Goal: Information Seeking & Learning: Check status

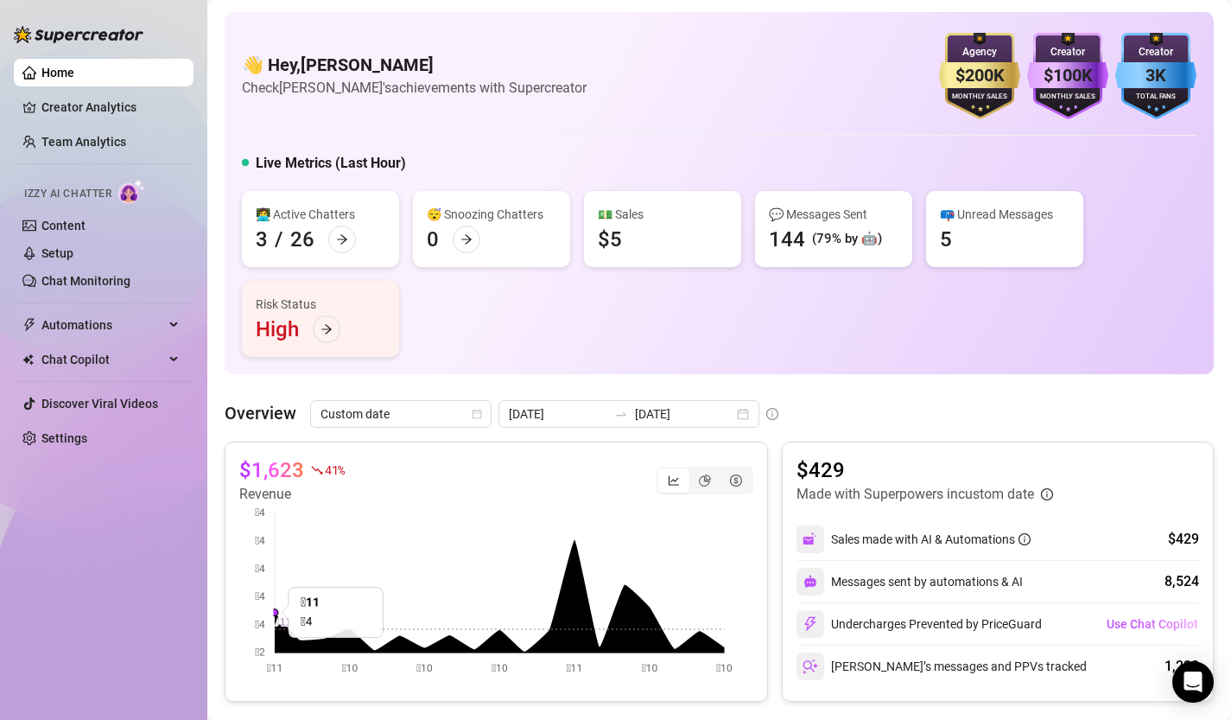
scroll to position [132, 0]
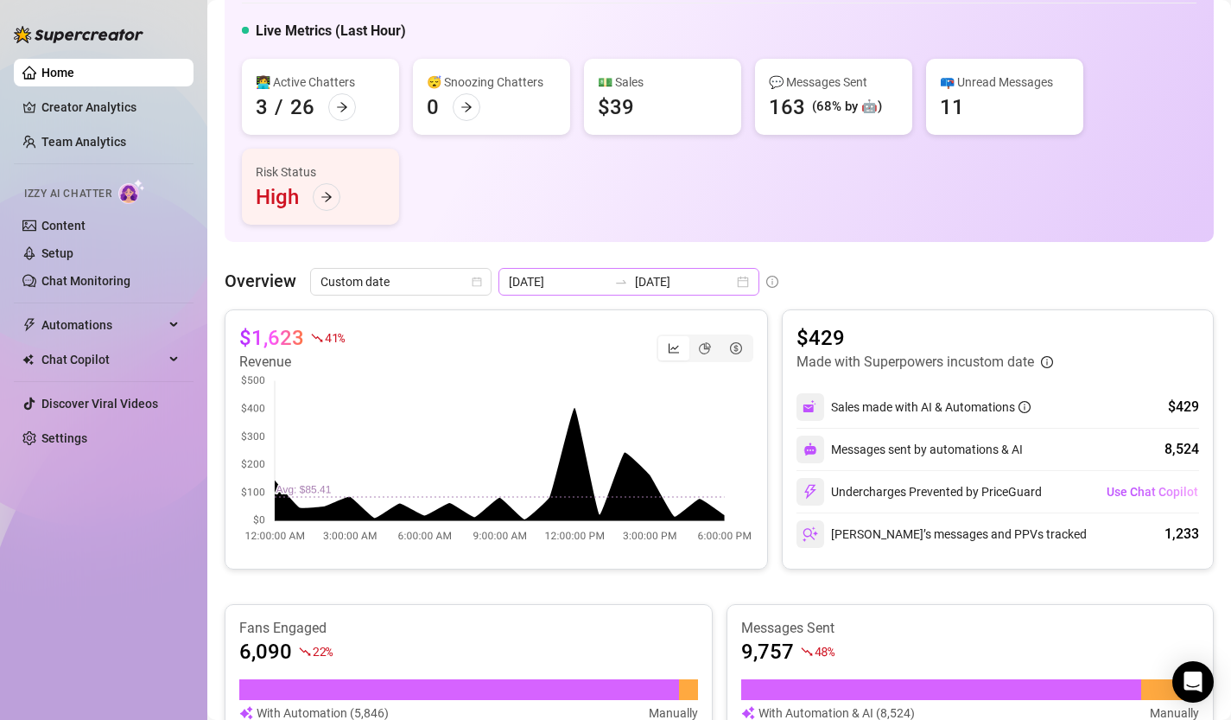
click at [702, 283] on div "[DATE] [DATE]" at bounding box center [629, 282] width 261 height 28
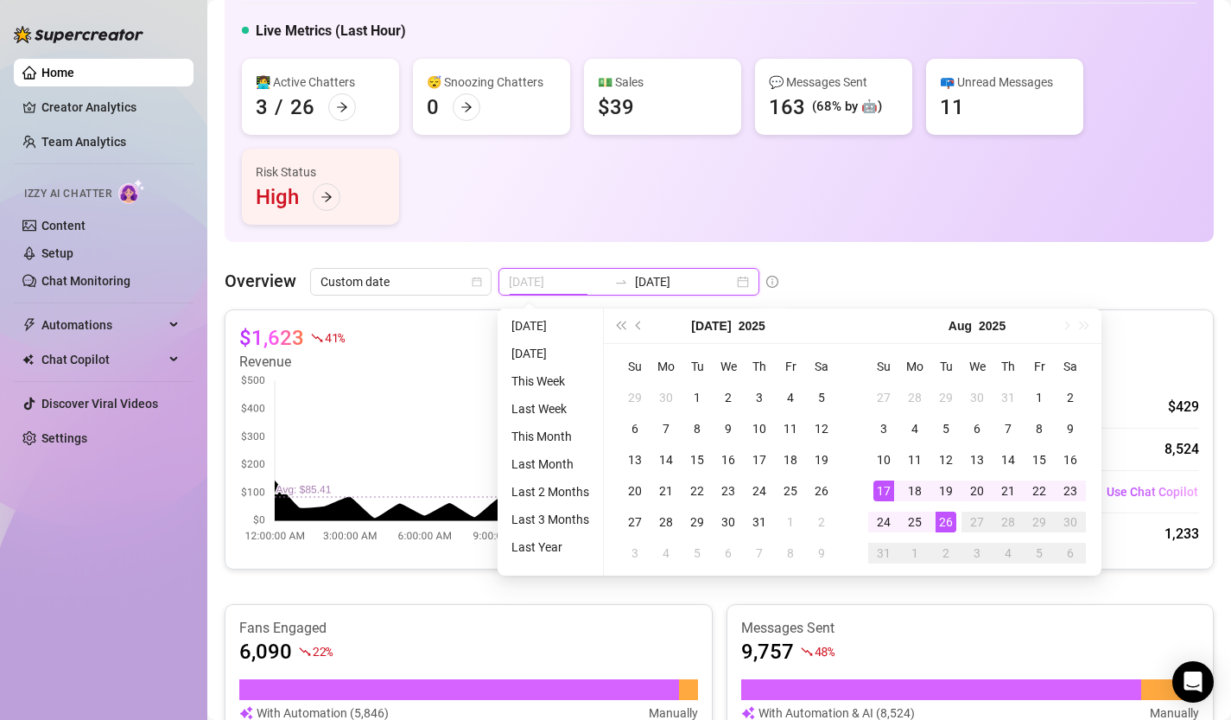
type input "[DATE]"
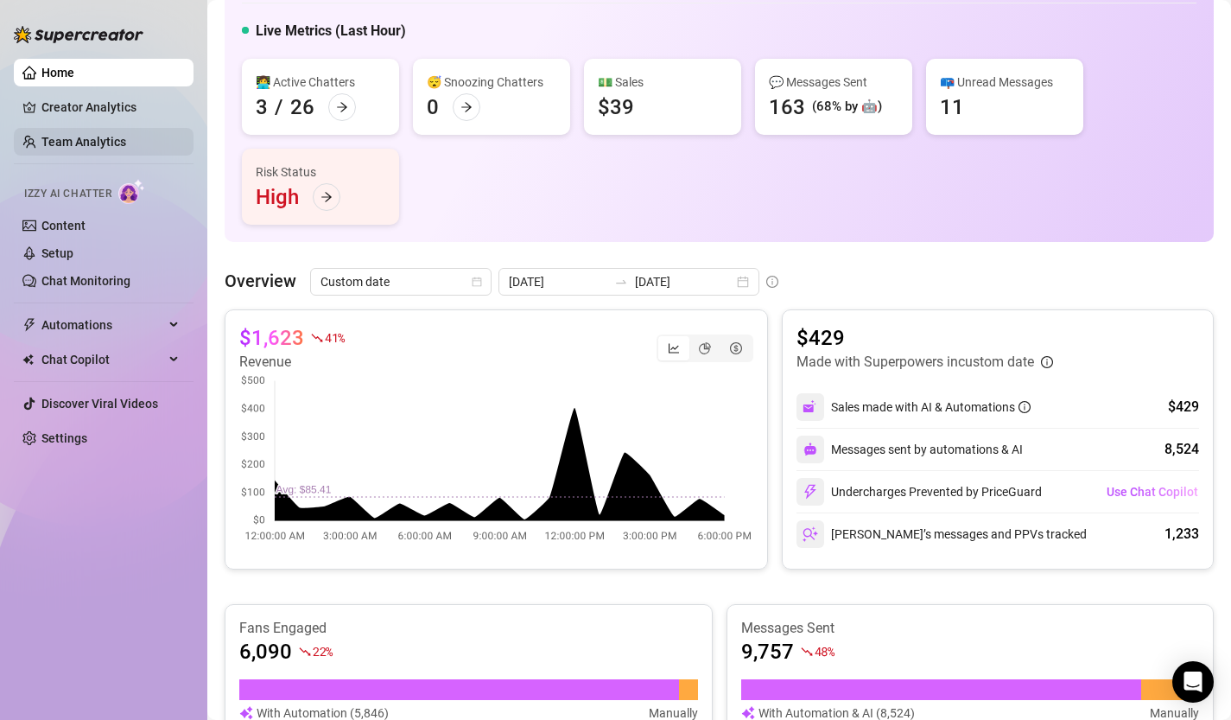
click at [91, 139] on link "Team Analytics" at bounding box center [83, 142] width 85 height 14
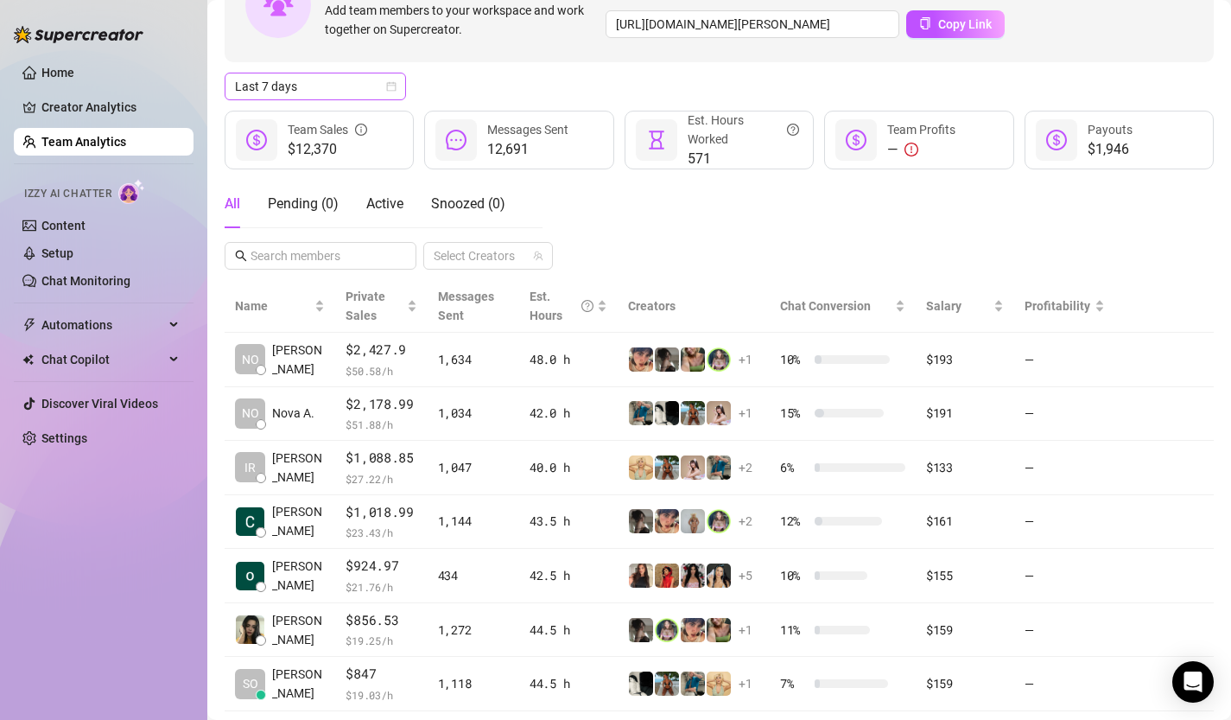
click at [397, 82] on div "Last 7 days" at bounding box center [315, 87] width 181 height 28
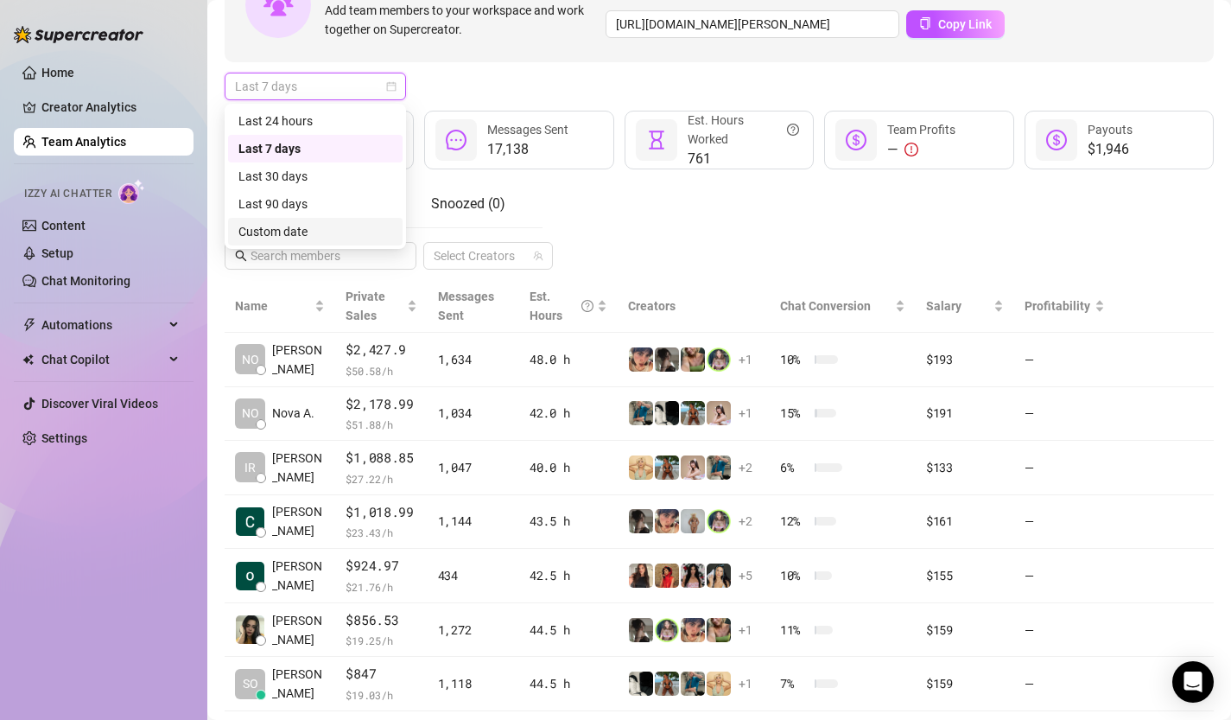
click at [297, 235] on div "Custom date" at bounding box center [315, 231] width 154 height 19
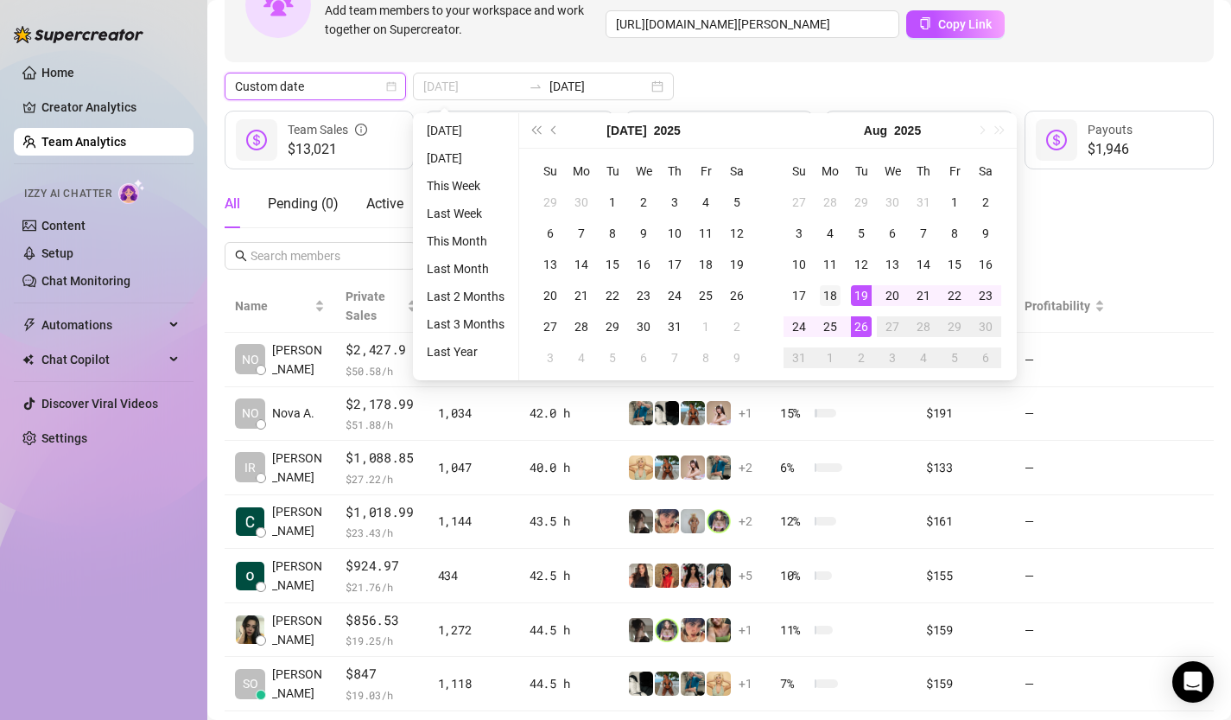
type input "[DATE]"
click at [836, 293] on div "18" at bounding box center [830, 295] width 21 height 21
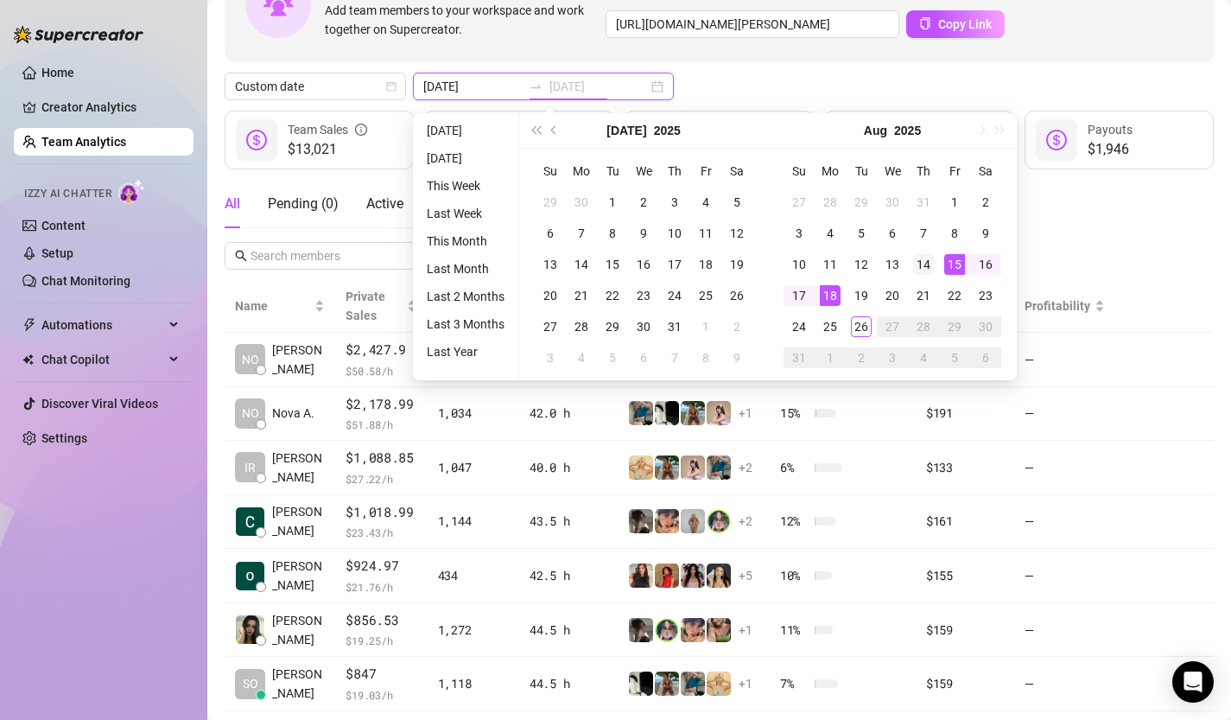
type input "[DATE]"
click at [922, 265] on div "14" at bounding box center [923, 264] width 21 height 21
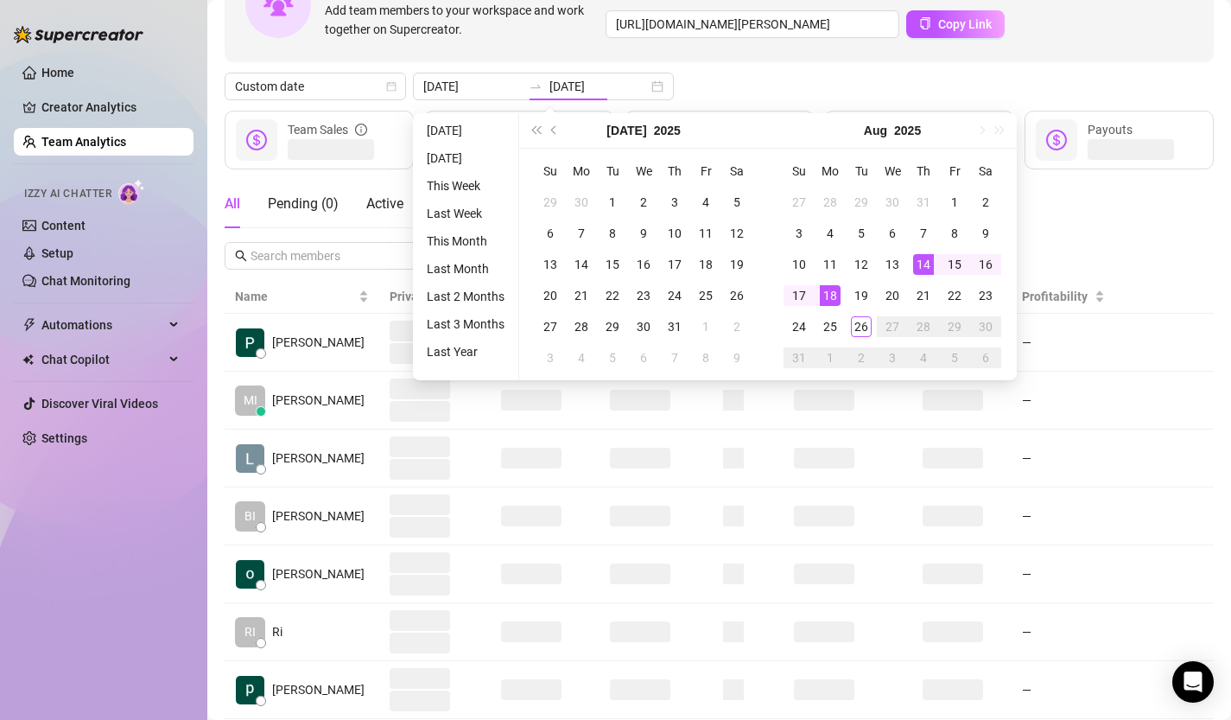
type input "[DATE]"
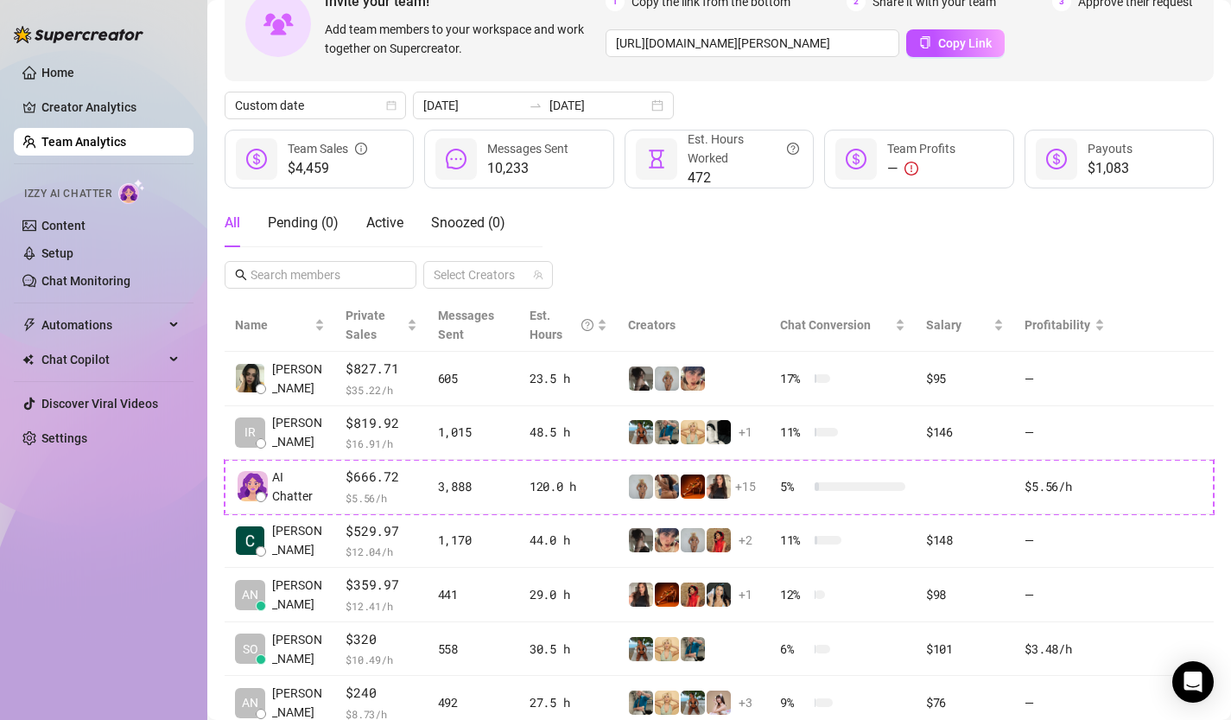
scroll to position [111, 0]
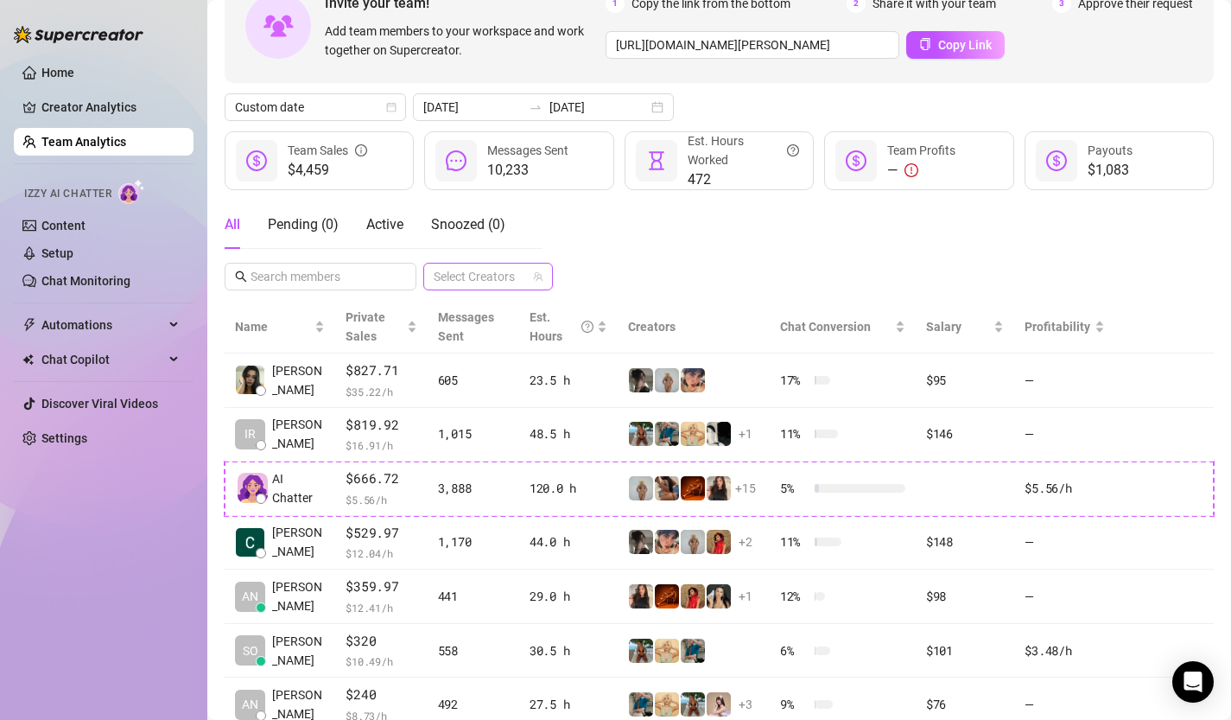
click at [516, 281] on div at bounding box center [479, 276] width 105 height 24
click at [98, 105] on link "Creator Analytics" at bounding box center [110, 107] width 138 height 28
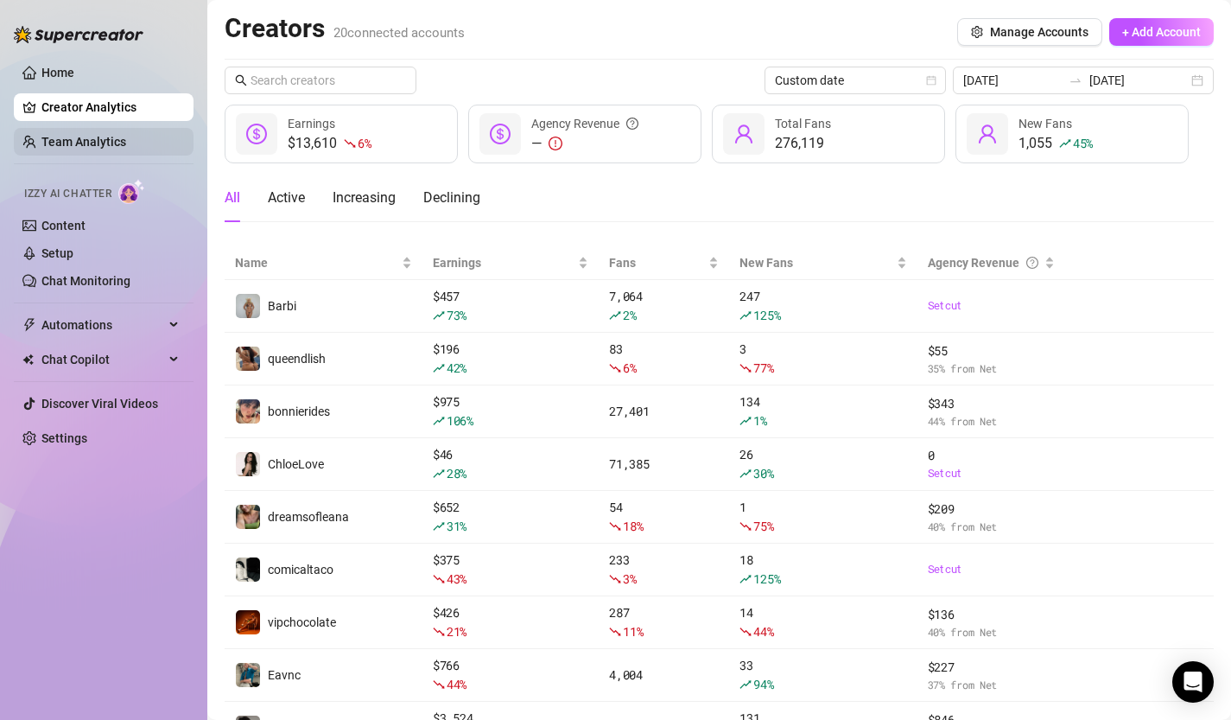
click at [85, 143] on link "Team Analytics" at bounding box center [83, 142] width 85 height 14
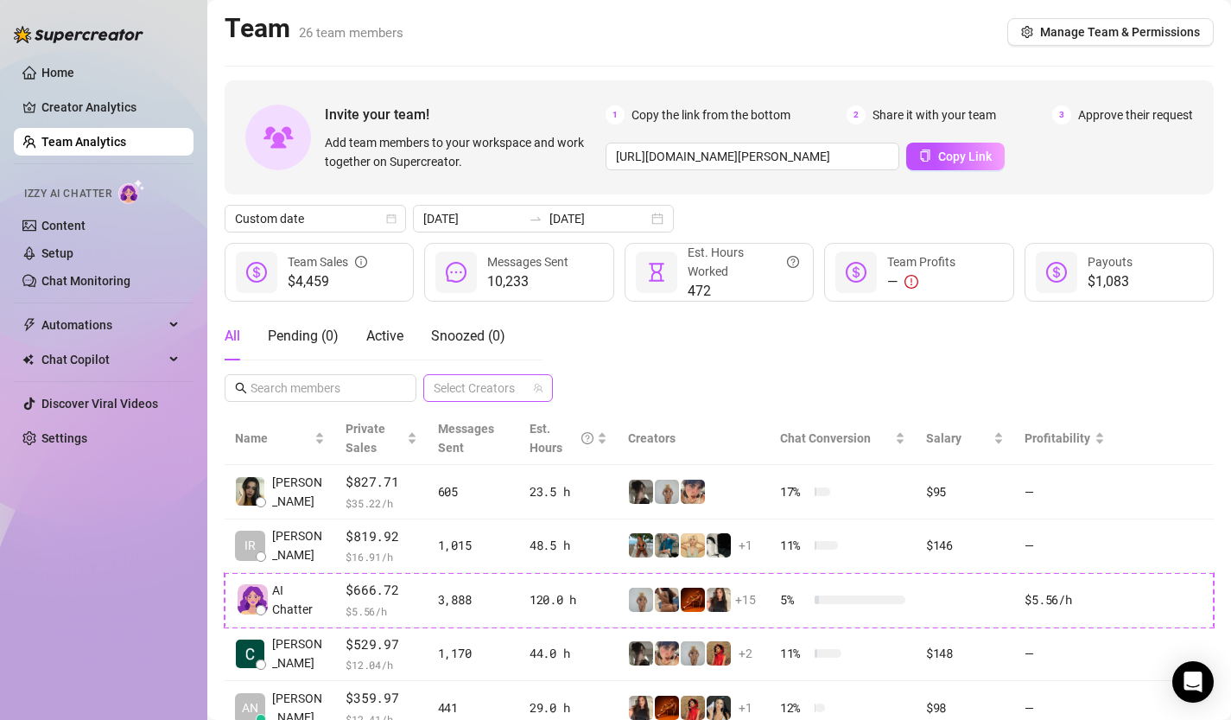
click at [496, 388] on div at bounding box center [479, 388] width 105 height 24
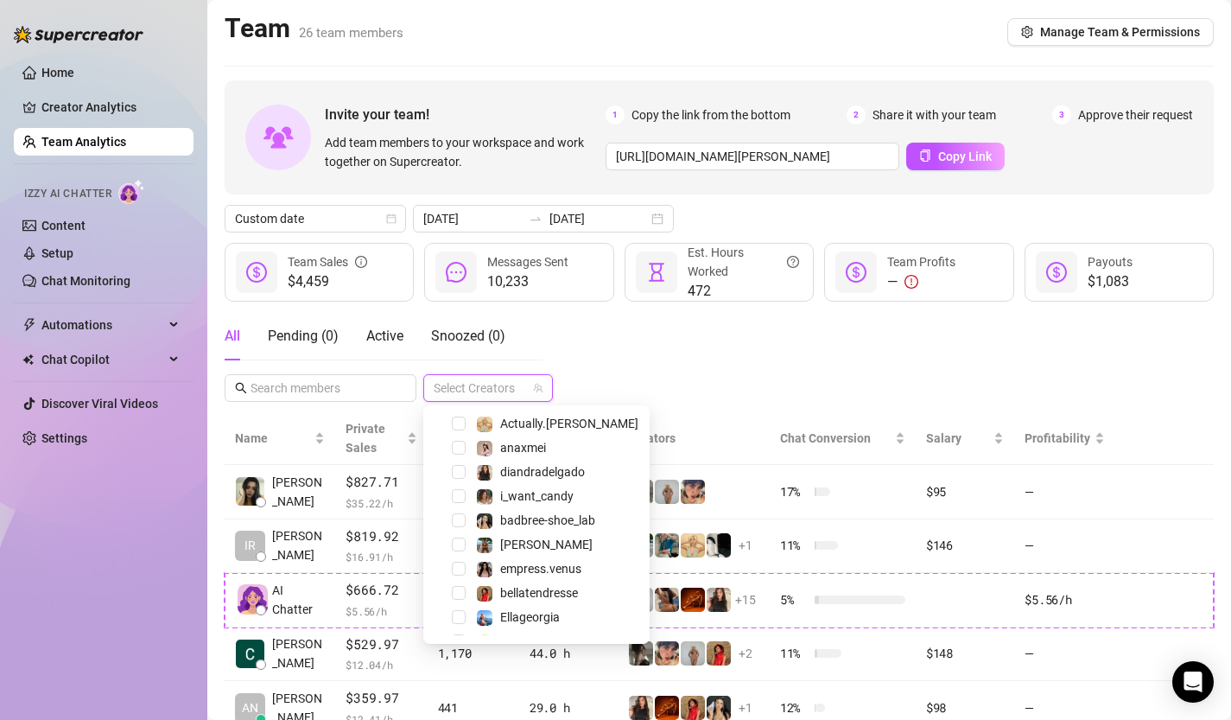
scroll to position [246, 0]
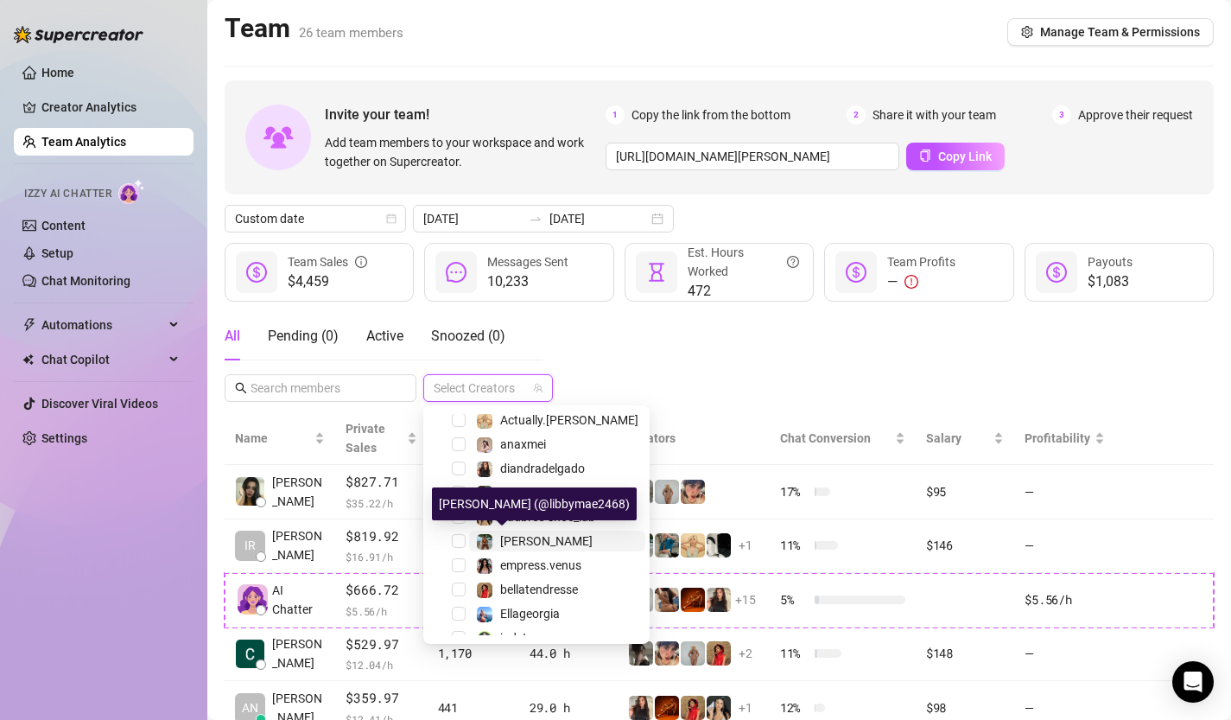
click at [515, 537] on span "[PERSON_NAME]" at bounding box center [546, 541] width 92 height 14
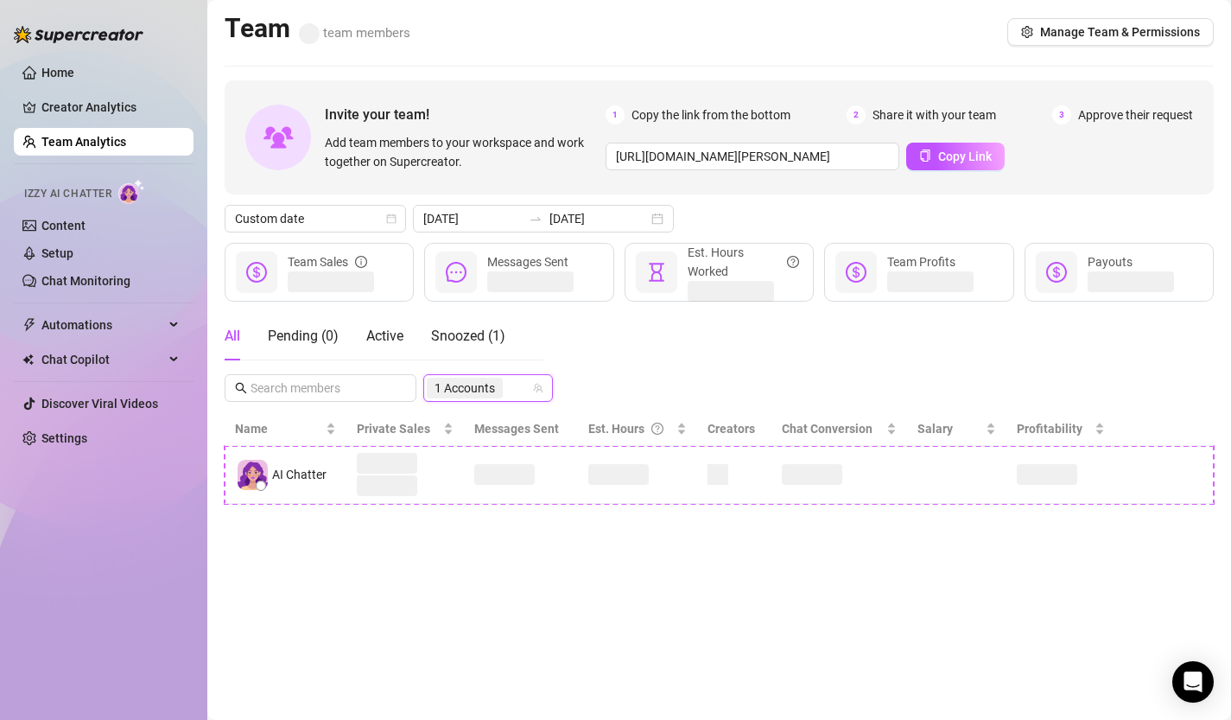
click at [609, 347] on div "All Pending ( 0 ) Active Snoozed ( 1 ) 347068676 1 Accounts" at bounding box center [719, 357] width 989 height 90
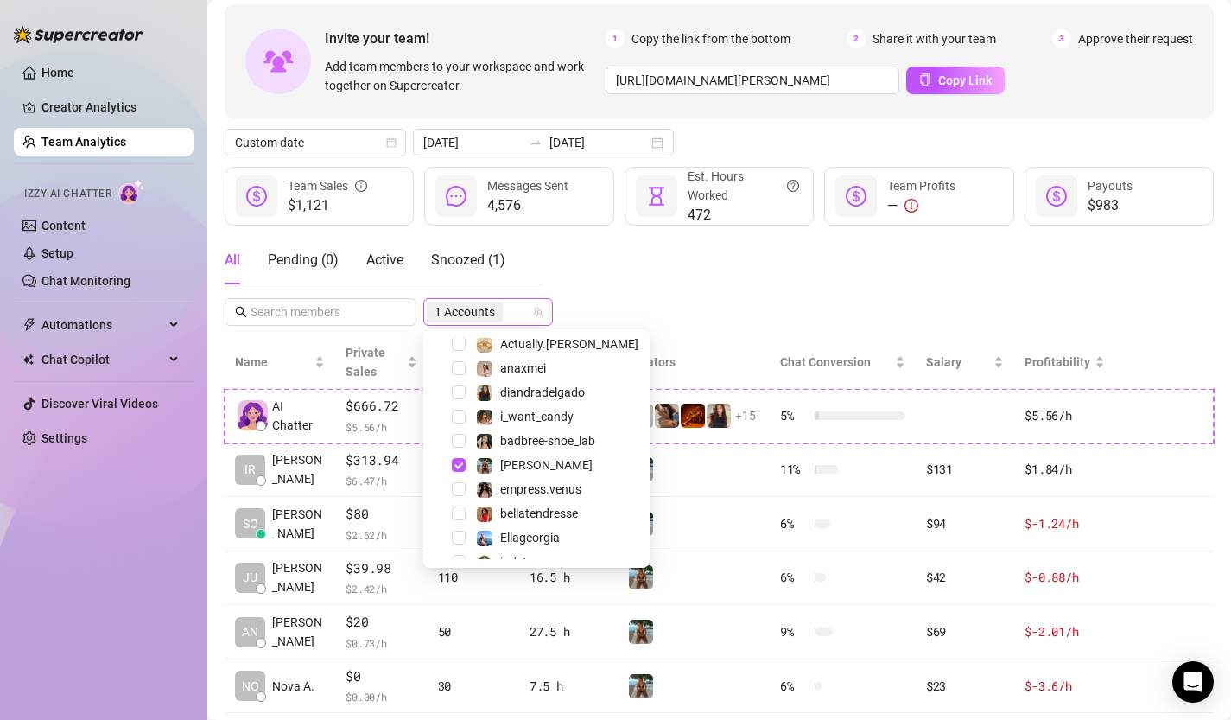
scroll to position [24, 0]
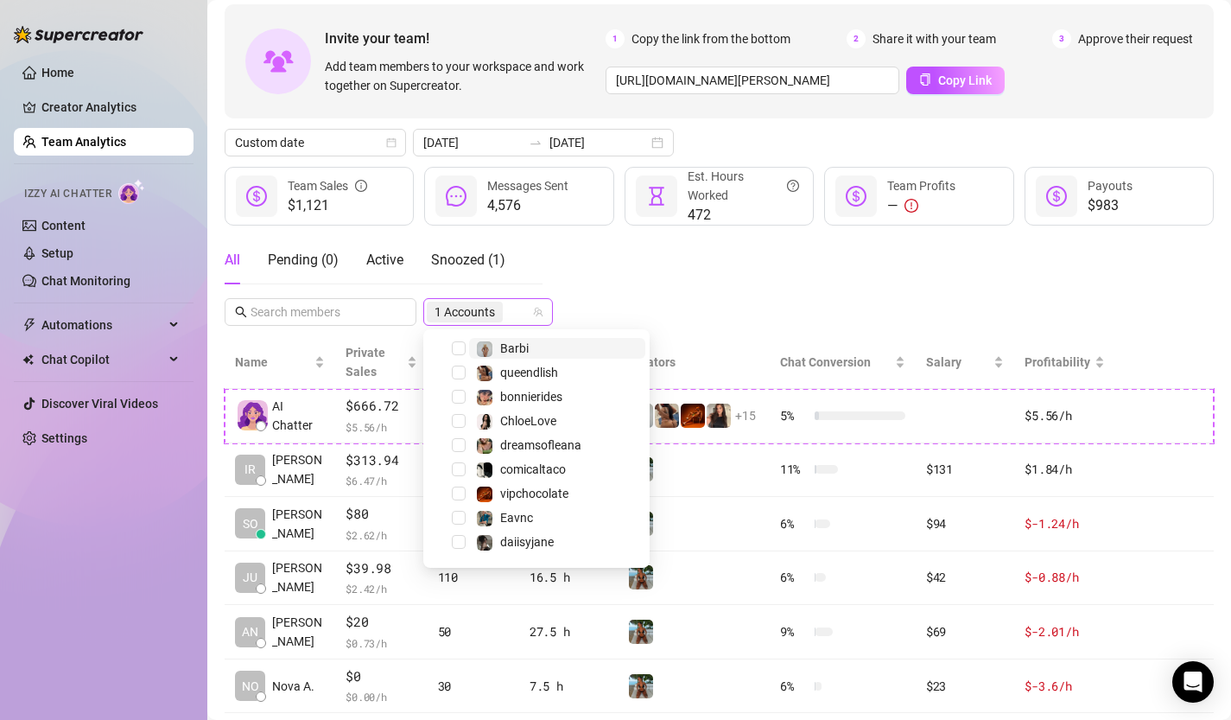
click at [513, 316] on div "1 Accounts" at bounding box center [479, 312] width 105 height 24
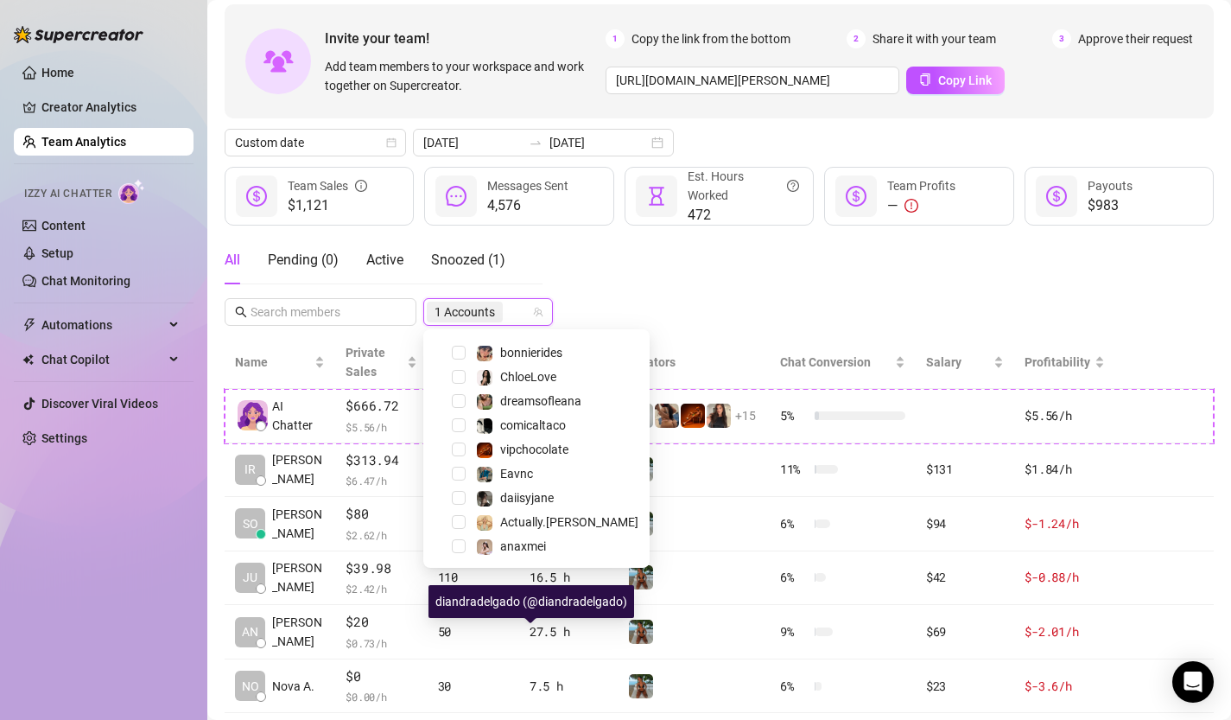
scroll to position [0, 0]
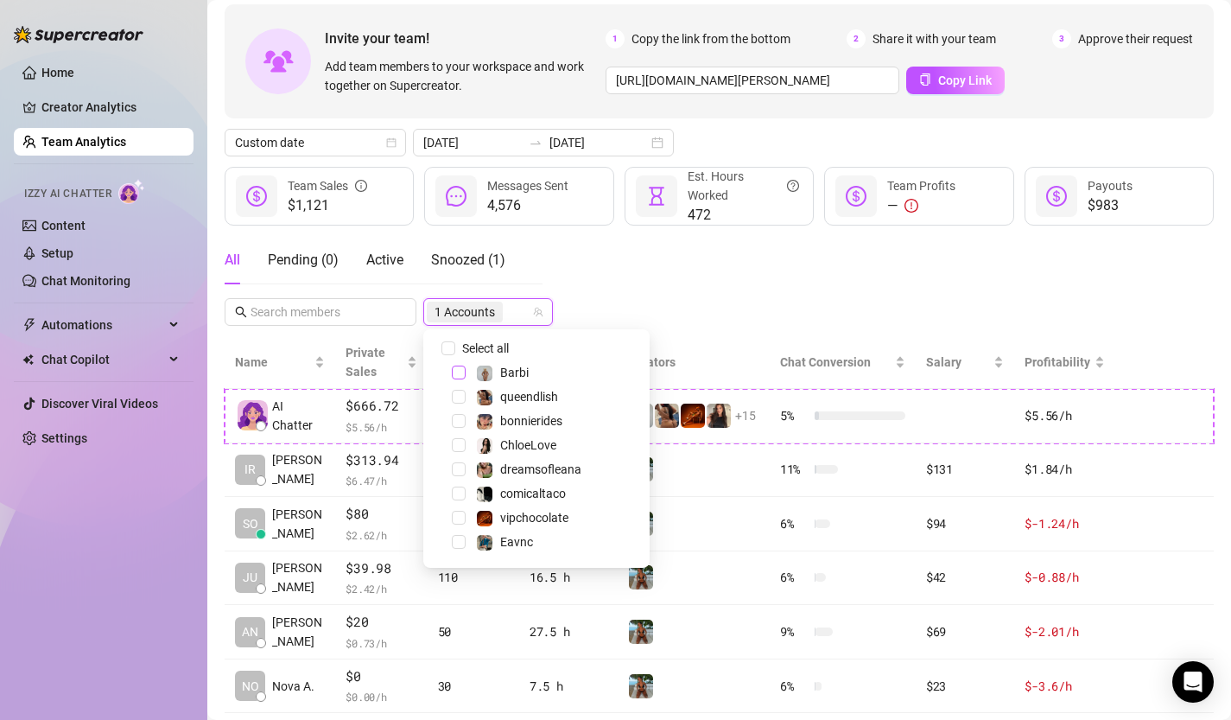
click at [459, 373] on span "Select tree node" at bounding box center [459, 372] width 14 height 14
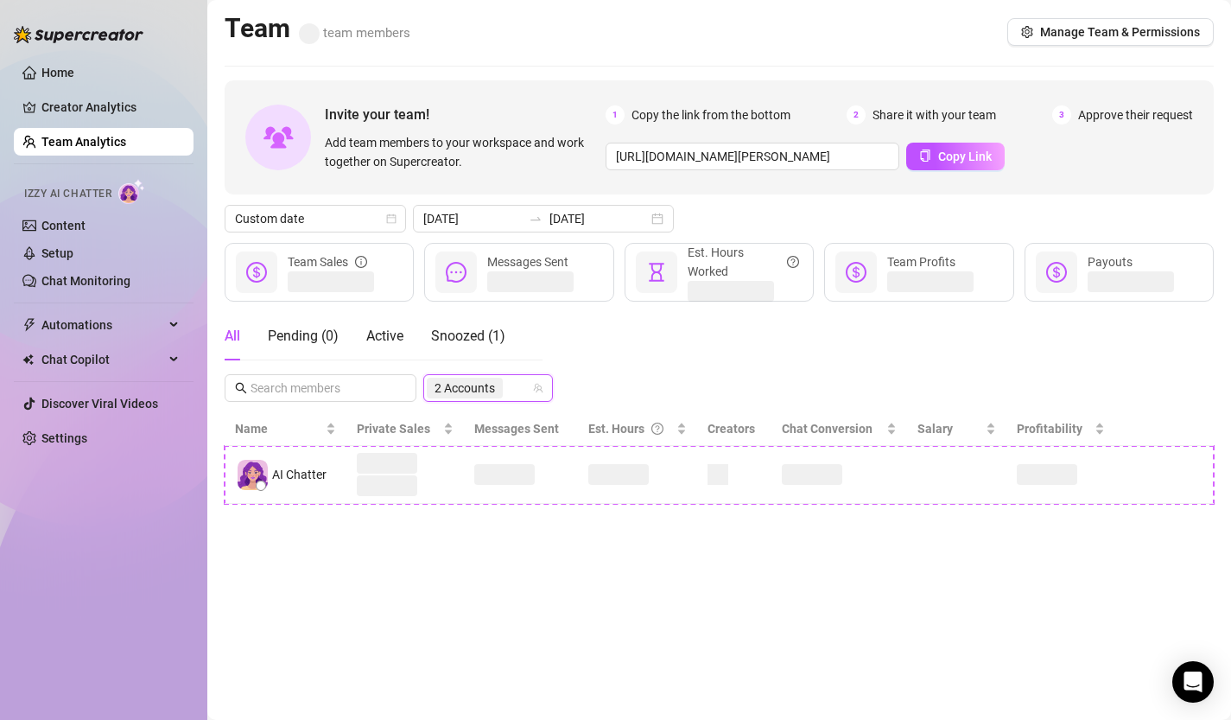
click at [630, 240] on div "Invite your team! Add team members to your workspace and work together on Super…" at bounding box center [719, 291] width 989 height 423
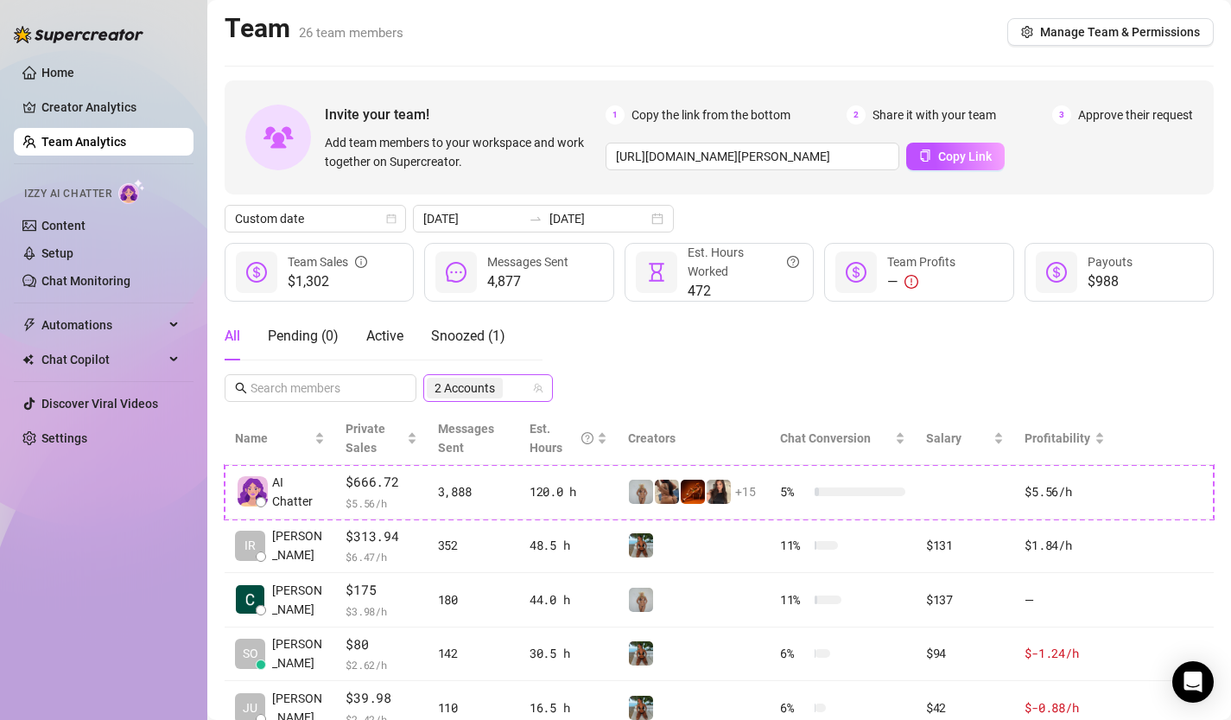
click at [477, 394] on span "2 Accounts" at bounding box center [465, 387] width 60 height 19
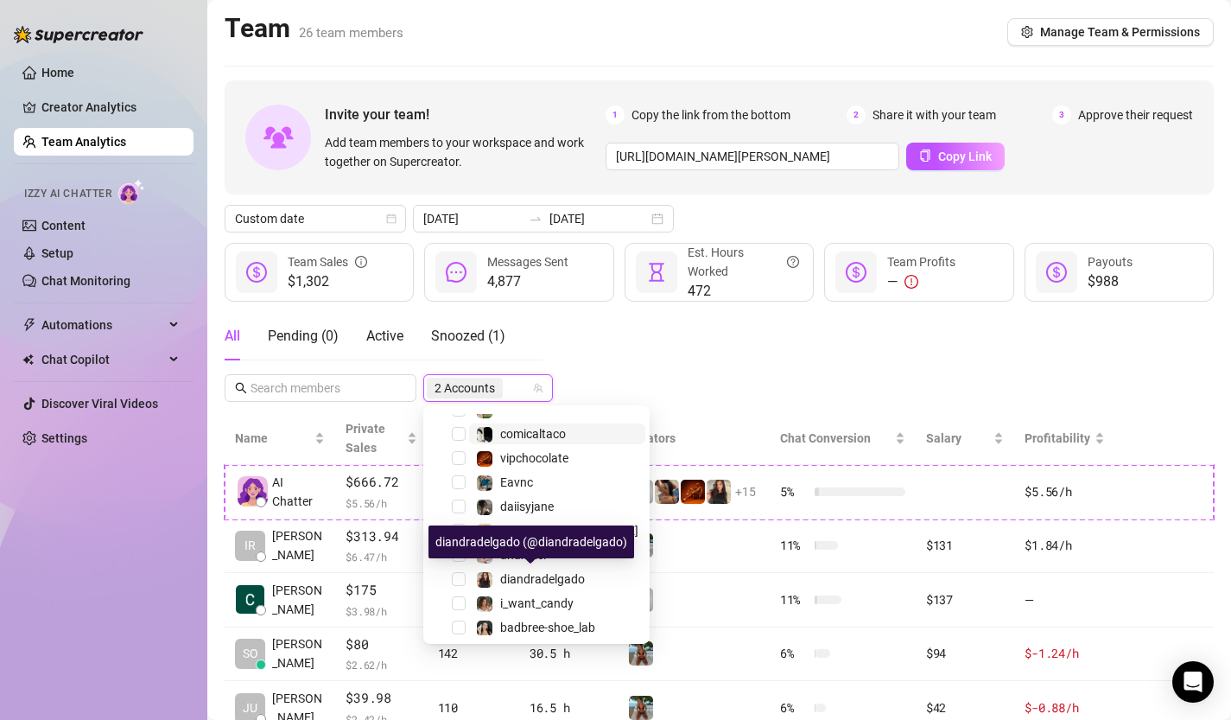
scroll to position [287, 0]
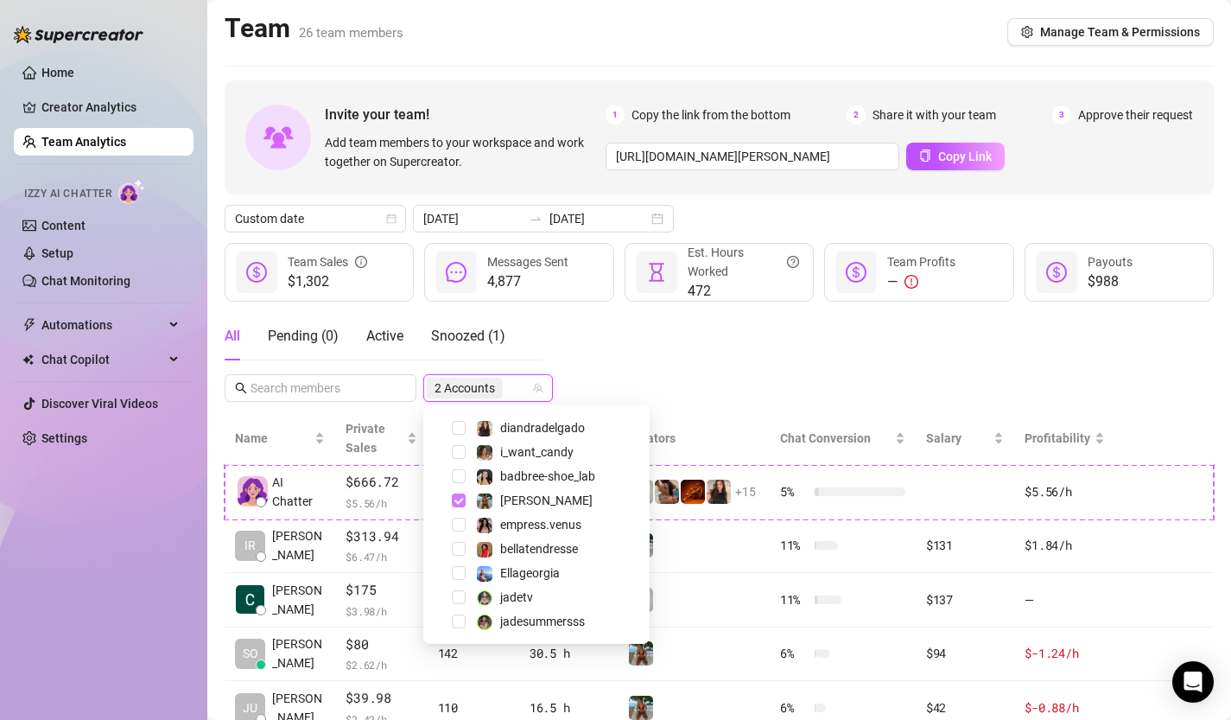
click at [459, 499] on span "Select tree node" at bounding box center [459, 500] width 14 height 14
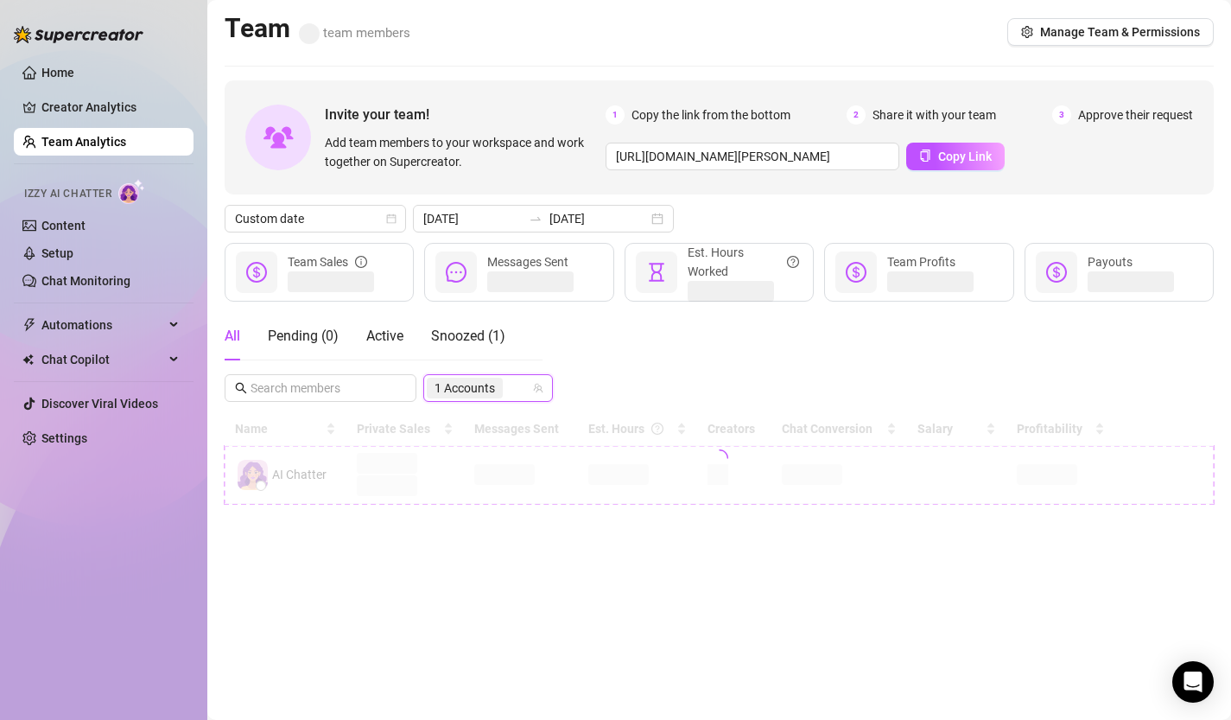
click at [604, 376] on div "All Pending ( 0 ) Active Snoozed ( 1 ) 14377106 1 Accounts" at bounding box center [719, 357] width 989 height 90
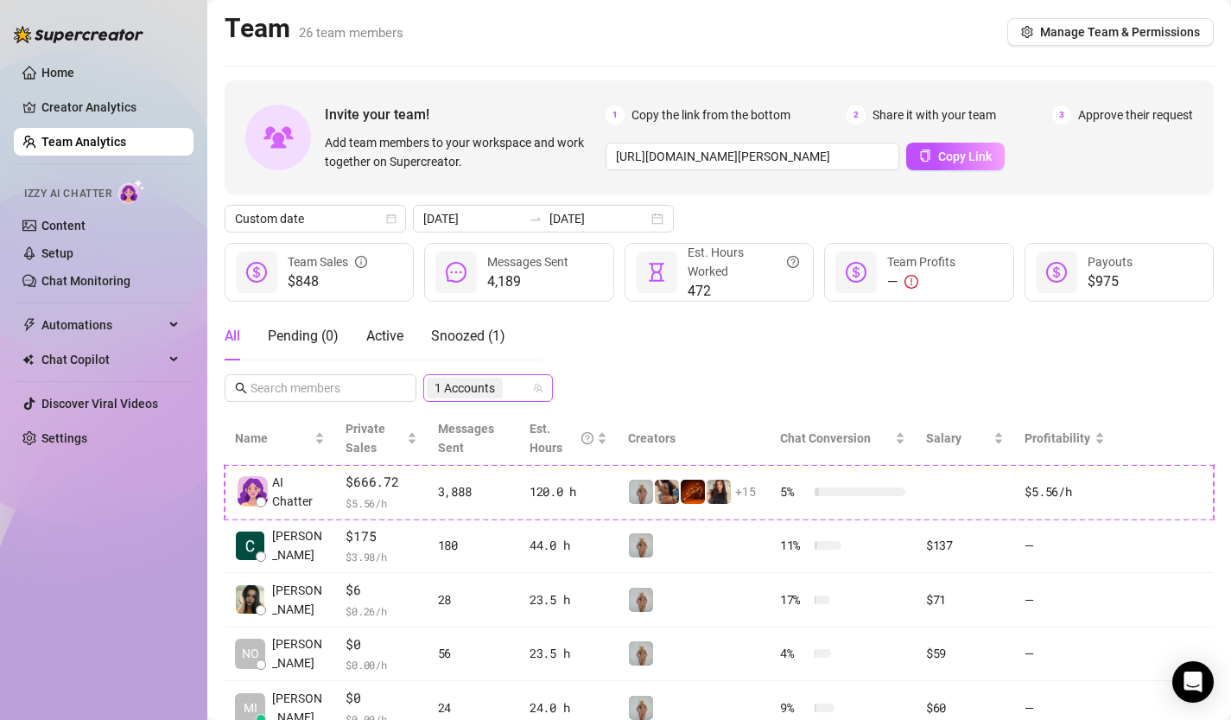
scroll to position [24, 0]
click at [481, 384] on span "1 Accounts" at bounding box center [465, 387] width 60 height 19
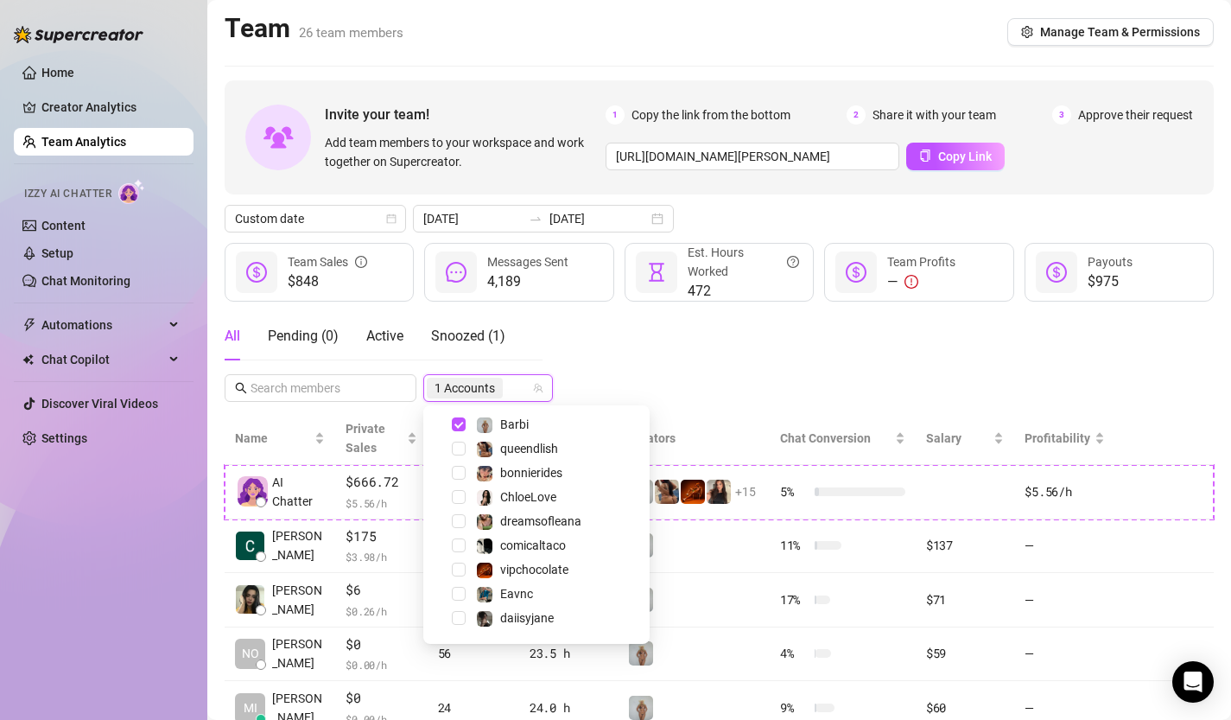
click at [653, 373] on div "All Pending ( 0 ) Active Snoozed ( 1 ) 1 Accounts" at bounding box center [719, 357] width 989 height 90
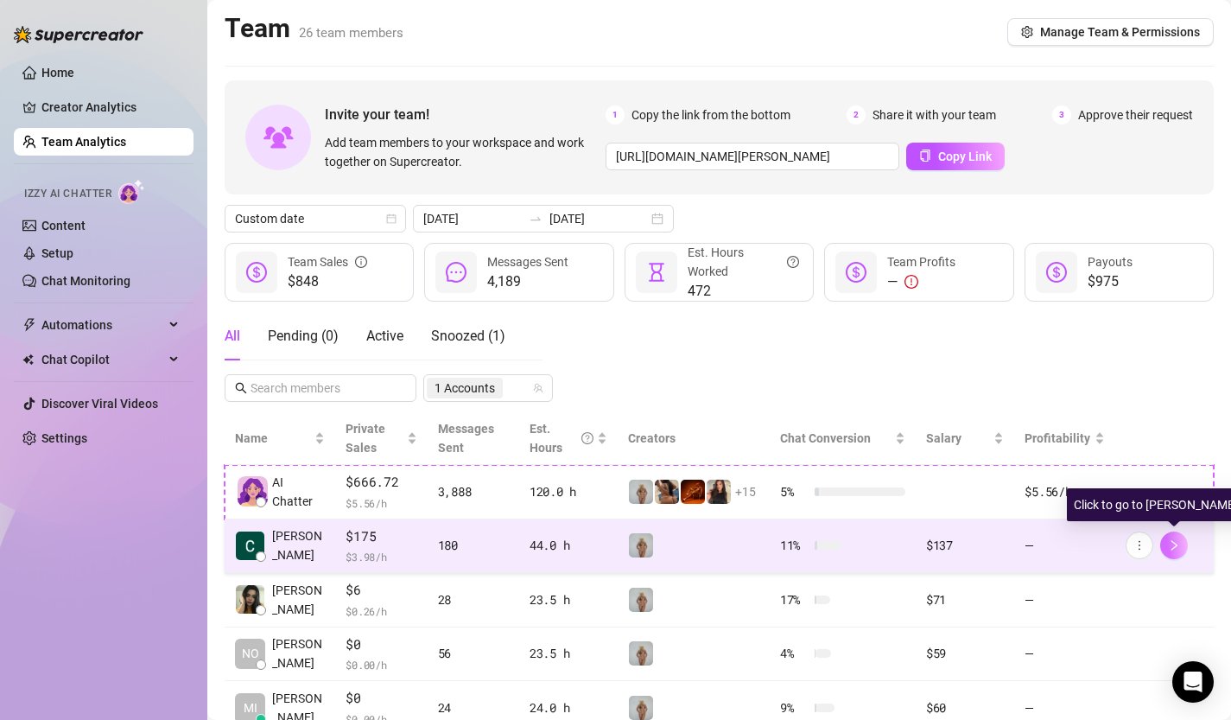
click at [1179, 552] on button "button" at bounding box center [1174, 545] width 28 height 28
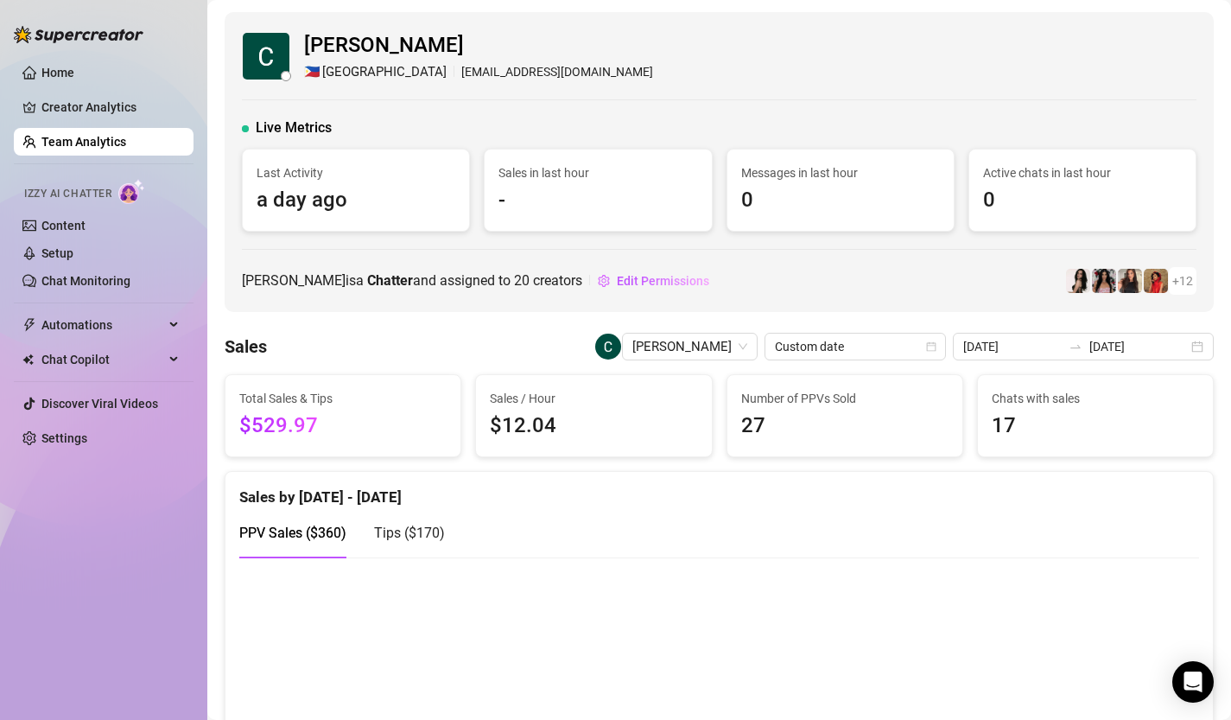
click at [107, 144] on link "Team Analytics" at bounding box center [83, 142] width 85 height 14
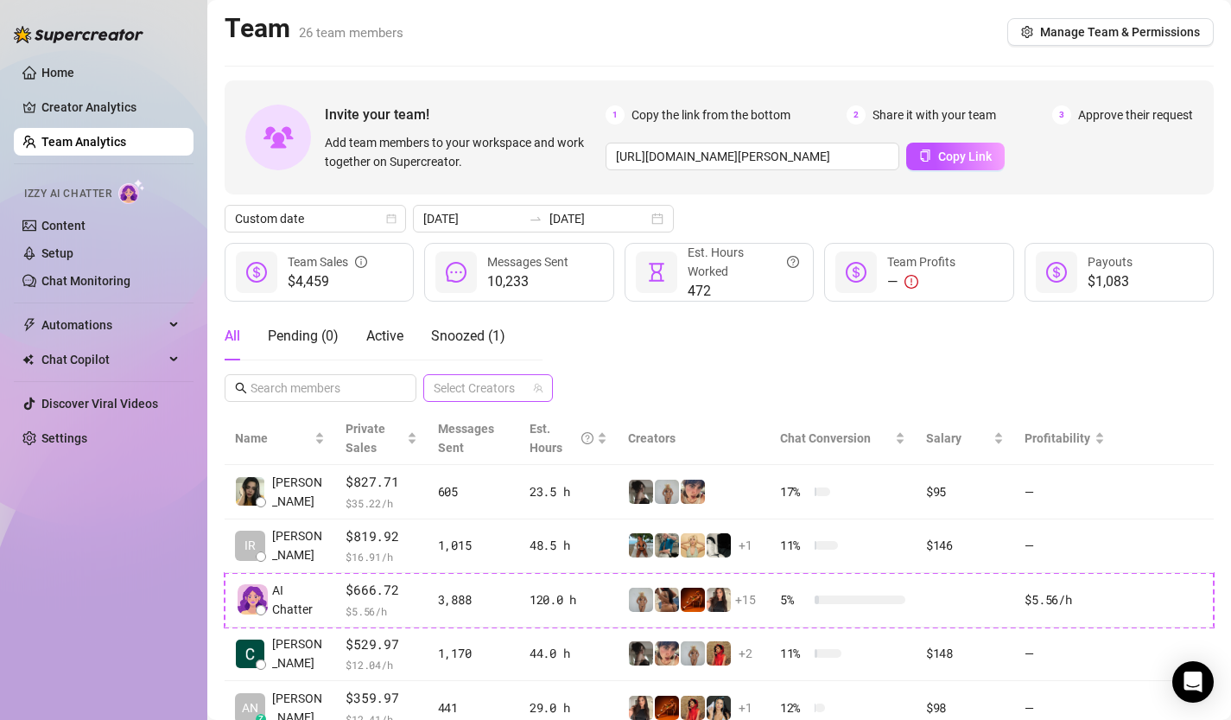
click at [497, 378] on div at bounding box center [479, 388] width 105 height 24
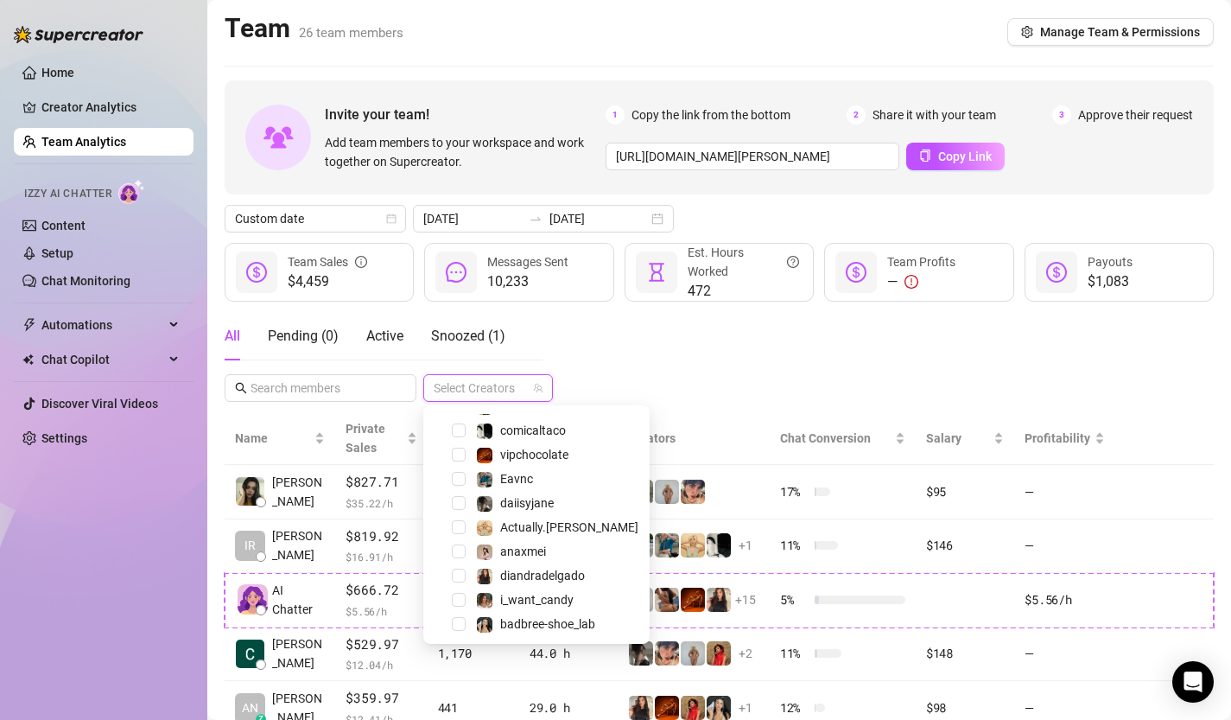
scroll to position [163, 0]
click at [461, 619] on span "Select tree node" at bounding box center [459, 624] width 14 height 14
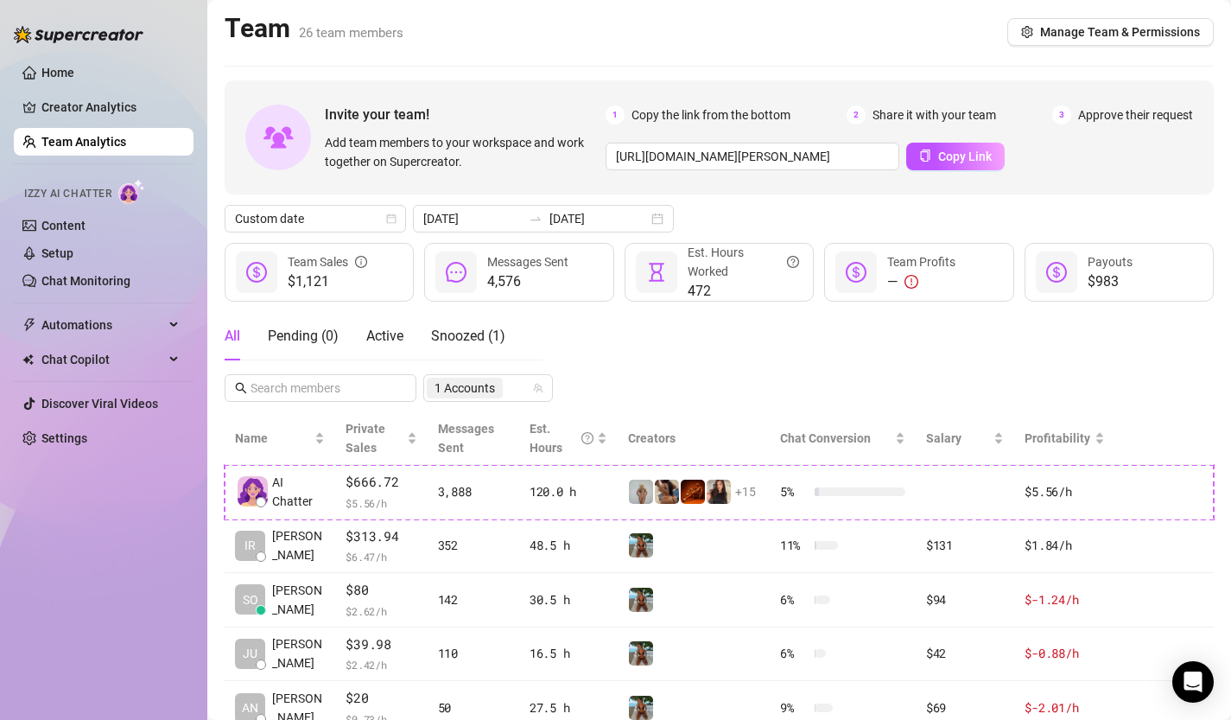
click at [609, 388] on div "All Pending ( 0 ) Active Snoozed ( 1 ) 1 Accounts" at bounding box center [719, 357] width 989 height 90
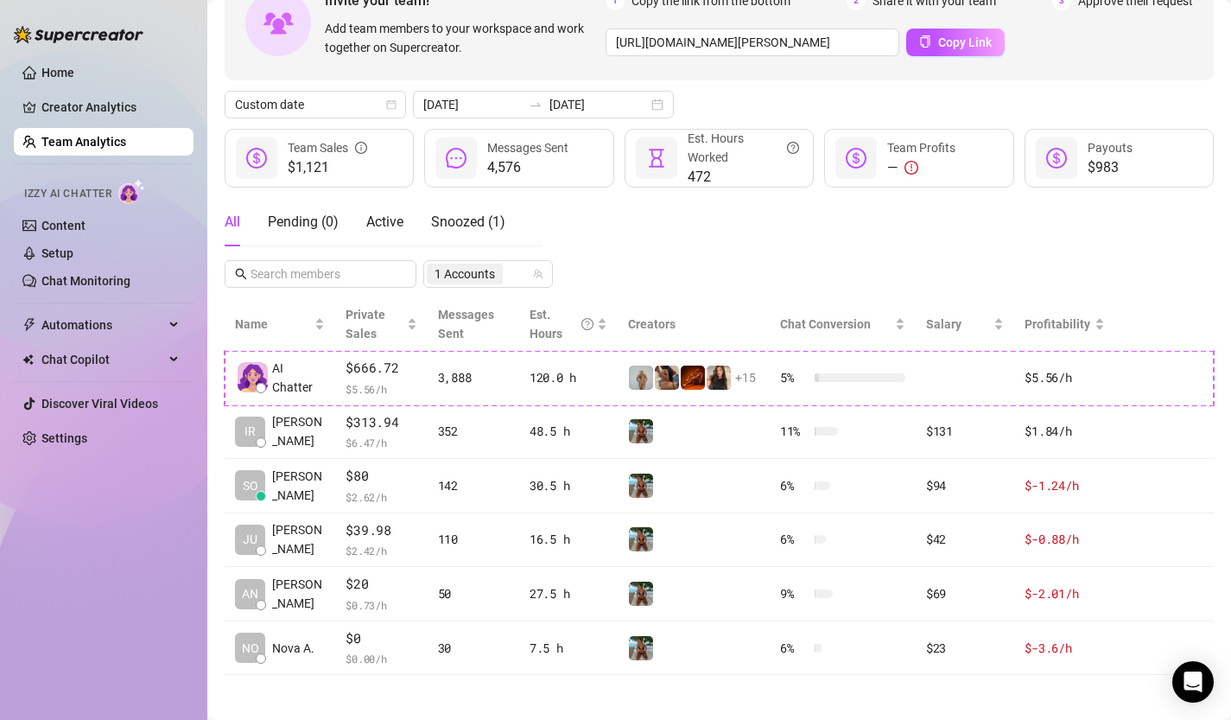
scroll to position [121, 0]
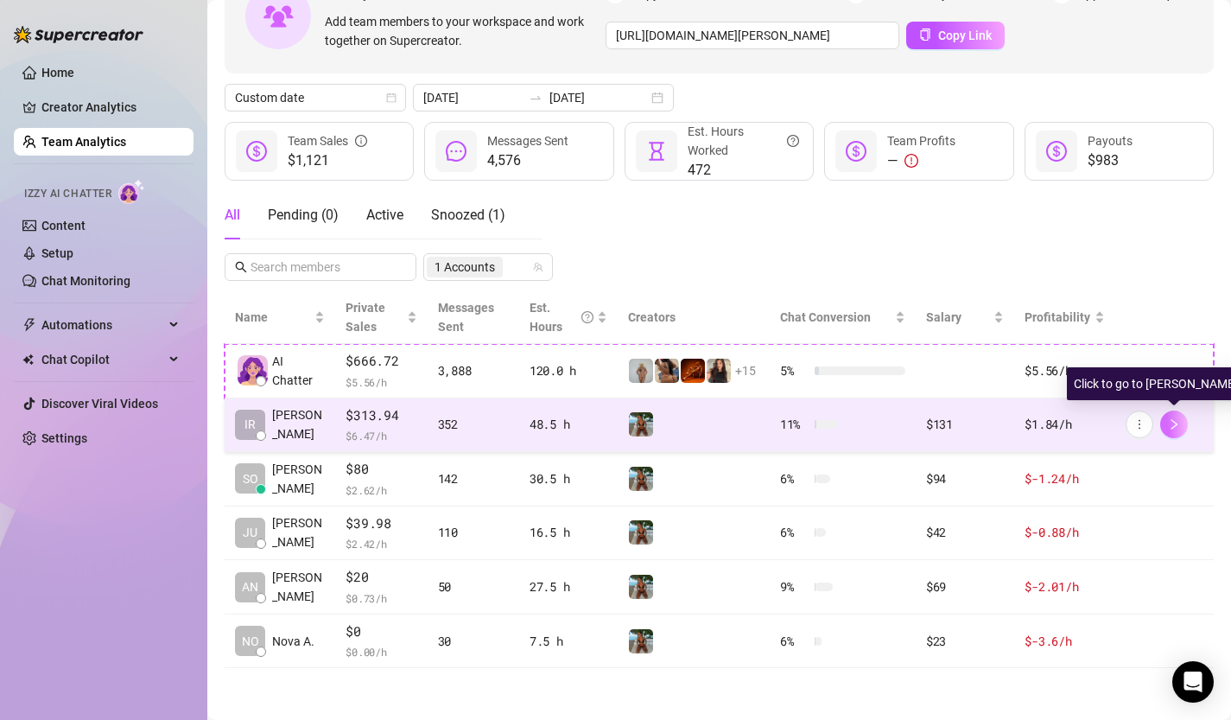
click at [1174, 426] on icon "right" at bounding box center [1174, 424] width 12 height 12
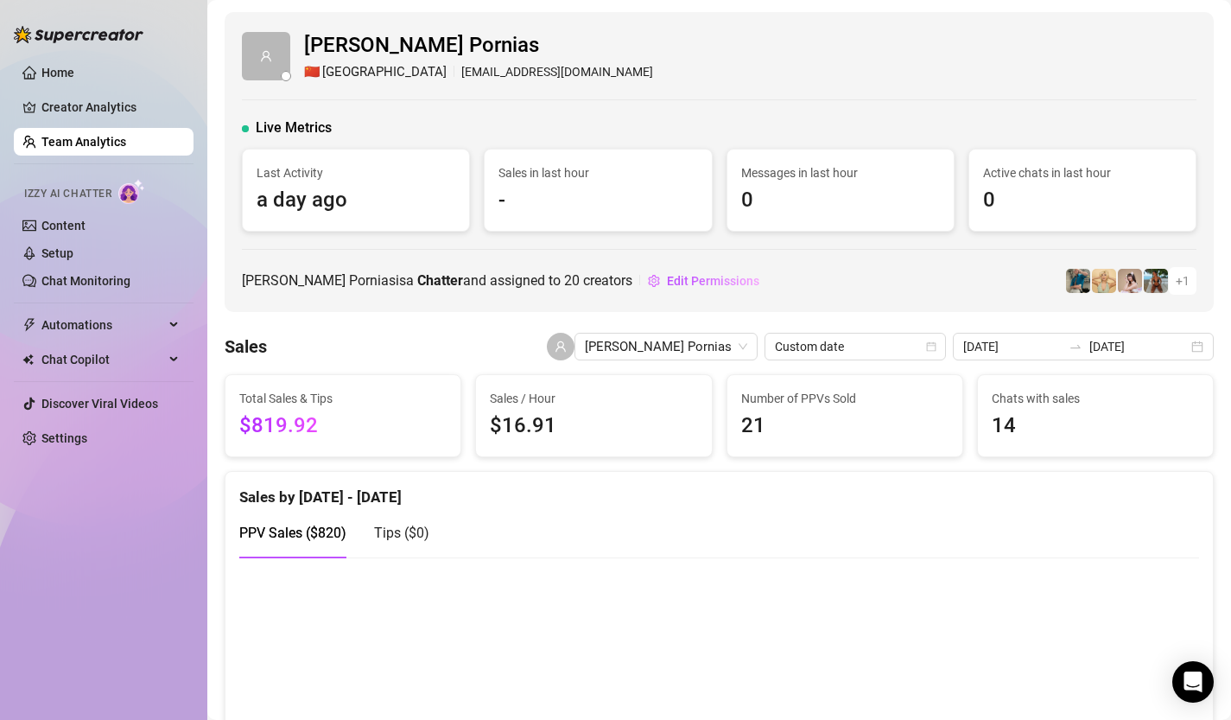
scroll to position [42, 0]
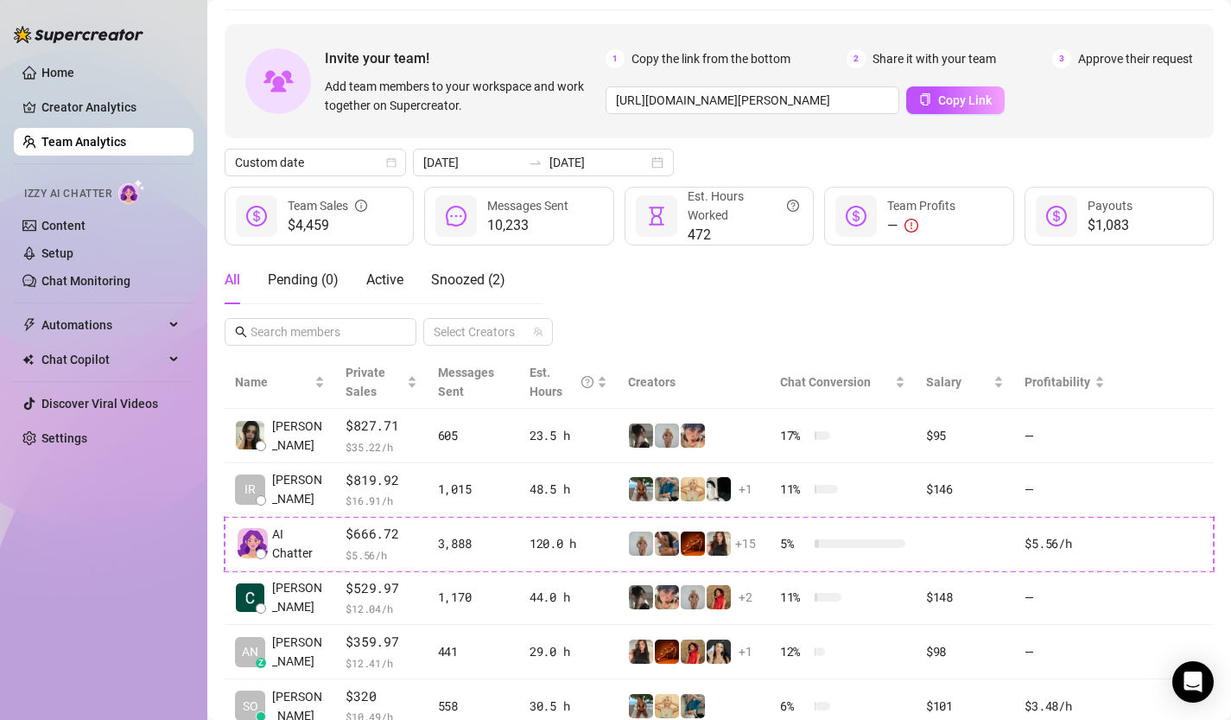
scroll to position [62, 0]
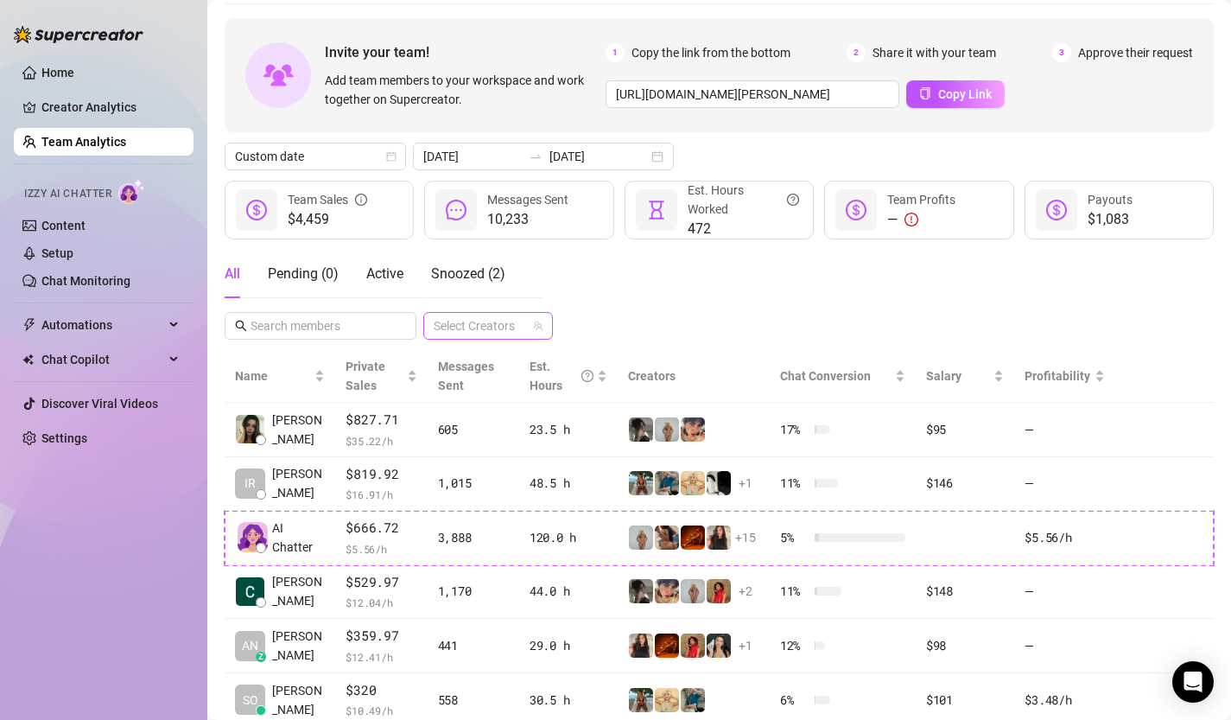
click at [486, 317] on div at bounding box center [479, 326] width 105 height 24
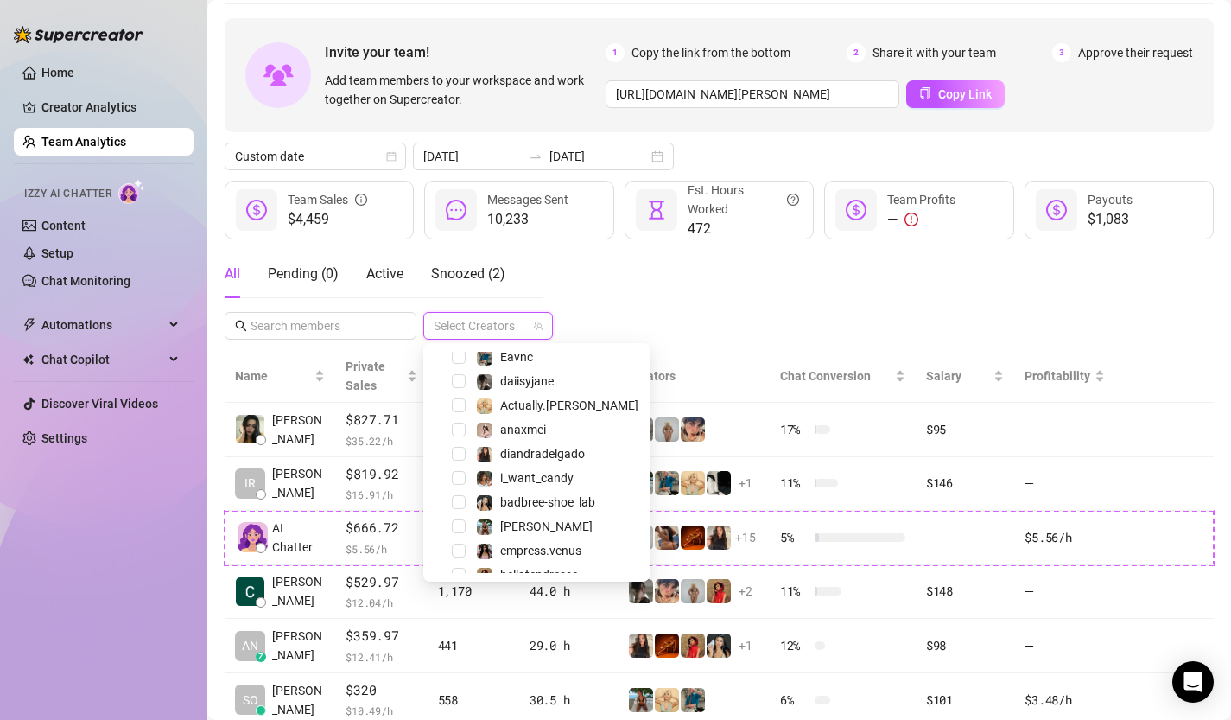
scroll to position [210, 0]
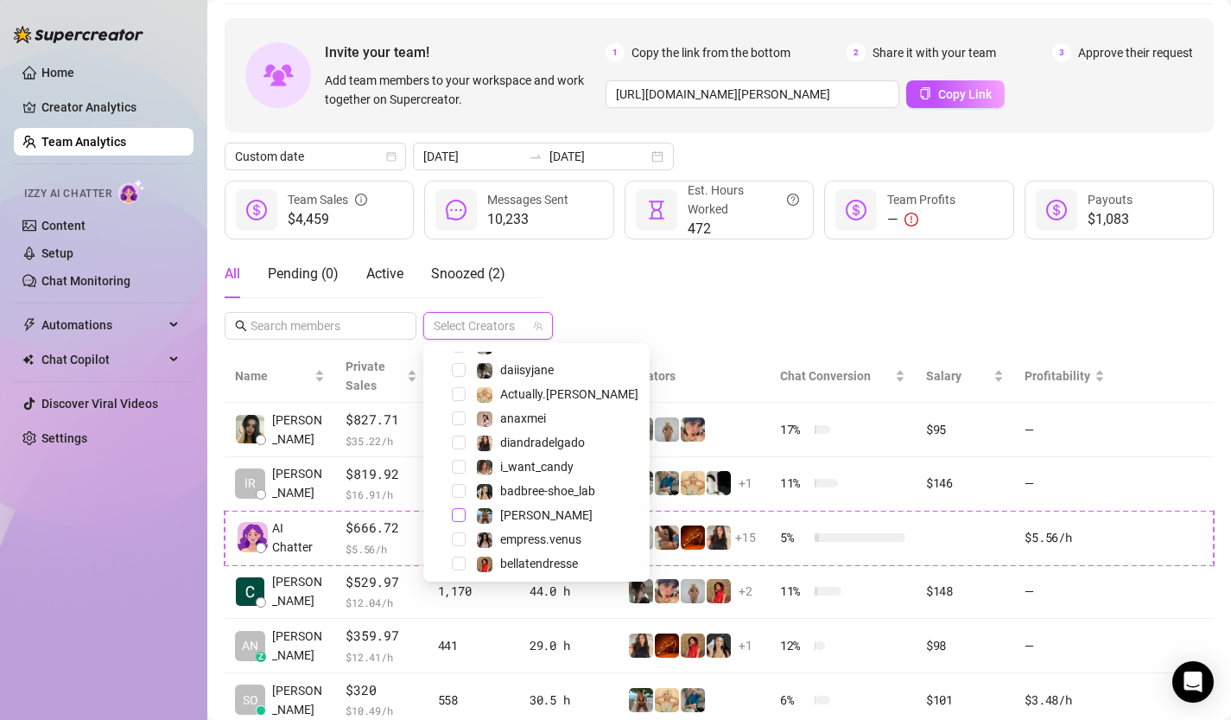
click at [461, 513] on span "Select tree node" at bounding box center [459, 515] width 14 height 14
click at [627, 325] on div "All Pending ( 0 ) Active Snoozed ( 2 ) 1 Accounts" at bounding box center [719, 295] width 989 height 90
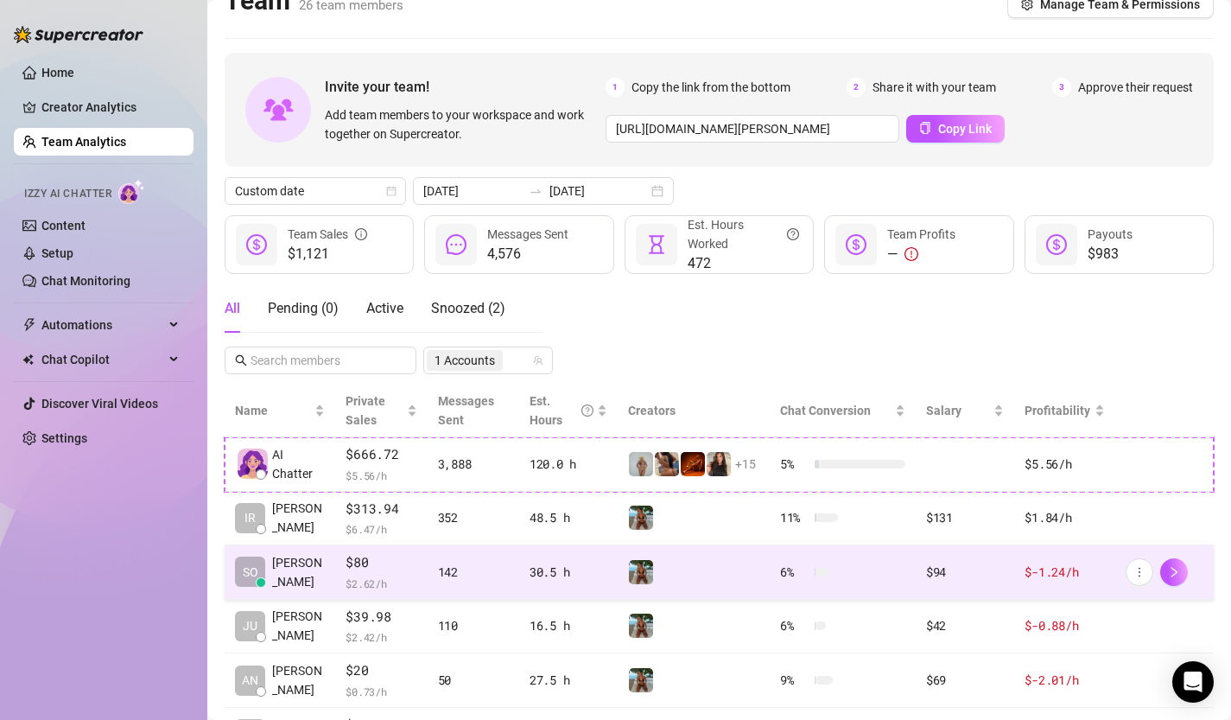
scroll to position [13, 0]
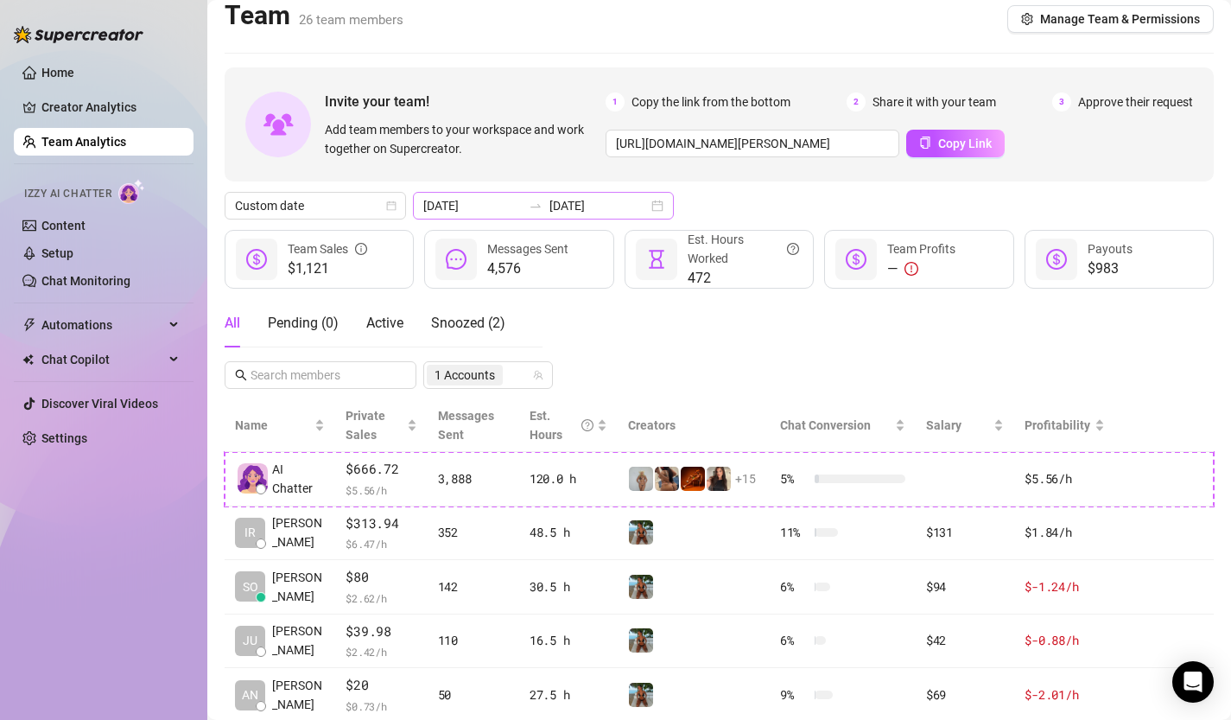
click at [619, 204] on div "[DATE] [DATE]" at bounding box center [543, 206] width 261 height 28
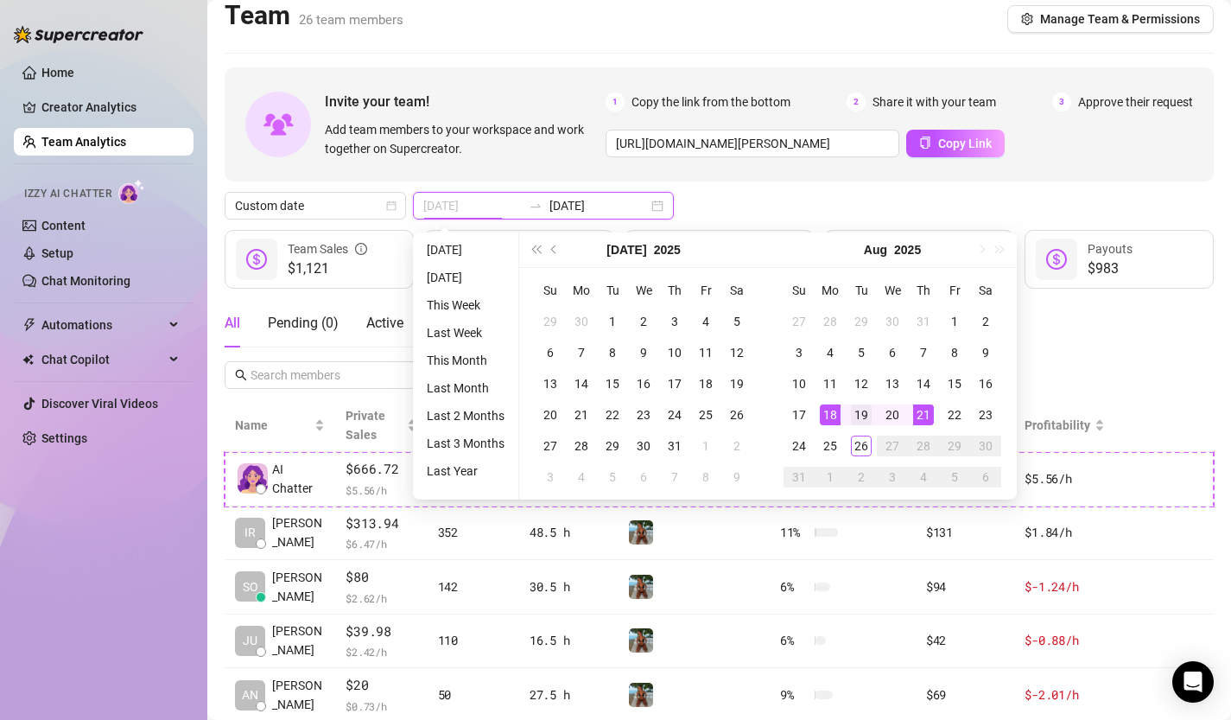
type input "[DATE]"
click at [865, 414] on div "19" at bounding box center [861, 414] width 21 height 21
type input "[DATE]"
click at [987, 415] on div "23" at bounding box center [986, 414] width 21 height 21
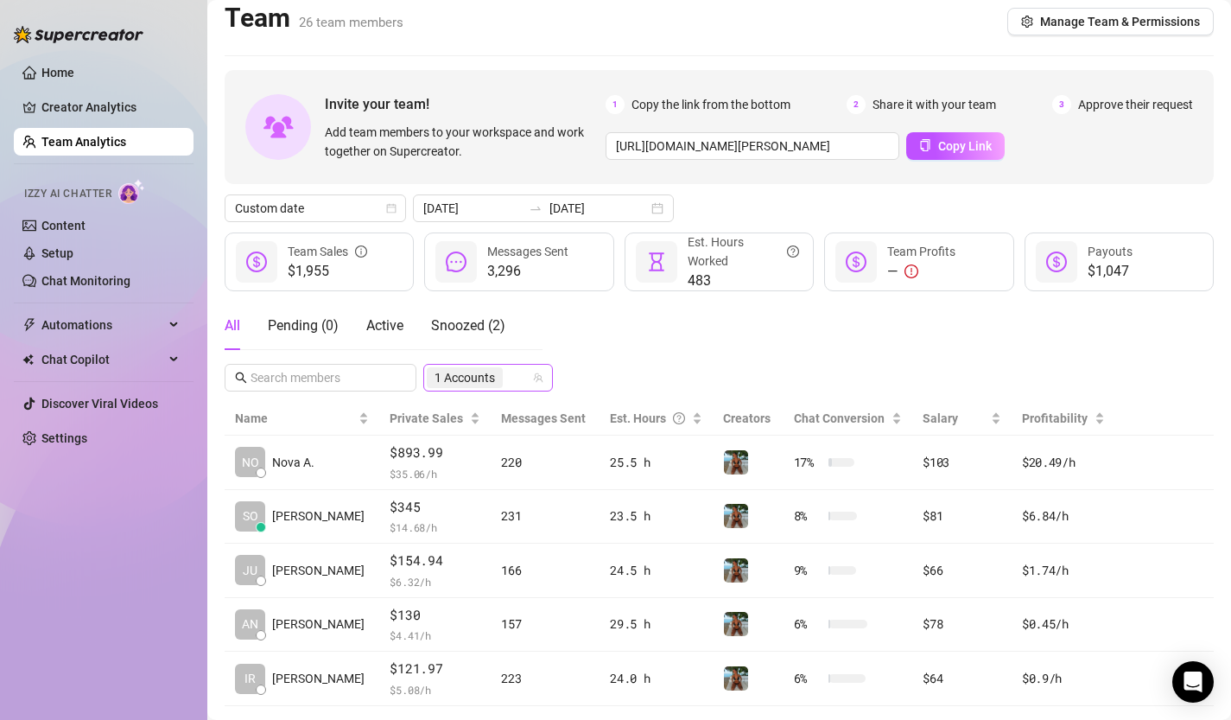
scroll to position [24, 0]
click at [480, 373] on span "1 Accounts" at bounding box center [465, 377] width 60 height 19
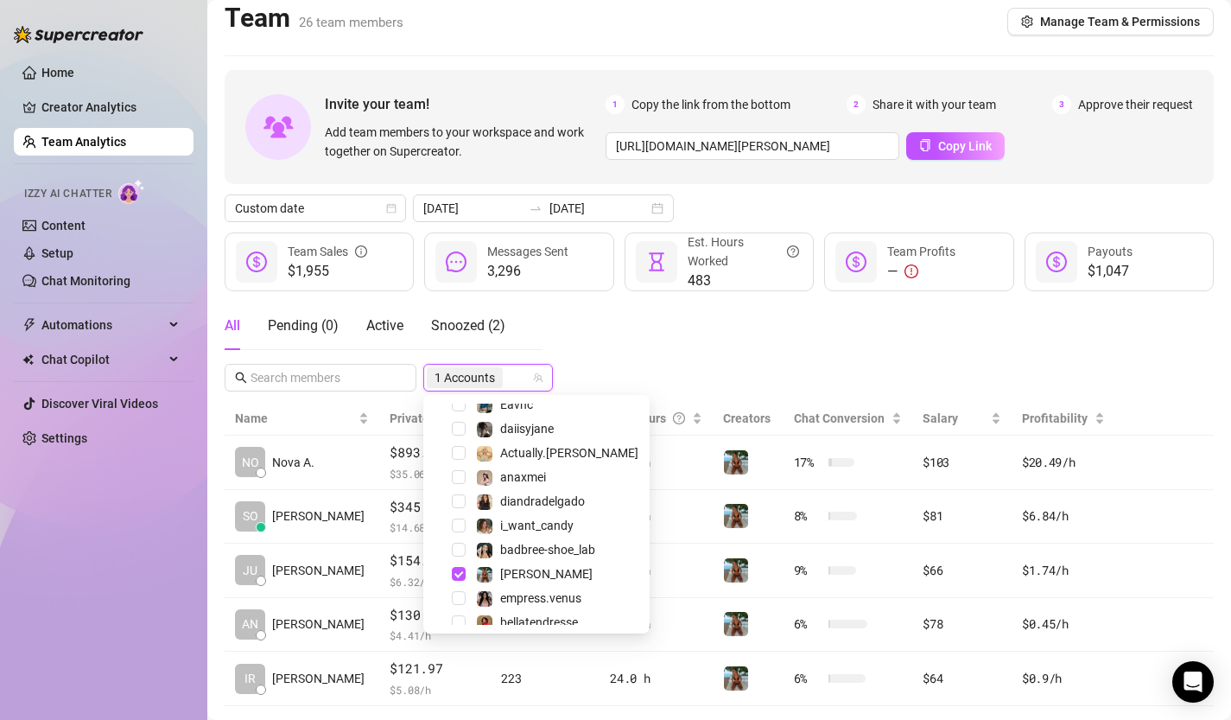
scroll to position [287, 0]
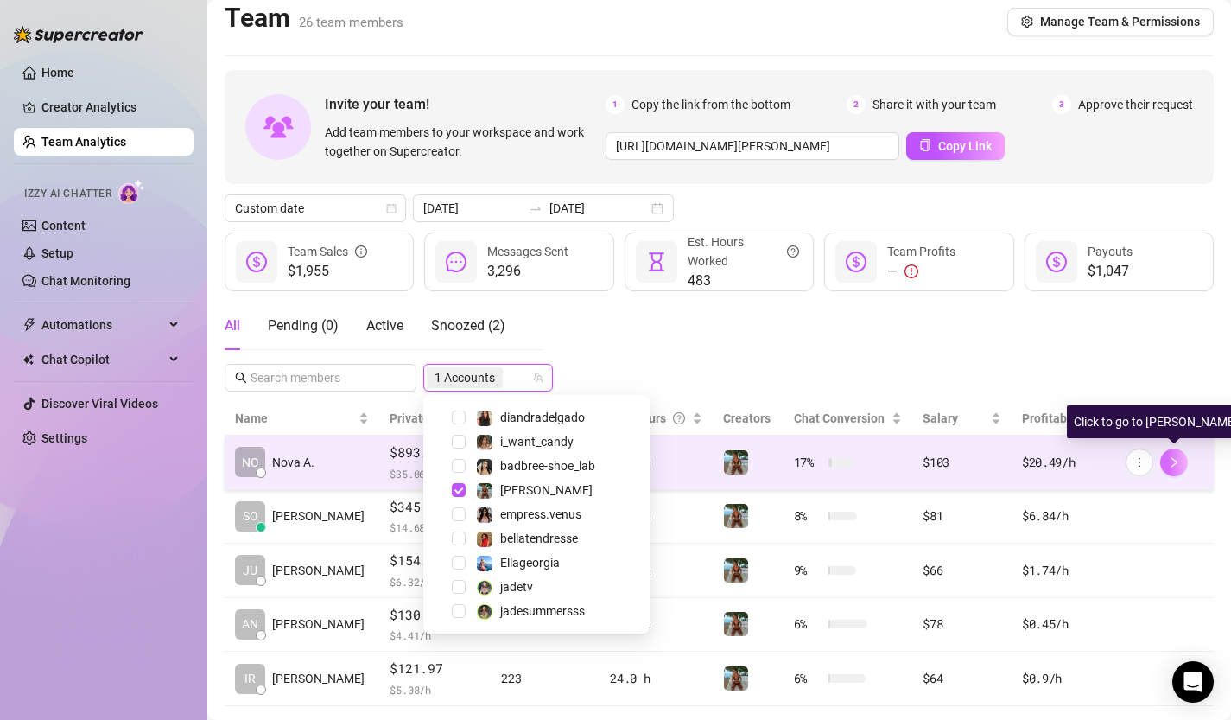
click at [1180, 457] on button "button" at bounding box center [1174, 462] width 28 height 28
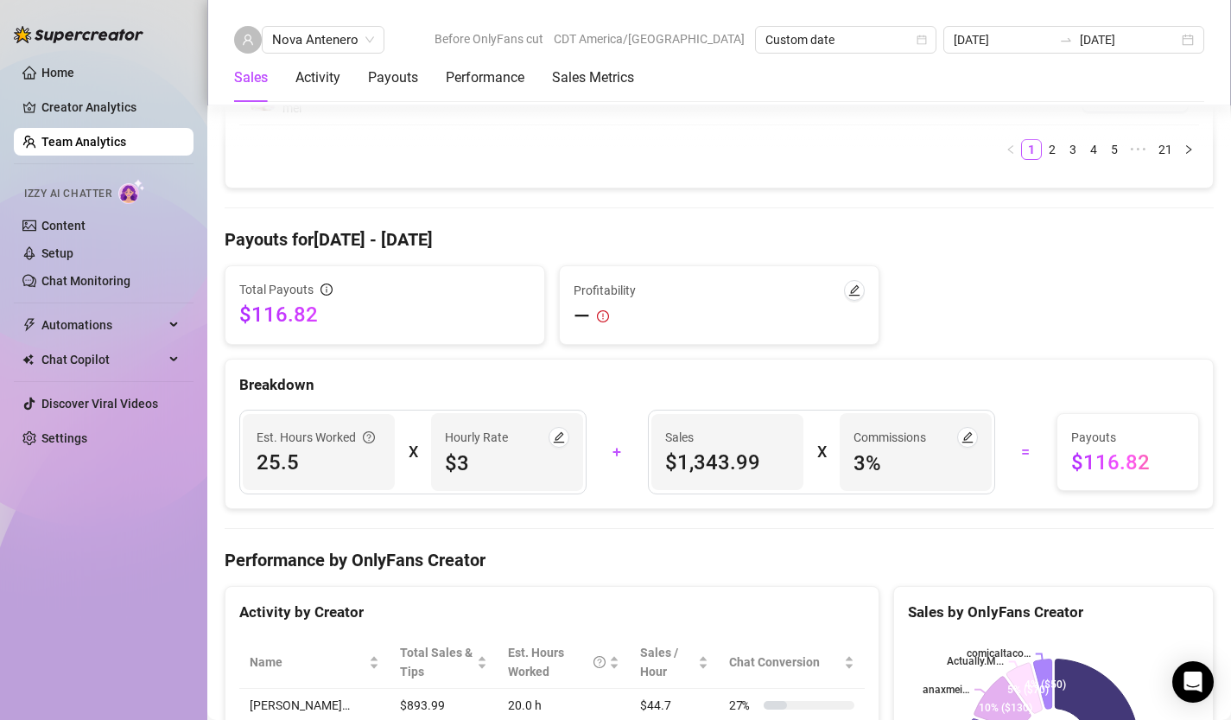
scroll to position [2048, 0]
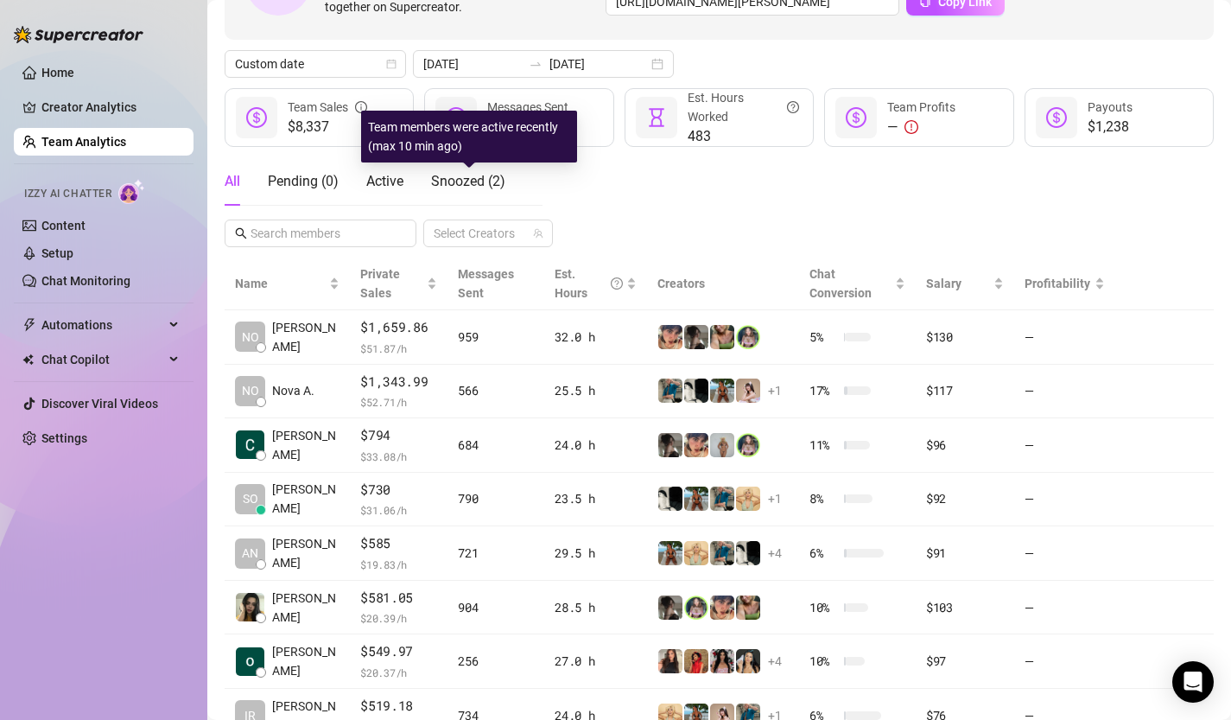
scroll to position [118, 0]
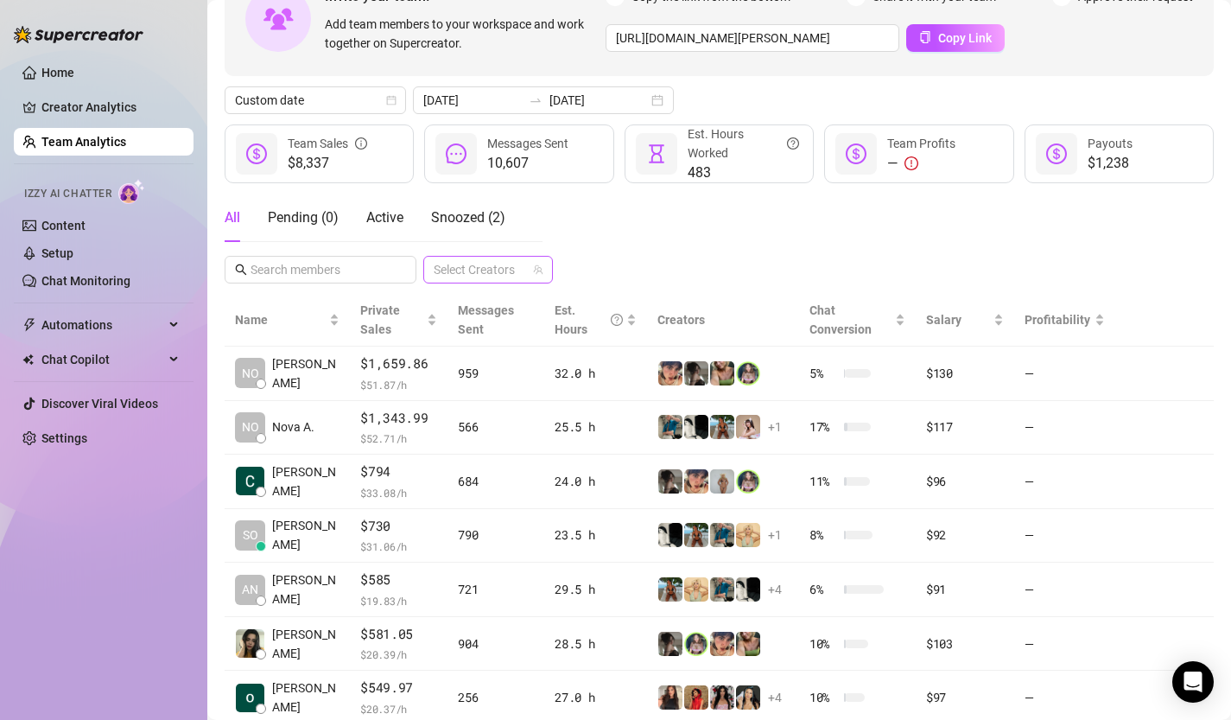
click at [505, 268] on div at bounding box center [479, 269] width 105 height 24
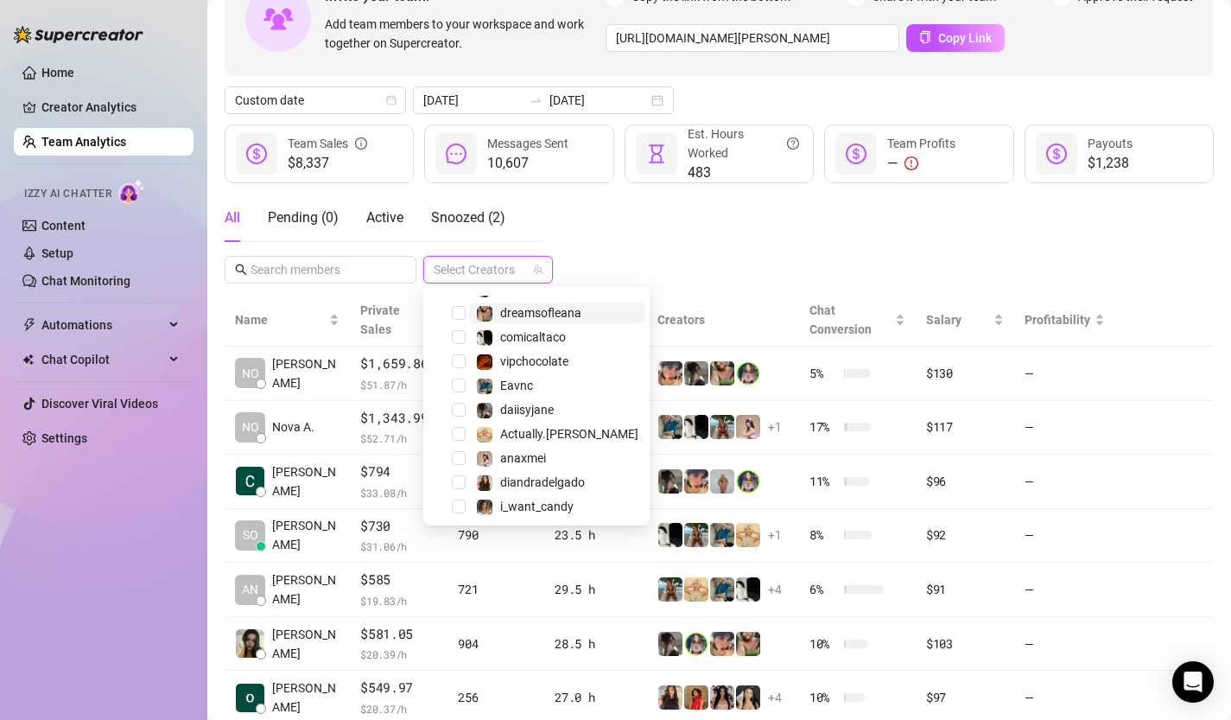
scroll to position [113, 0]
click at [463, 385] on span "Select tree node" at bounding box center [459, 386] width 14 height 14
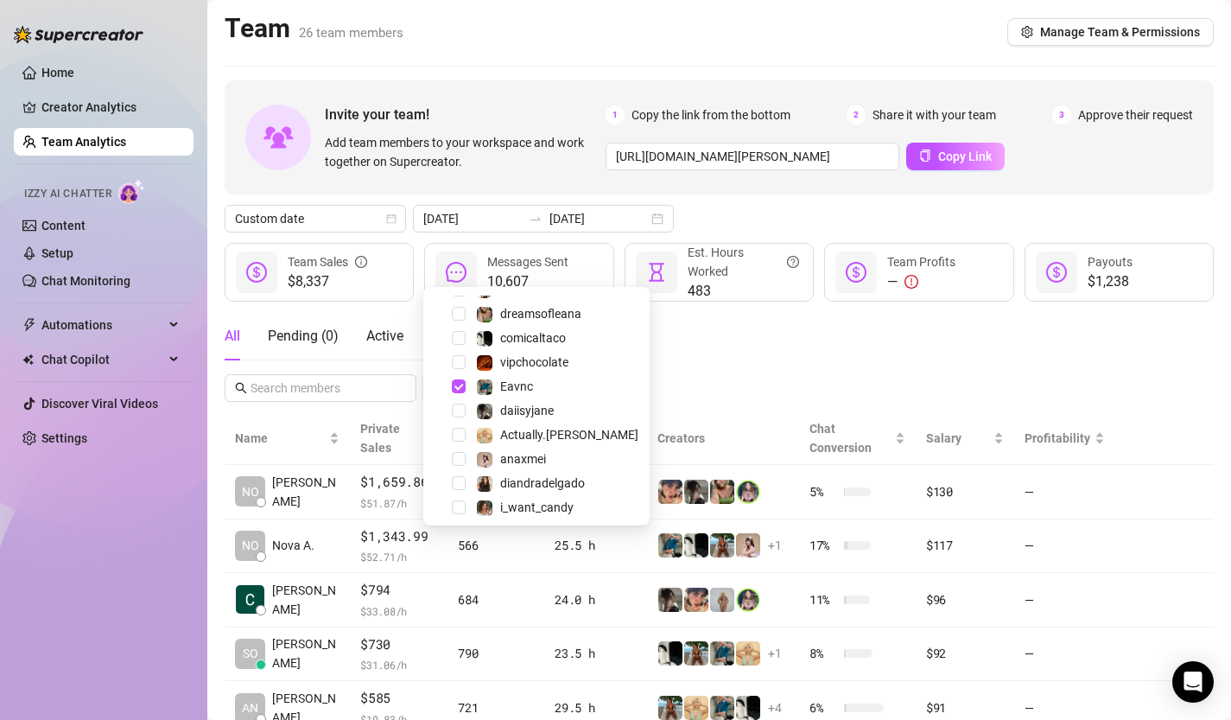
click at [636, 270] on div "Invite your team! Add team members to your workspace and work together on Super…" at bounding box center [719, 567] width 989 height 974
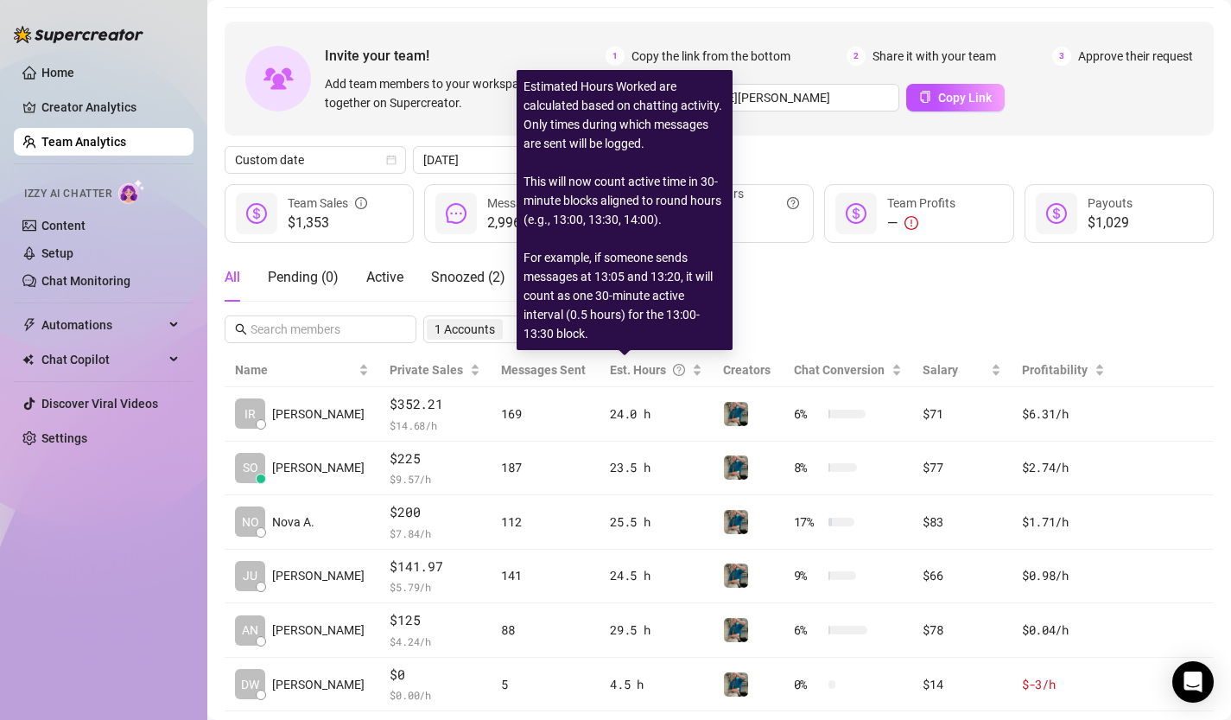
scroll to position [102, 0]
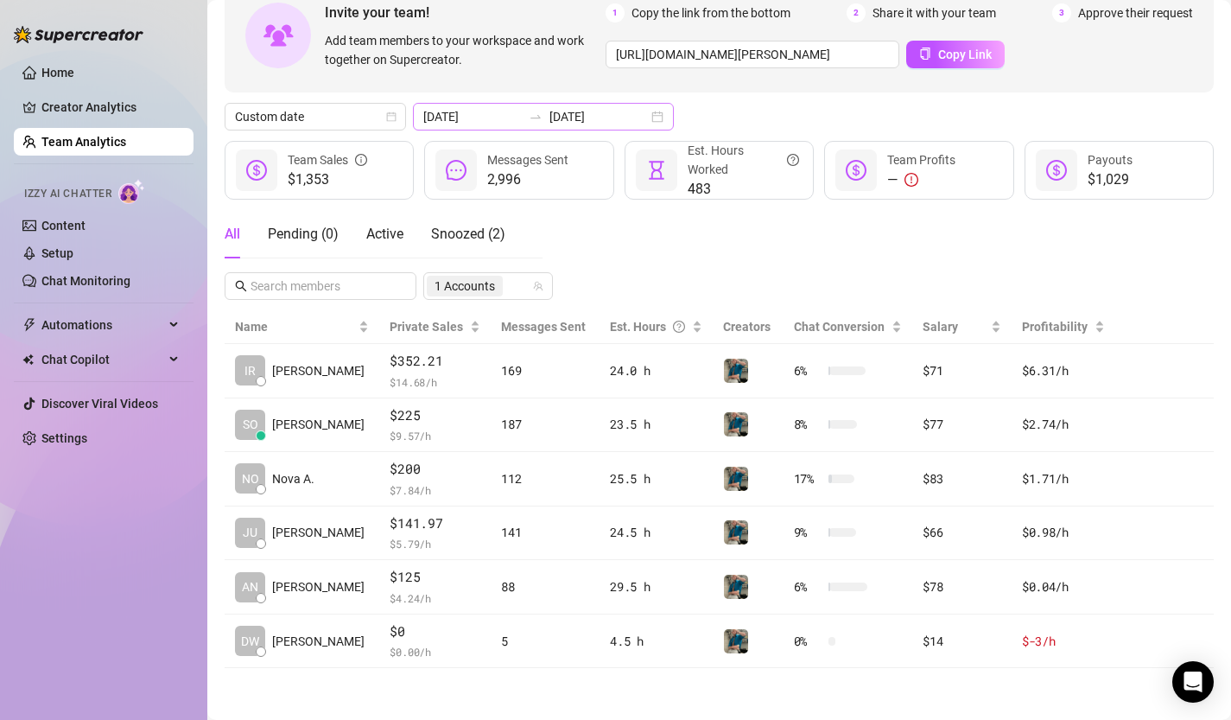
click at [621, 117] on div "[DATE] [DATE]" at bounding box center [543, 117] width 261 height 28
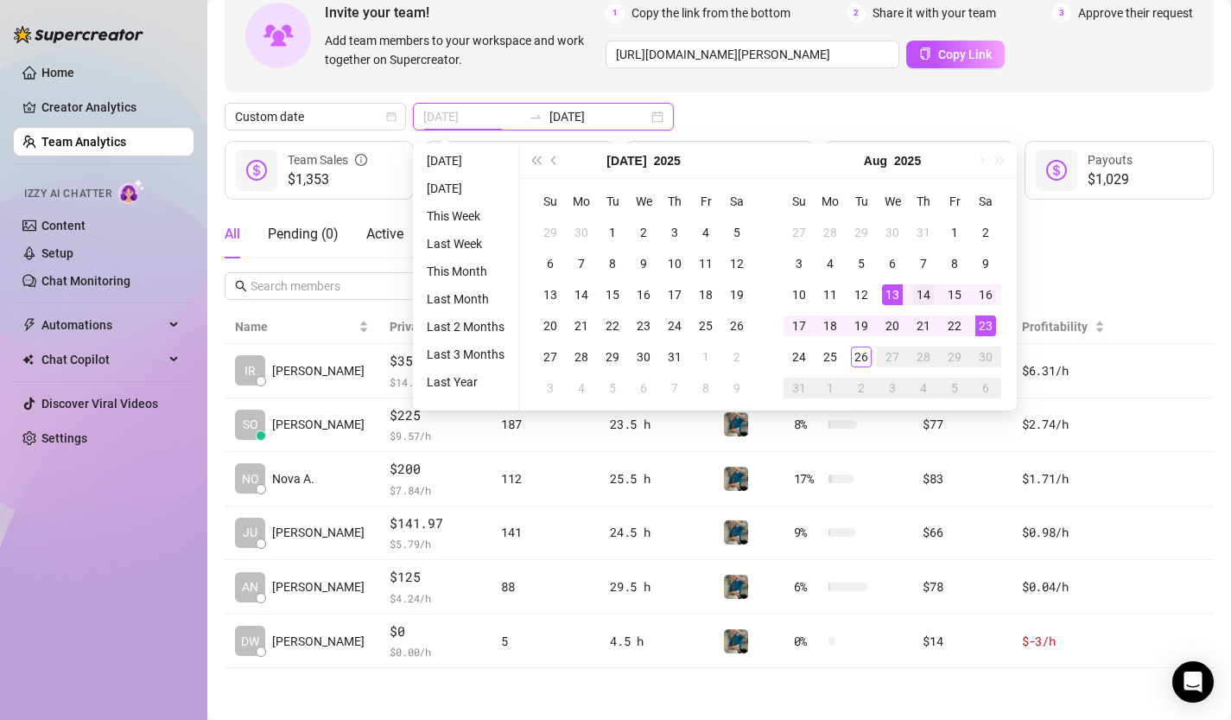
type input "[DATE]"
click at [925, 295] on div "14" at bounding box center [923, 294] width 21 height 21
type input "[DATE]"
click at [827, 326] on div "18" at bounding box center [830, 325] width 21 height 21
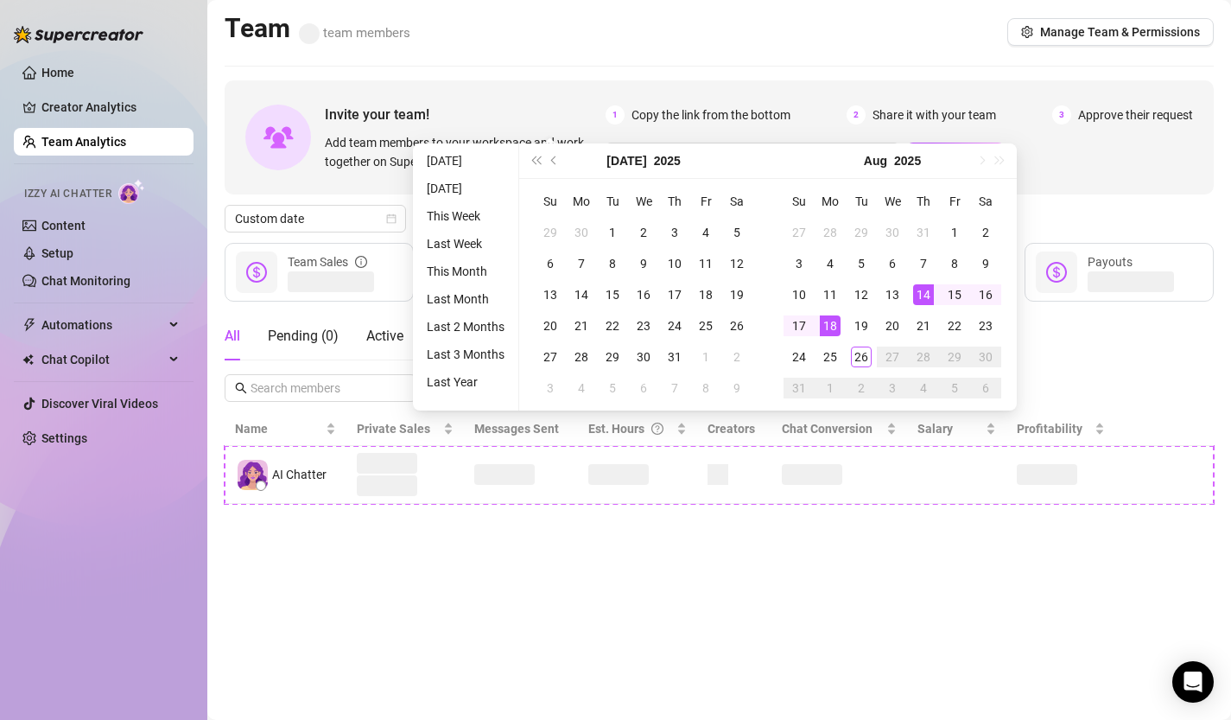
scroll to position [0, 0]
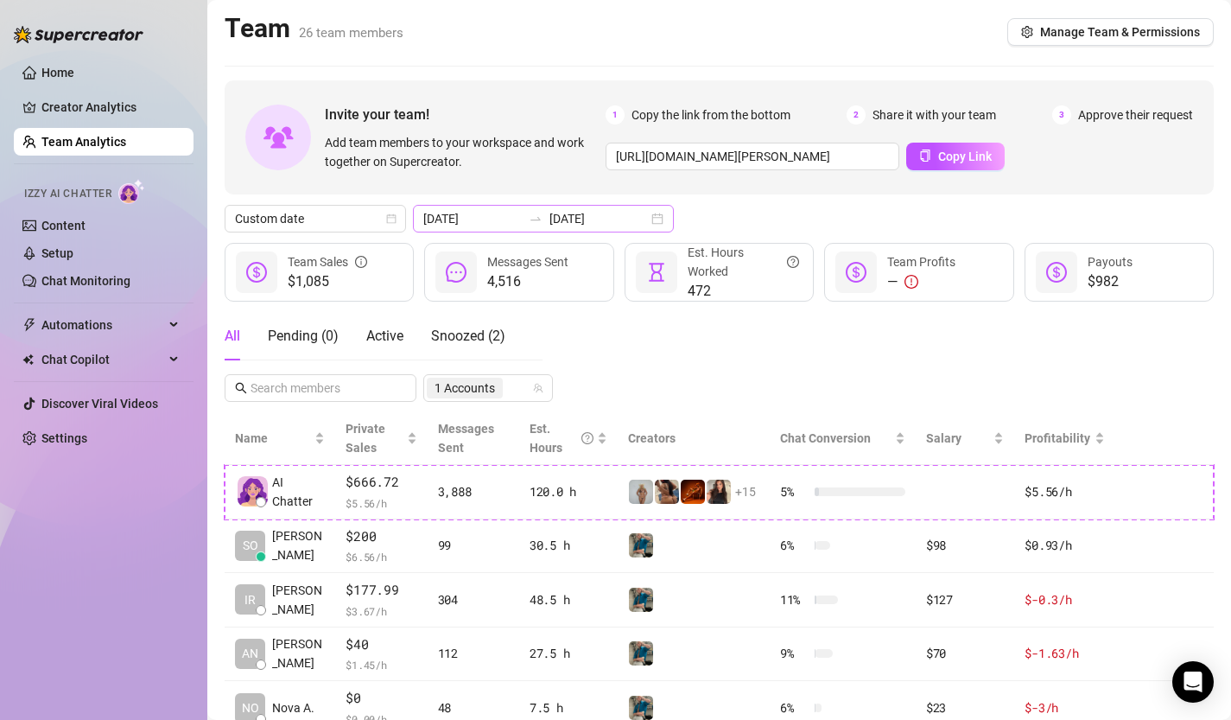
click at [616, 218] on div "[DATE] [DATE]" at bounding box center [543, 219] width 261 height 28
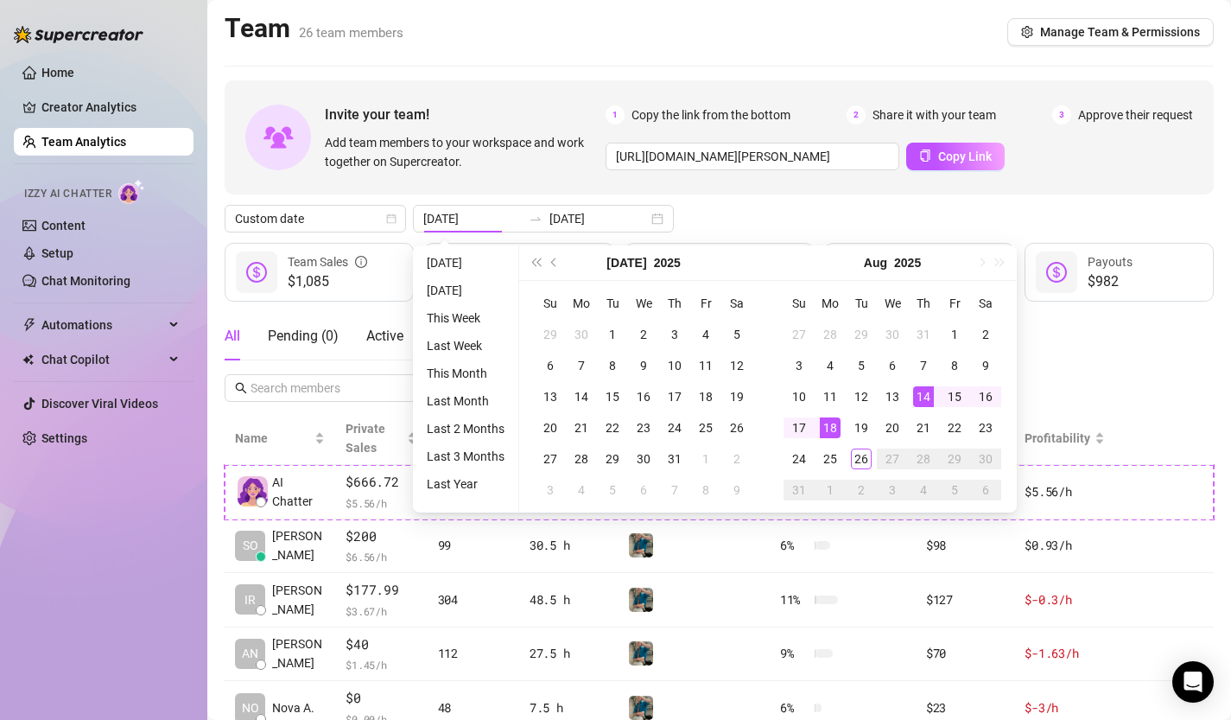
click at [723, 219] on div "Custom date [DATE] [DATE]" at bounding box center [719, 219] width 989 height 28
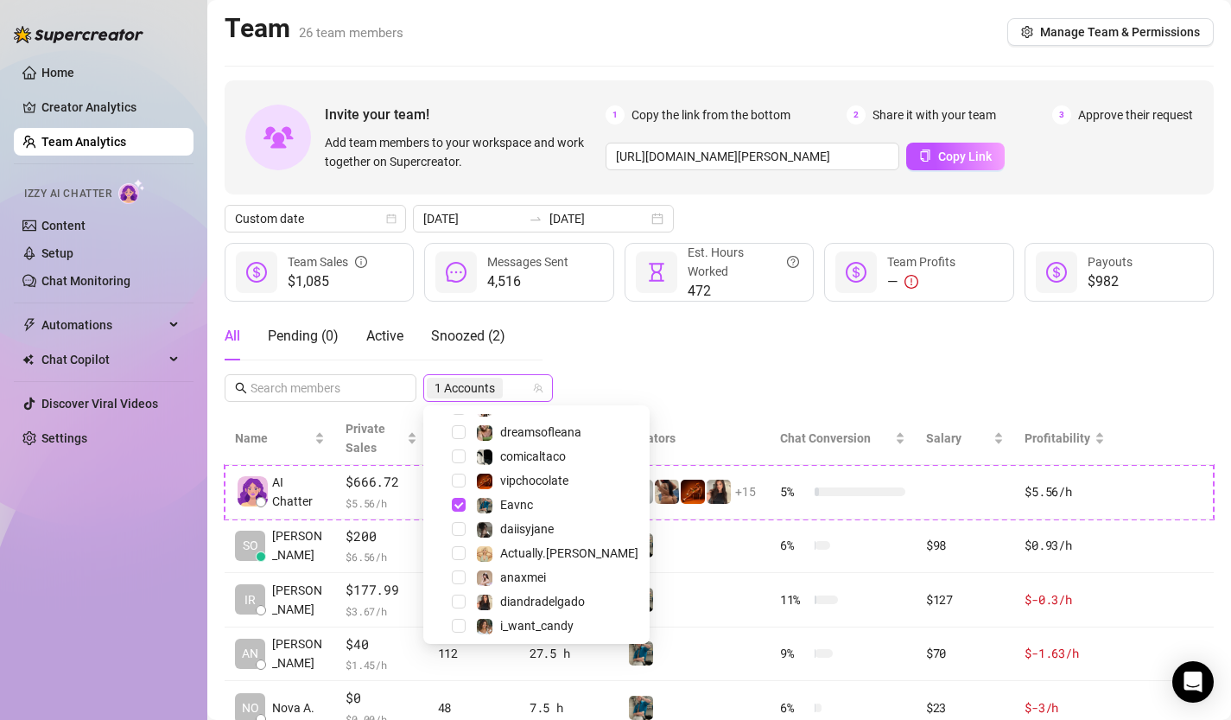
scroll to position [24, 0]
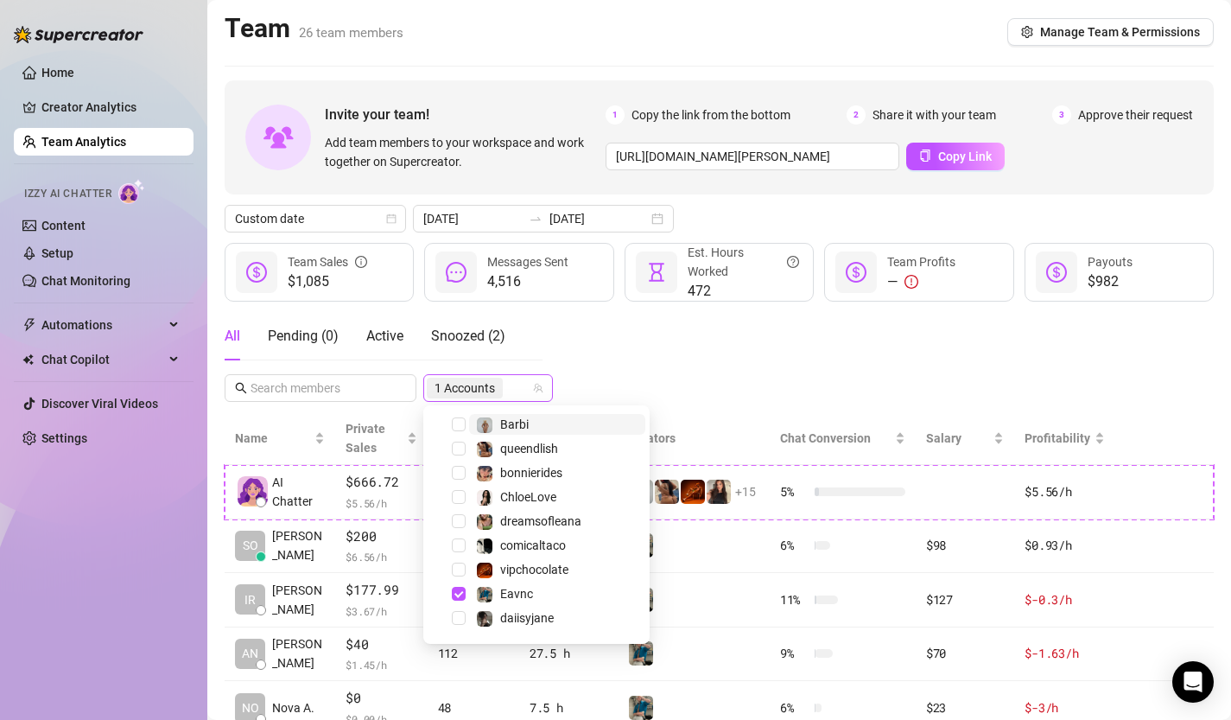
click at [494, 390] on span "1 Accounts" at bounding box center [465, 387] width 60 height 19
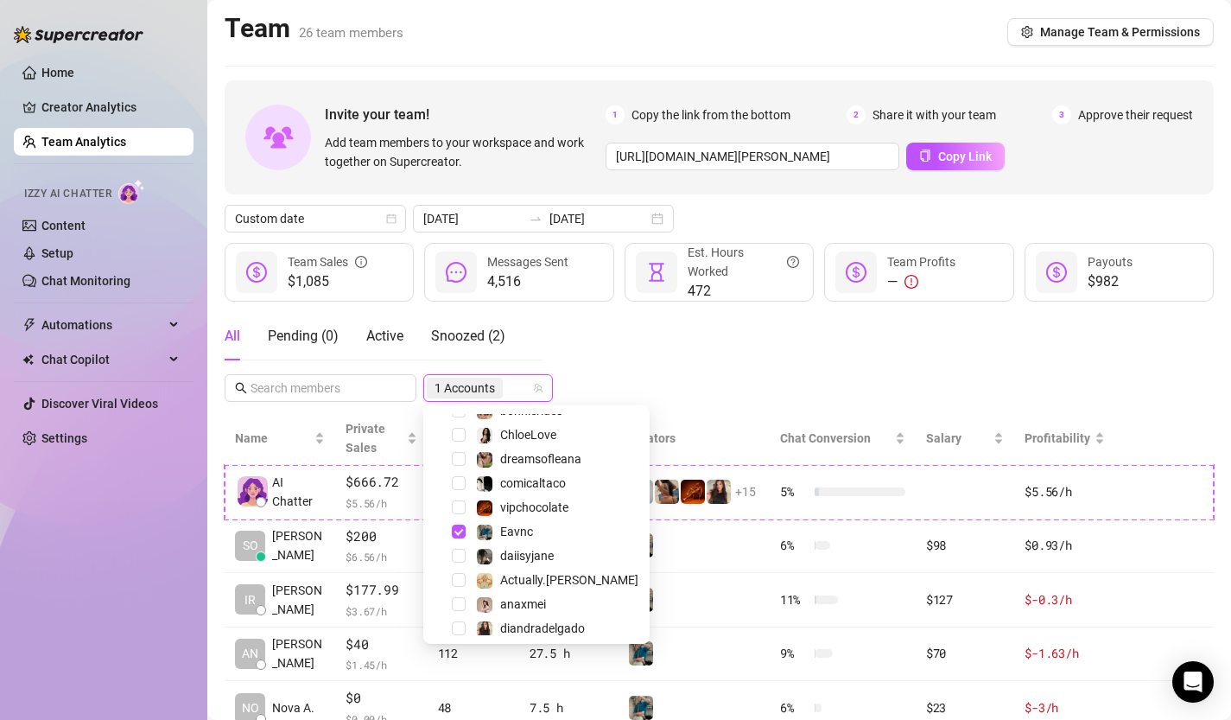
scroll to position [91, 0]
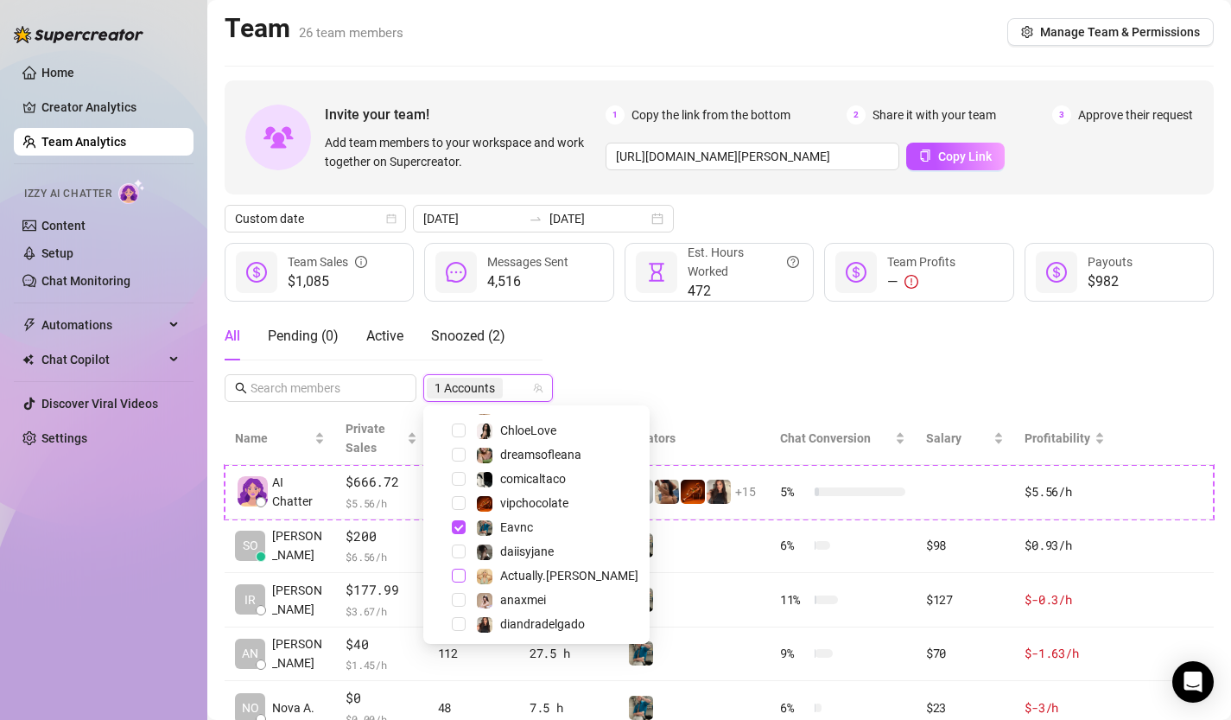
click at [456, 574] on span "Select tree node" at bounding box center [459, 576] width 14 height 14
click at [457, 525] on span "Select tree node" at bounding box center [459, 527] width 14 height 14
click at [601, 378] on div "All Pending ( 0 ) Active Snoozed ( 2 ) 1 Accounts" at bounding box center [719, 357] width 989 height 90
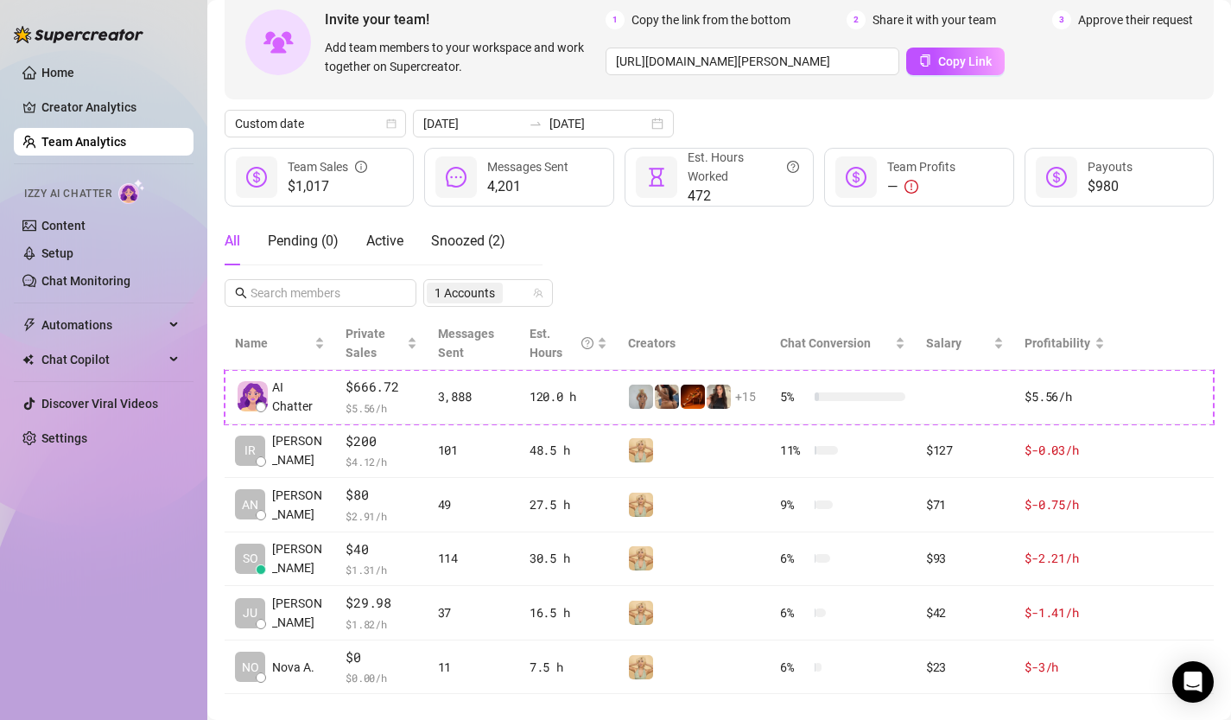
scroll to position [121, 0]
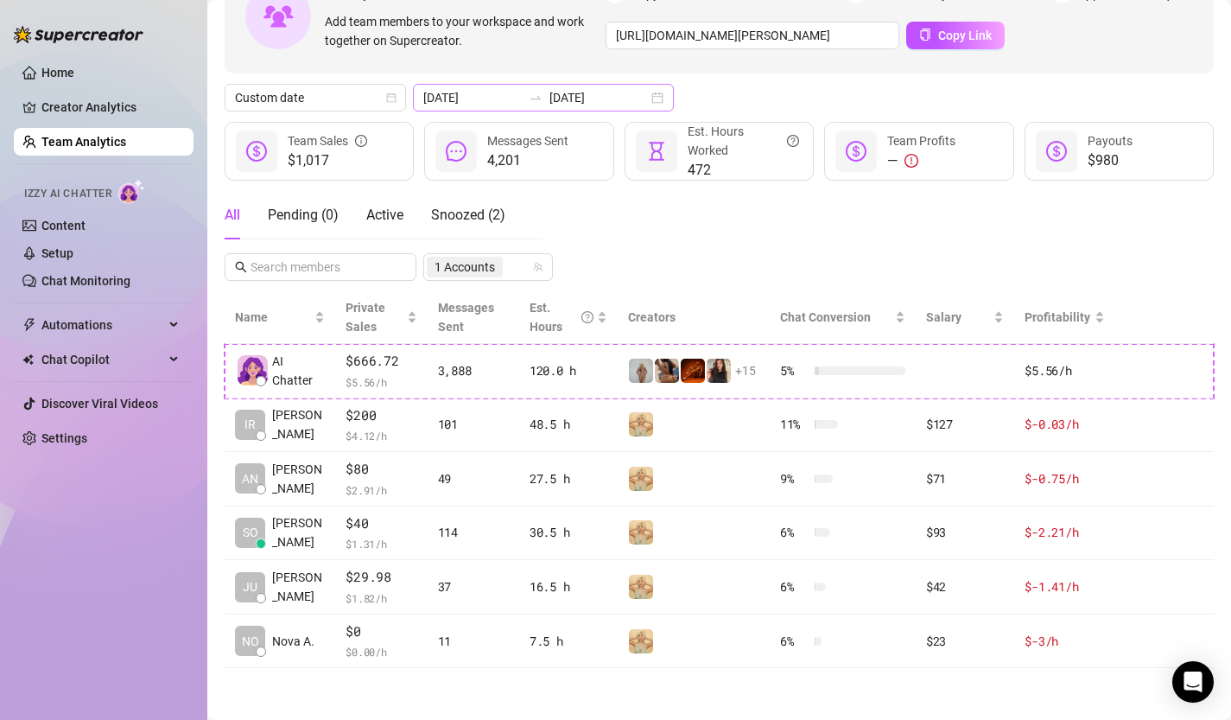
click at [619, 93] on div "[DATE] [DATE]" at bounding box center [543, 98] width 261 height 28
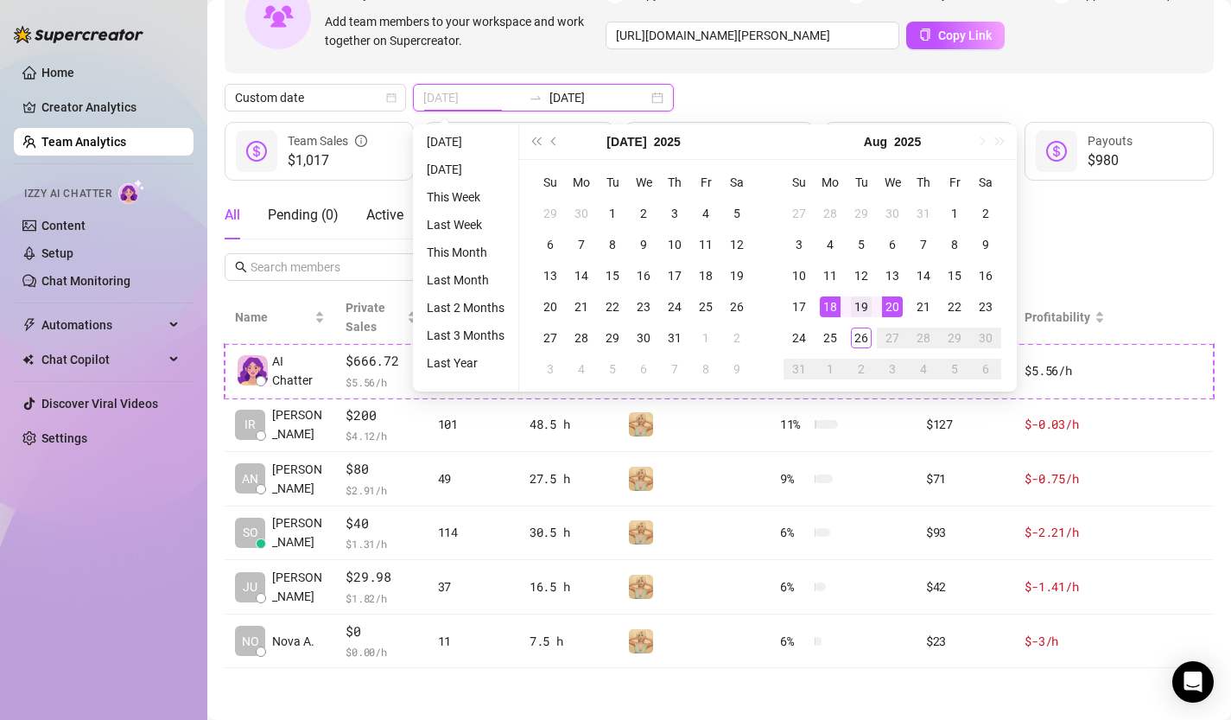
type input "[DATE]"
click at [866, 312] on div "19" at bounding box center [861, 306] width 21 height 21
type input "[DATE]"
click at [982, 302] on div "23" at bounding box center [986, 306] width 21 height 21
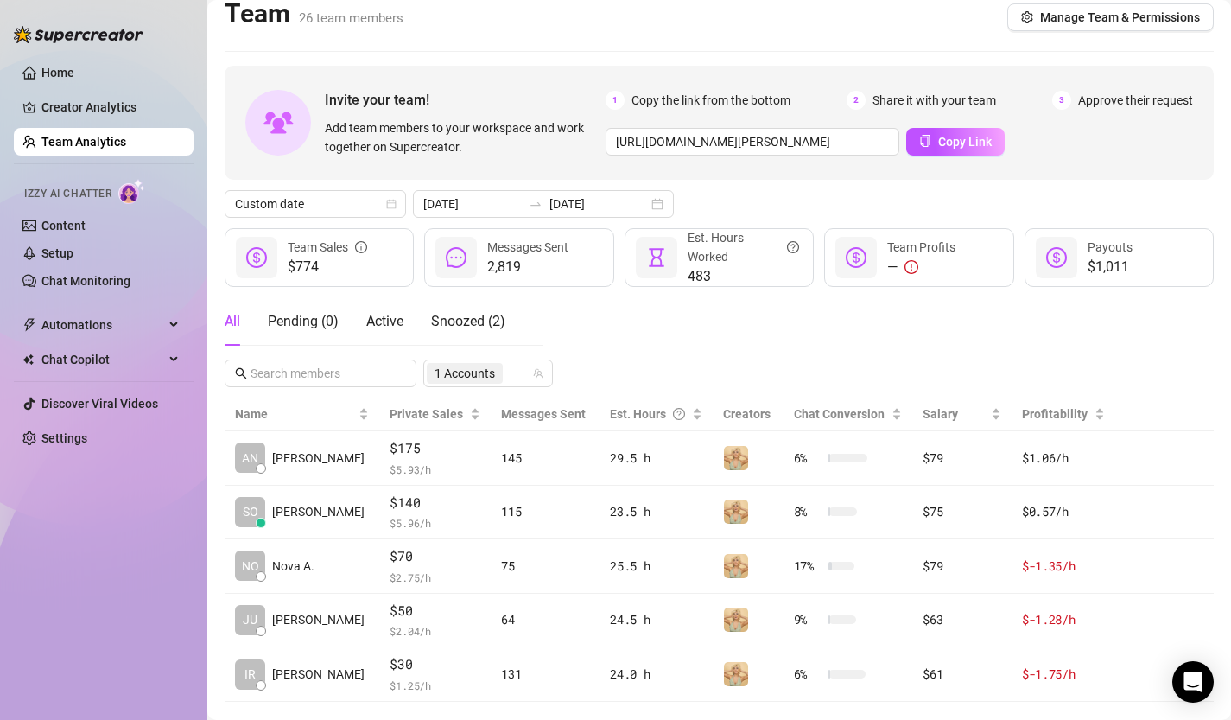
scroll to position [8, 0]
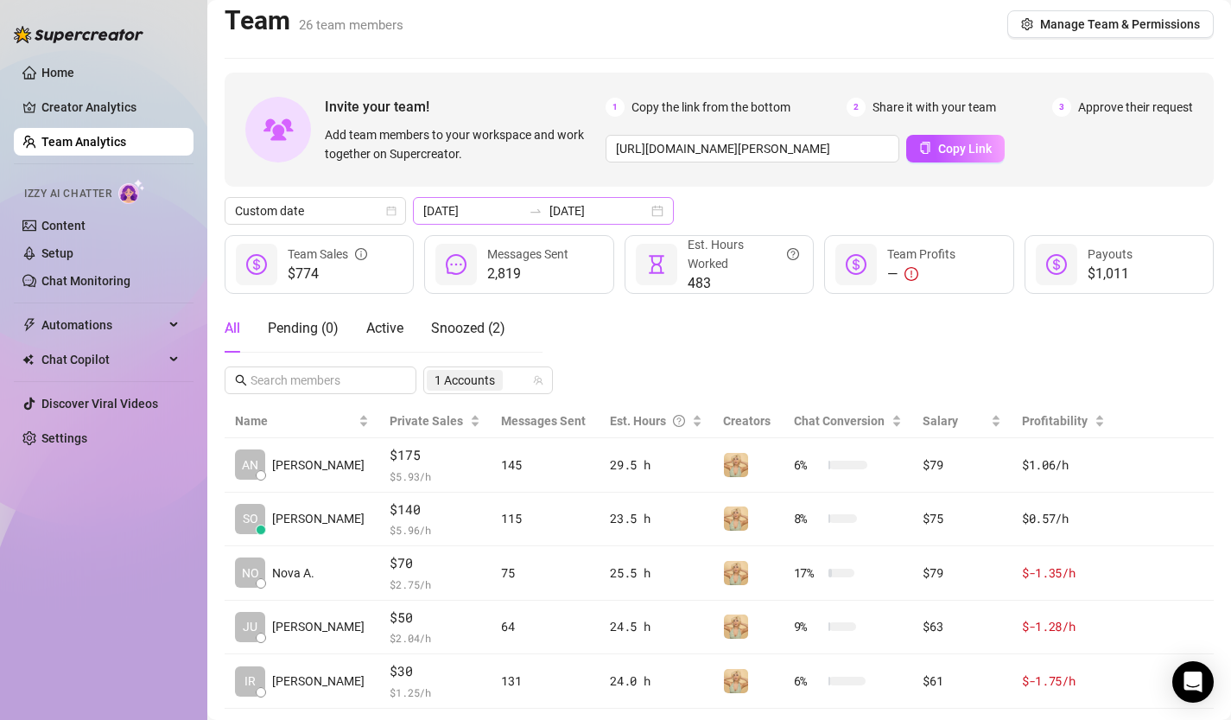
click at [621, 209] on div "[DATE] [DATE]" at bounding box center [543, 211] width 261 height 28
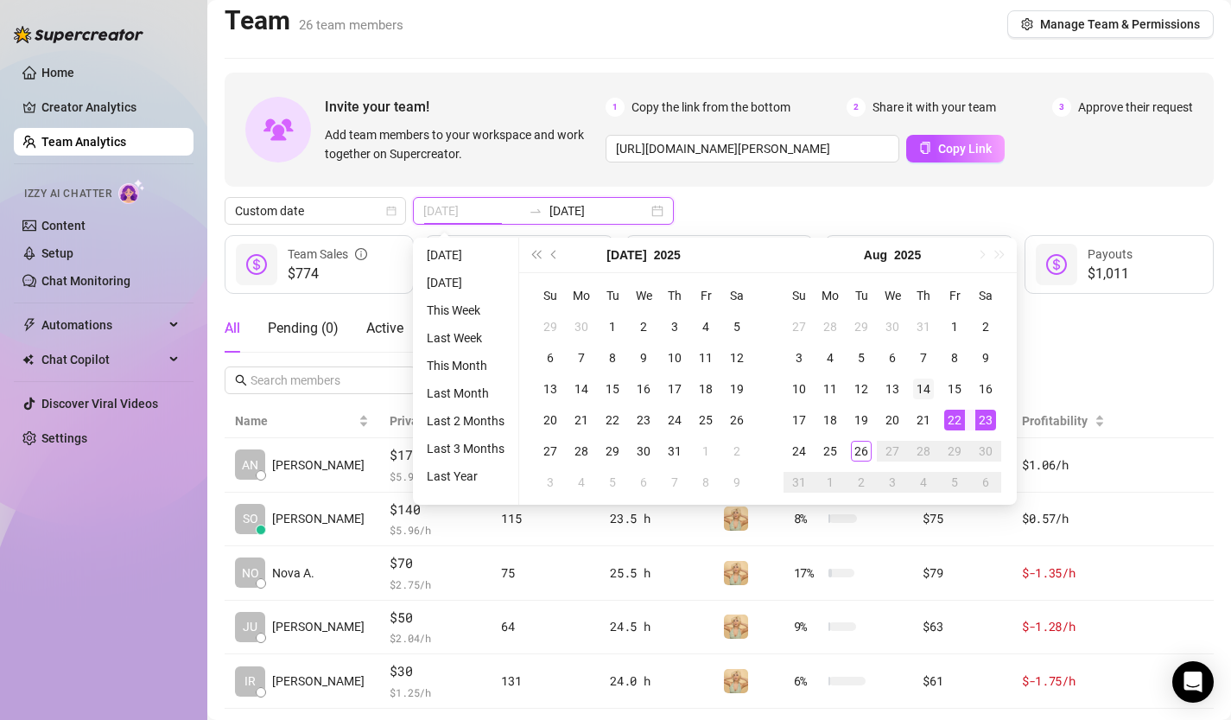
type input "[DATE]"
click at [927, 391] on div "14" at bounding box center [923, 388] width 21 height 21
type input "[DATE]"
click at [837, 416] on div "18" at bounding box center [830, 420] width 21 height 21
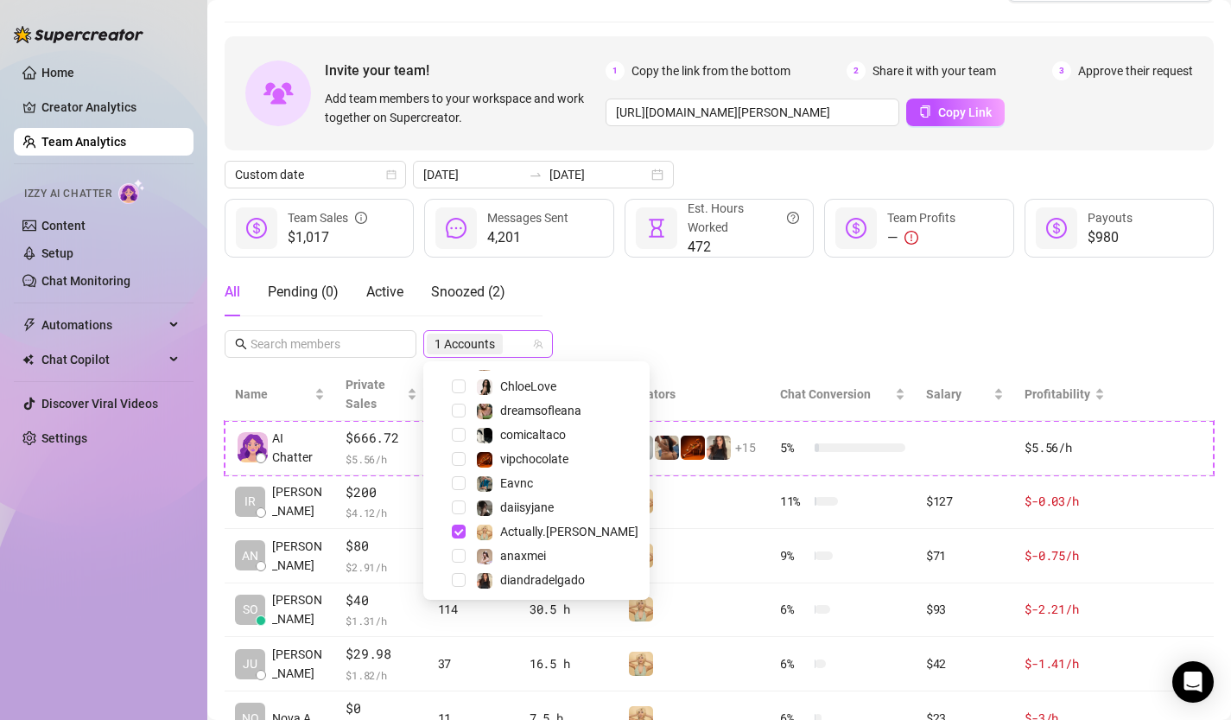
scroll to position [24, 0]
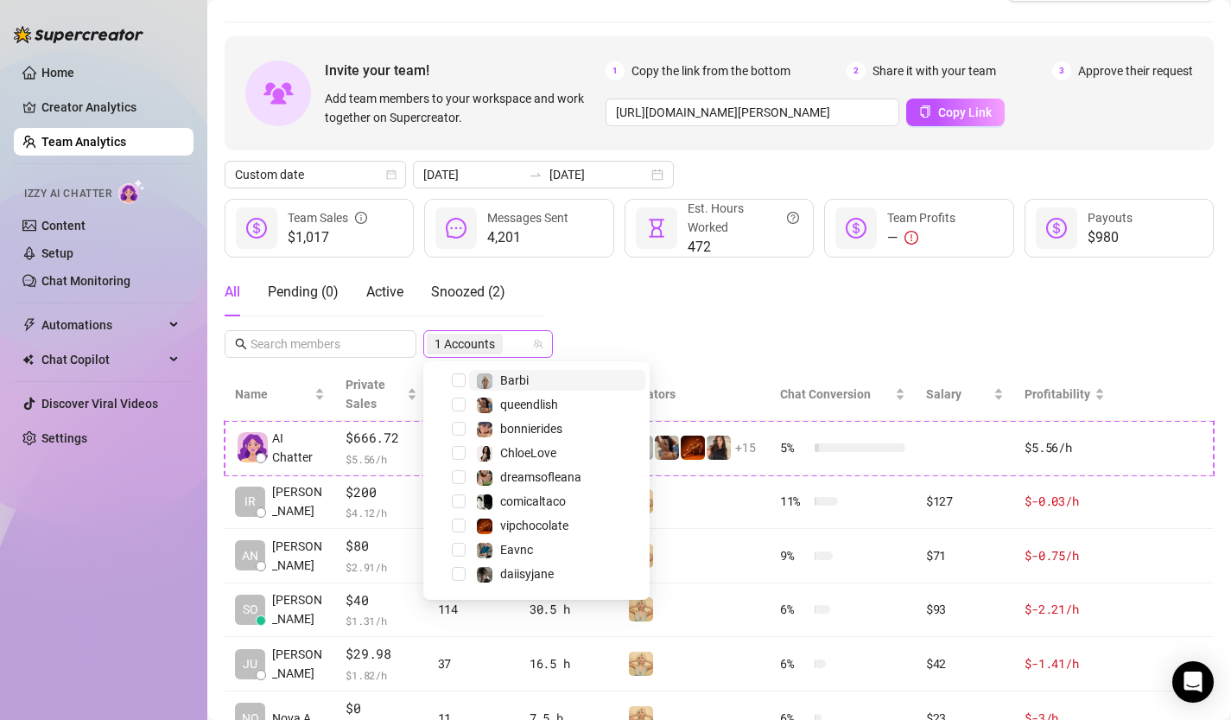
click at [493, 345] on span "1 Accounts" at bounding box center [465, 343] width 60 height 19
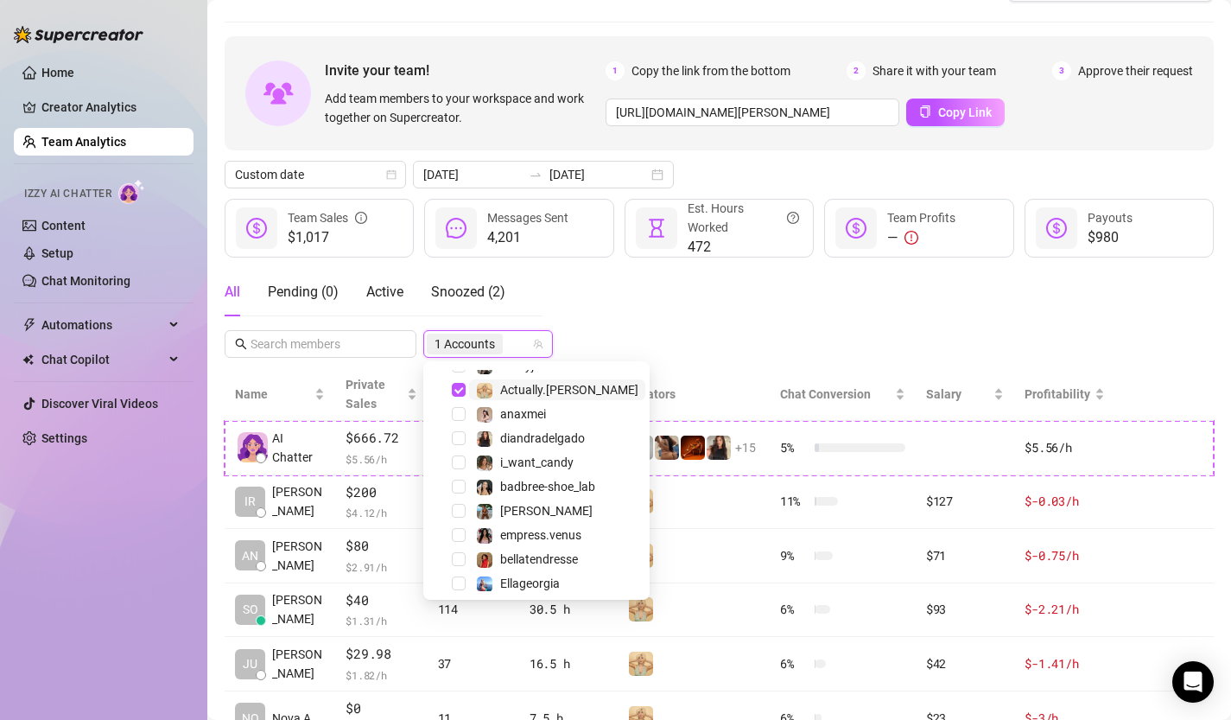
scroll to position [232, 0]
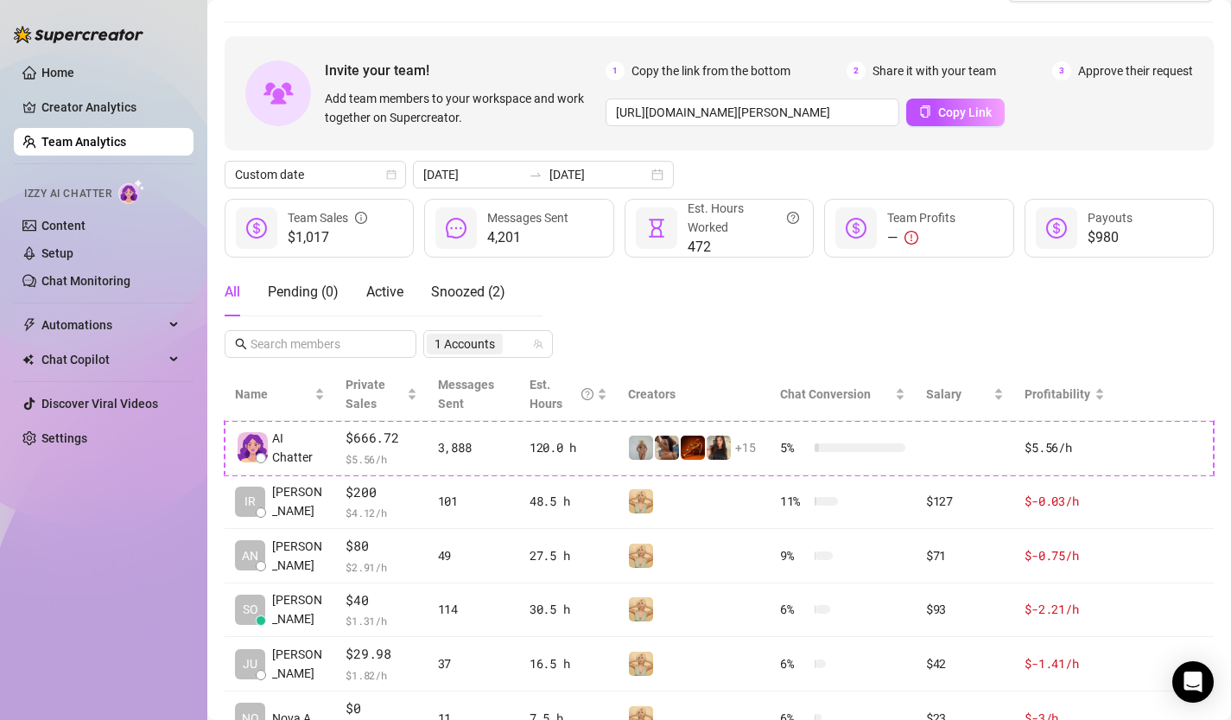
click at [664, 324] on div "All Pending ( 0 ) Active Snoozed ( 2 ) 1 Accounts" at bounding box center [719, 313] width 989 height 90
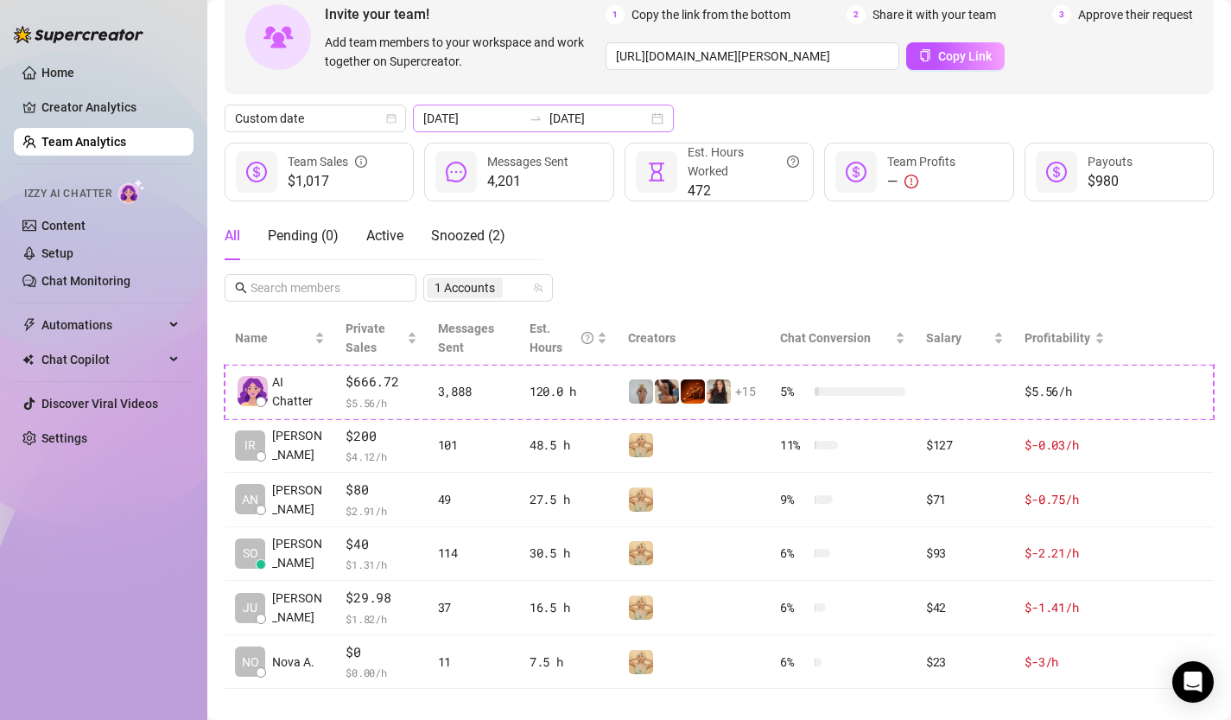
scroll to position [121, 0]
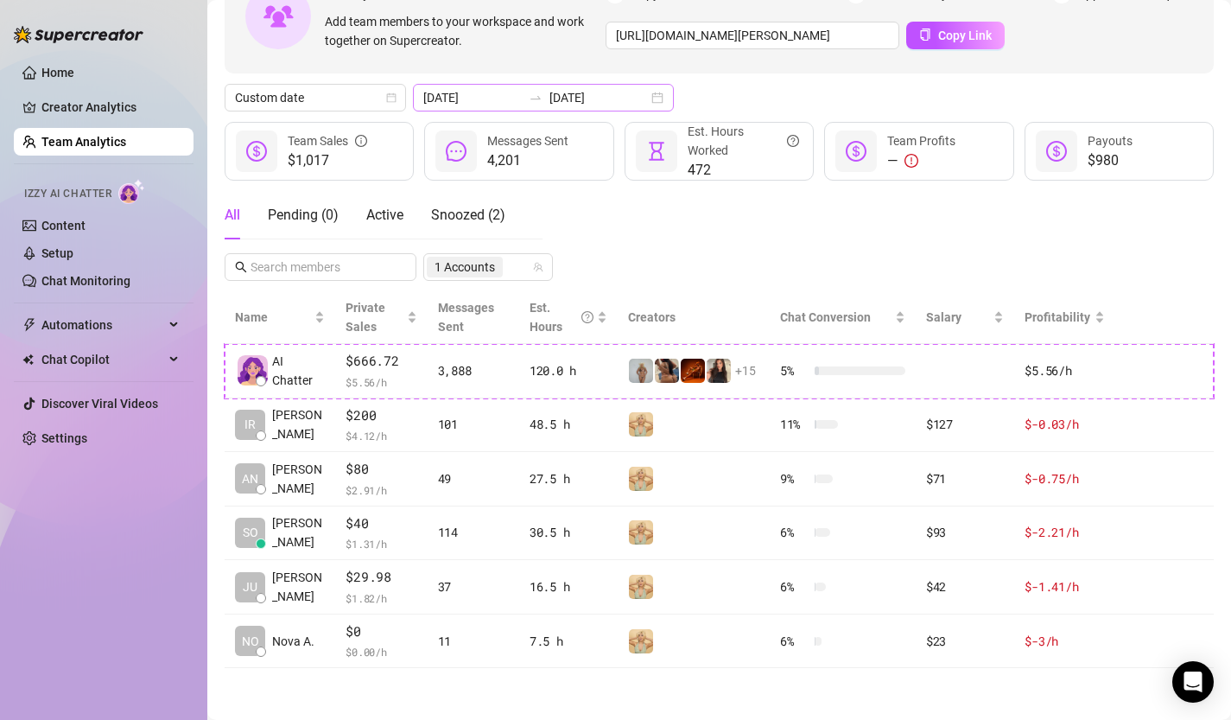
click at [613, 97] on div "[DATE] [DATE]" at bounding box center [543, 98] width 261 height 28
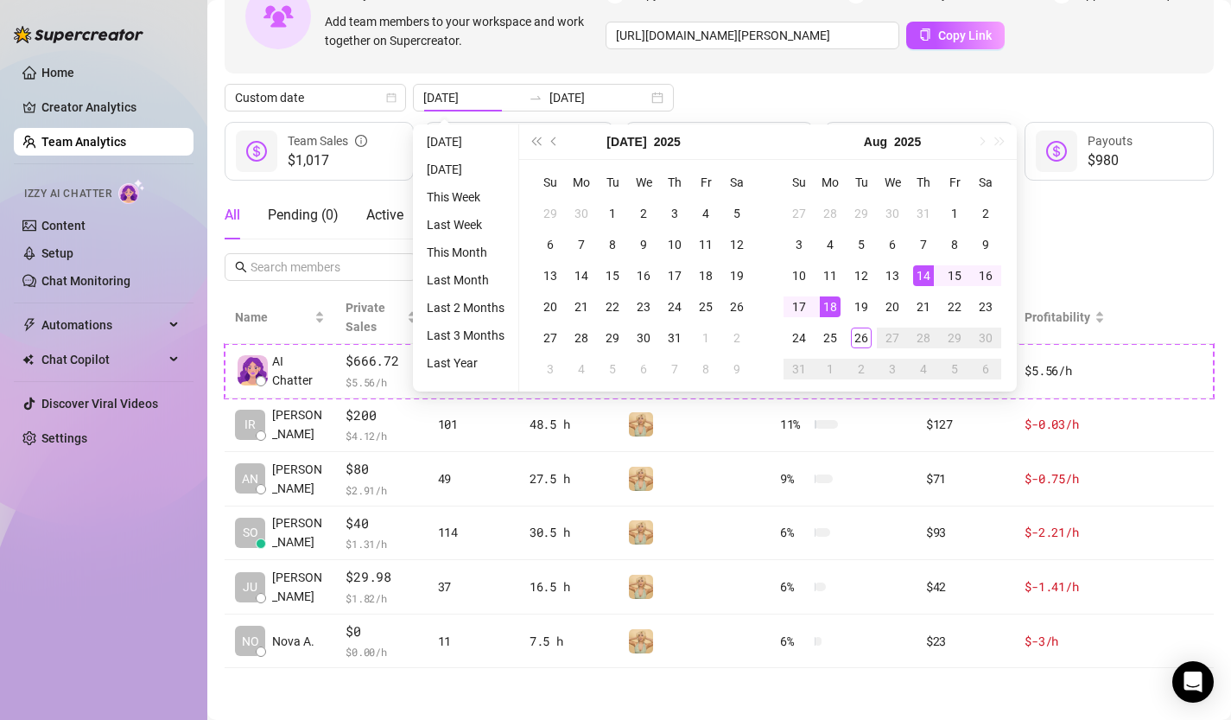
click at [685, 104] on div "Custom date [DATE] [DATE]" at bounding box center [719, 98] width 989 height 28
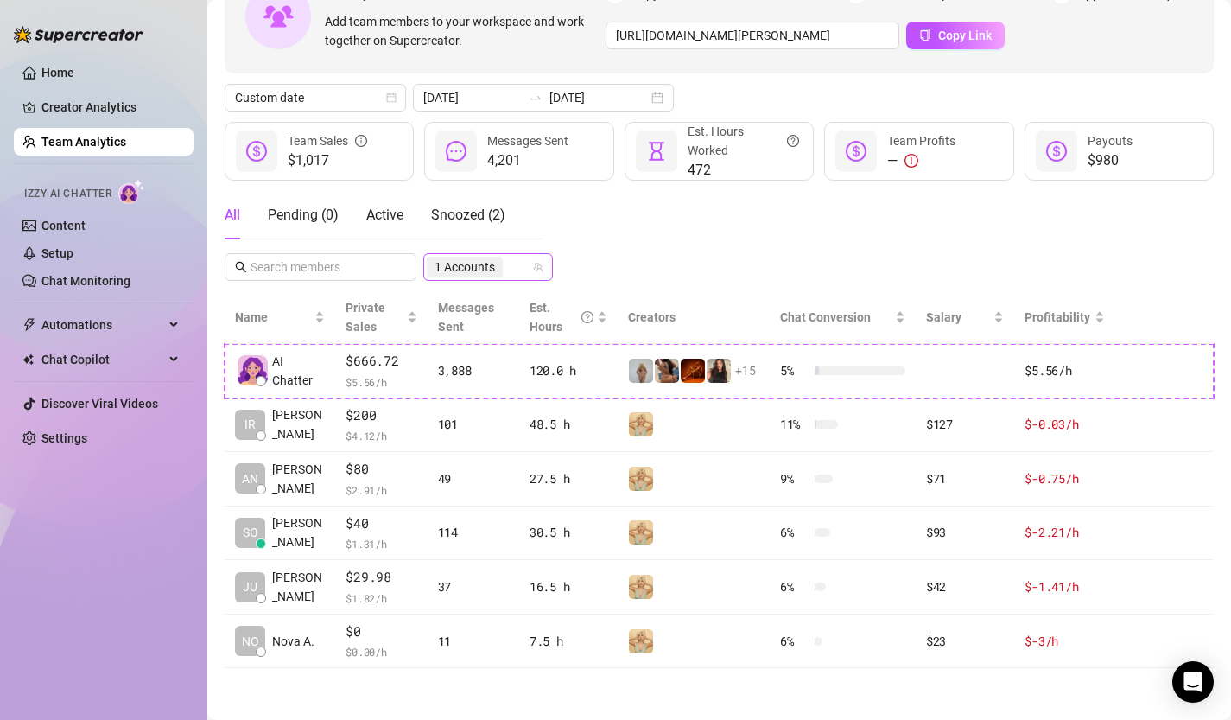
scroll to position [24, 0]
click at [469, 257] on span "1 Accounts" at bounding box center [465, 267] width 76 height 21
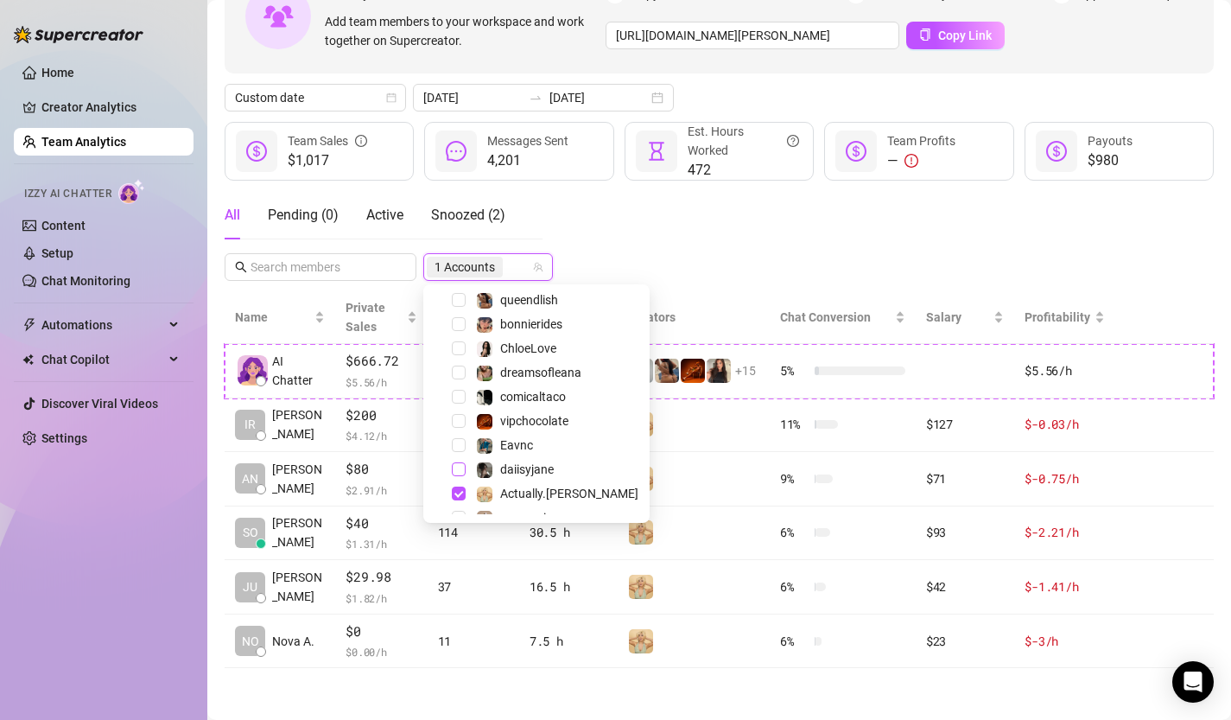
scroll to position [55, 0]
click at [454, 483] on span "Select tree node" at bounding box center [459, 490] width 14 height 14
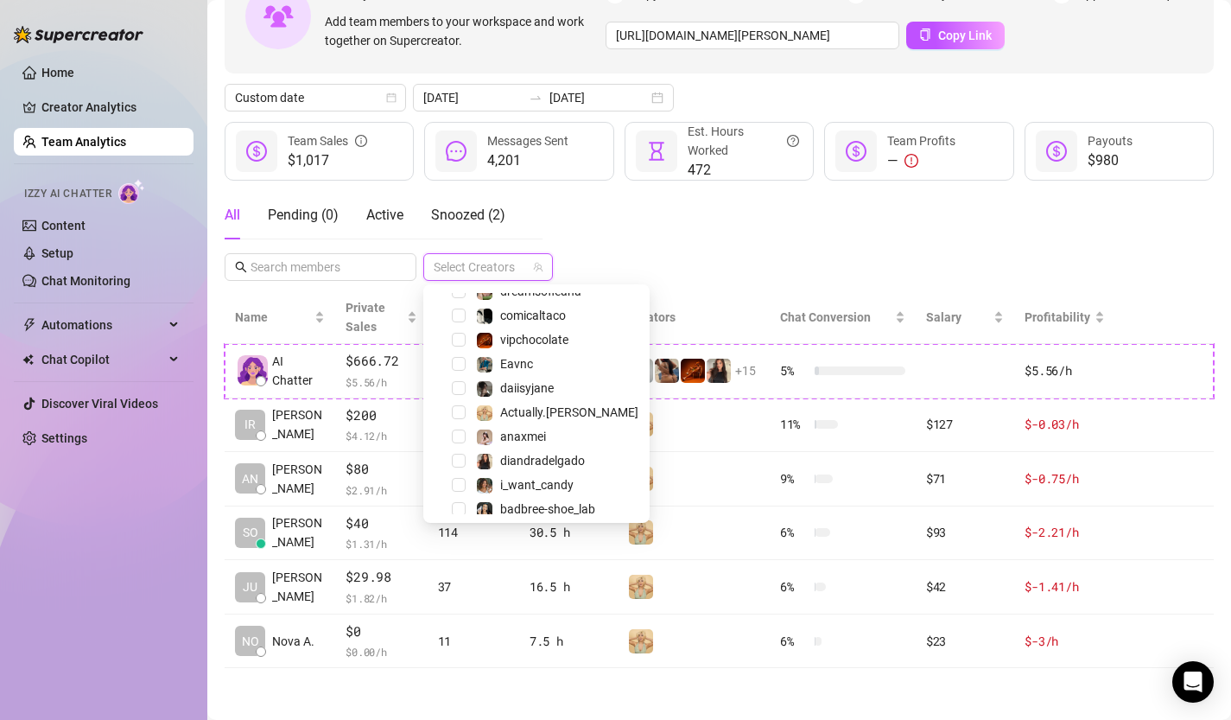
scroll to position [137, 0]
click at [464, 429] on span "Select tree node" at bounding box center [459, 433] width 14 height 14
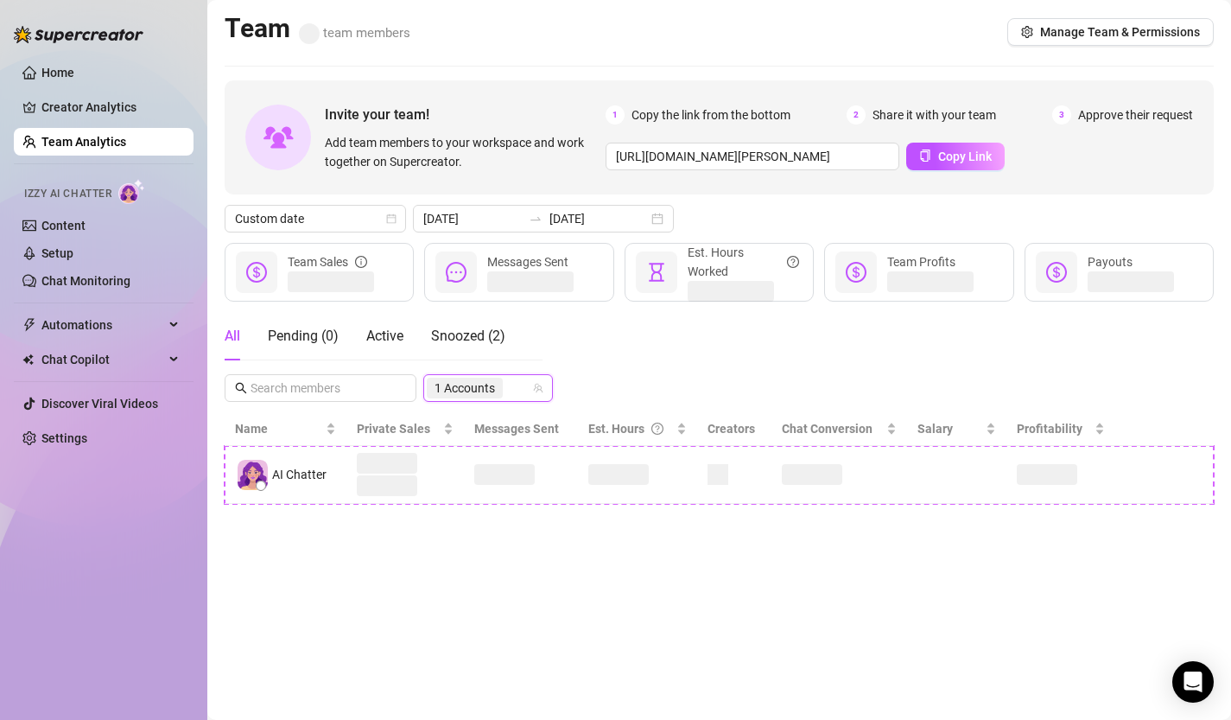
click at [674, 262] on div "Invite your team! Add team members to your workspace and work together on Super…" at bounding box center [719, 291] width 989 height 423
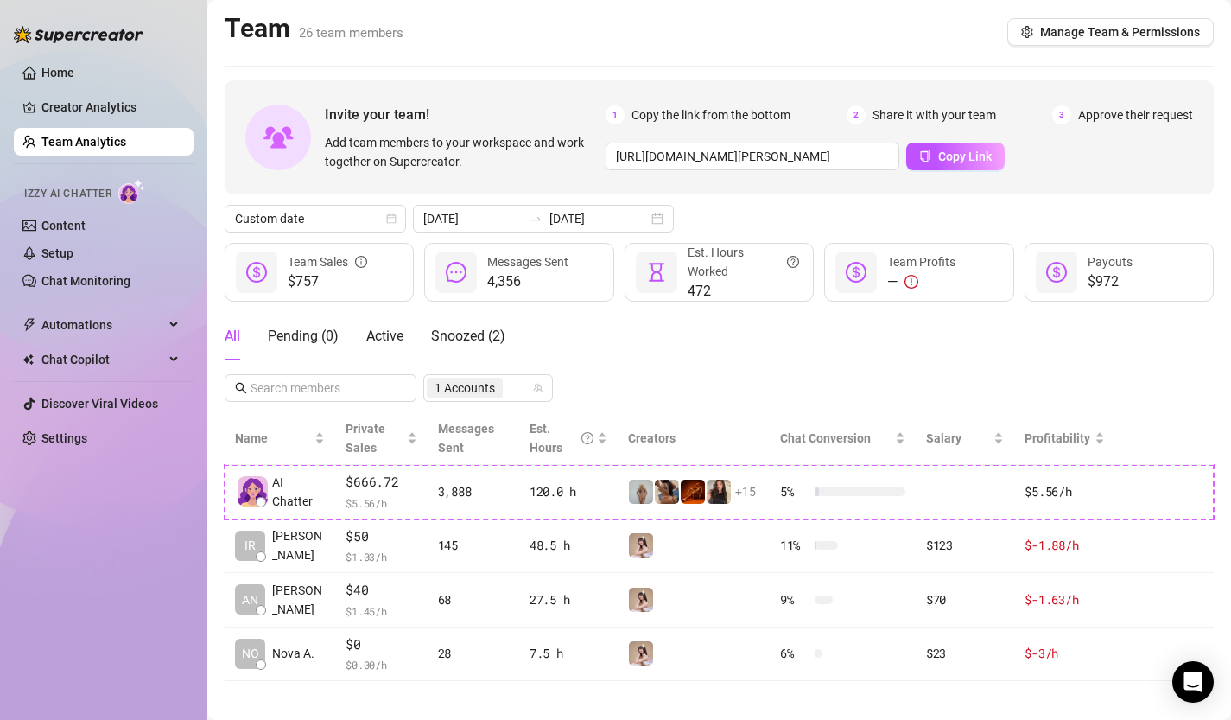
scroll to position [13, 0]
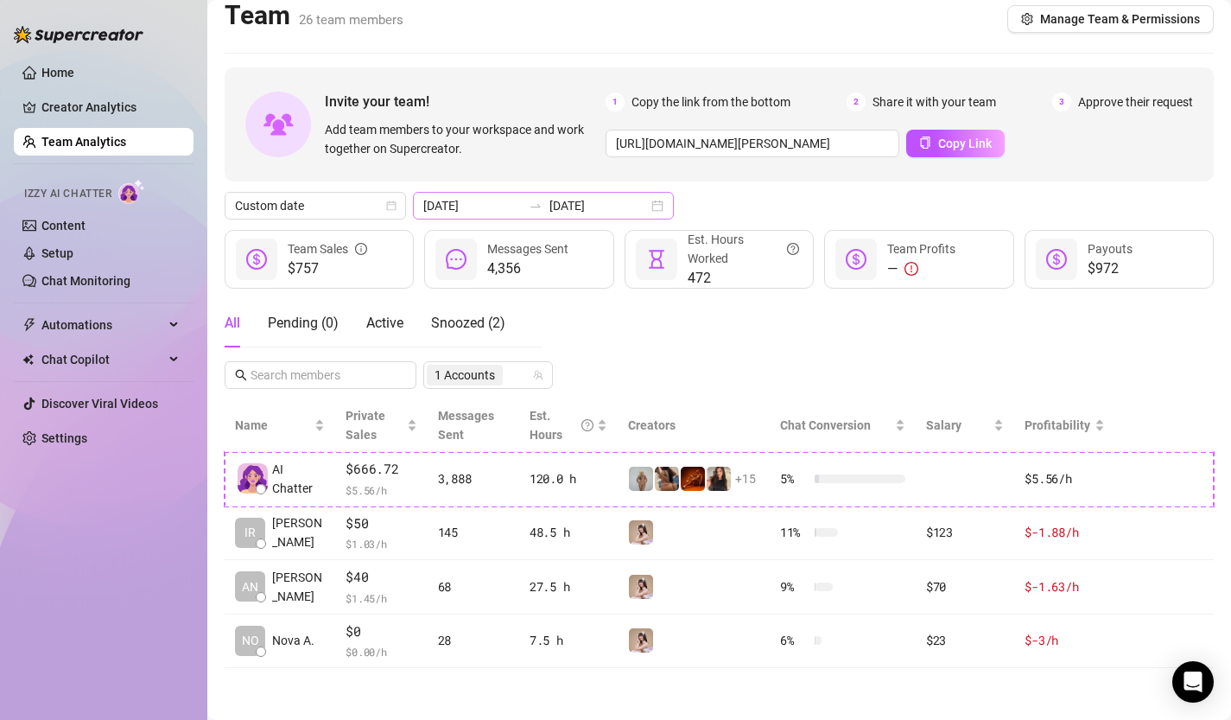
click at [617, 202] on div "[DATE] [DATE]" at bounding box center [543, 206] width 261 height 28
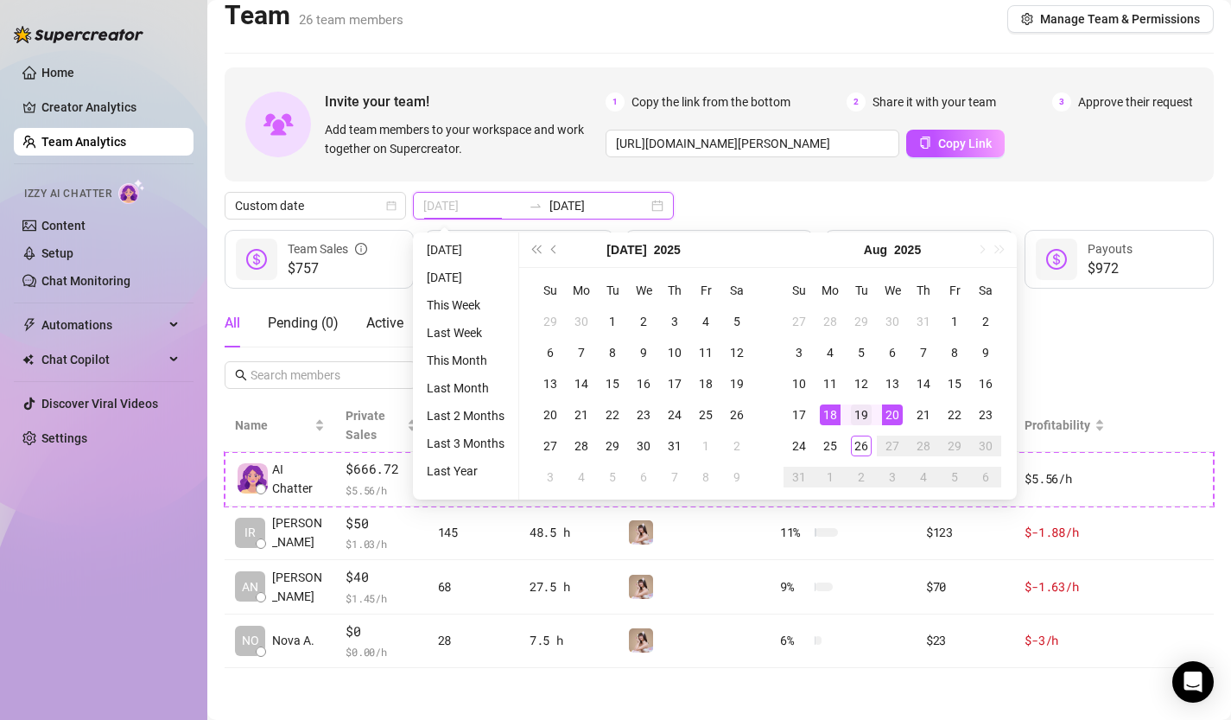
type input "[DATE]"
click at [866, 416] on div "19" at bounding box center [861, 414] width 21 height 21
type input "[DATE]"
click at [984, 411] on div "23" at bounding box center [986, 414] width 21 height 21
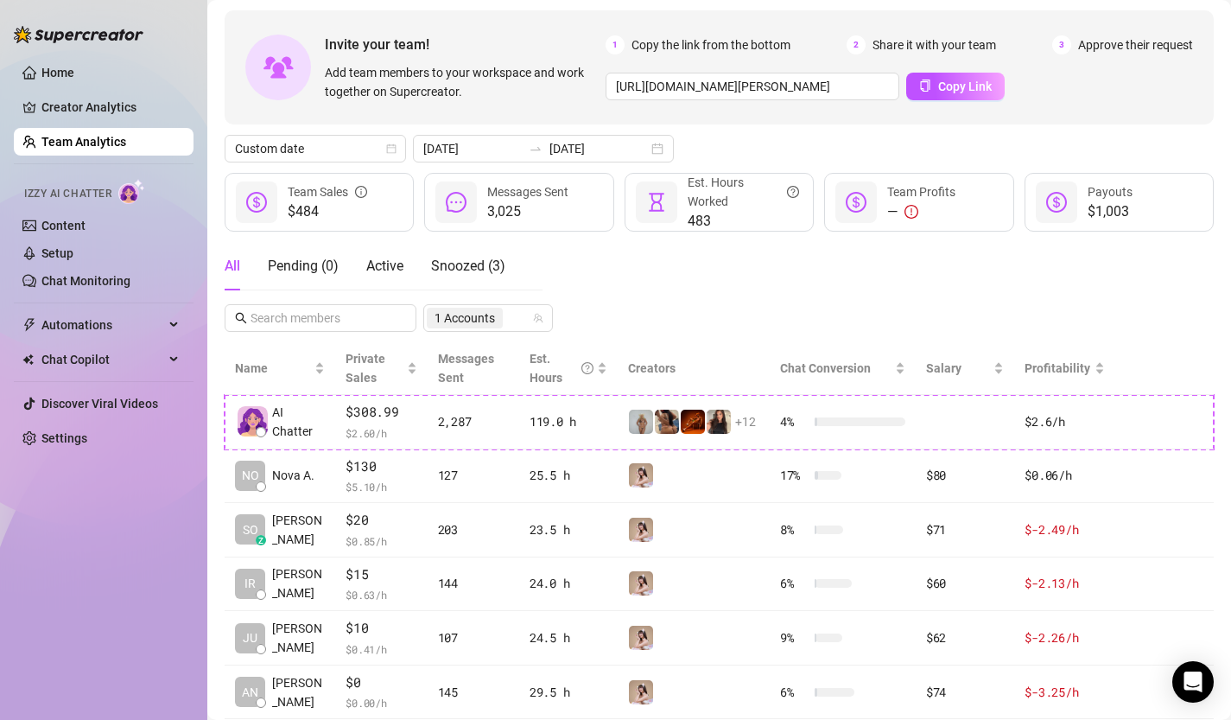
scroll to position [67, 0]
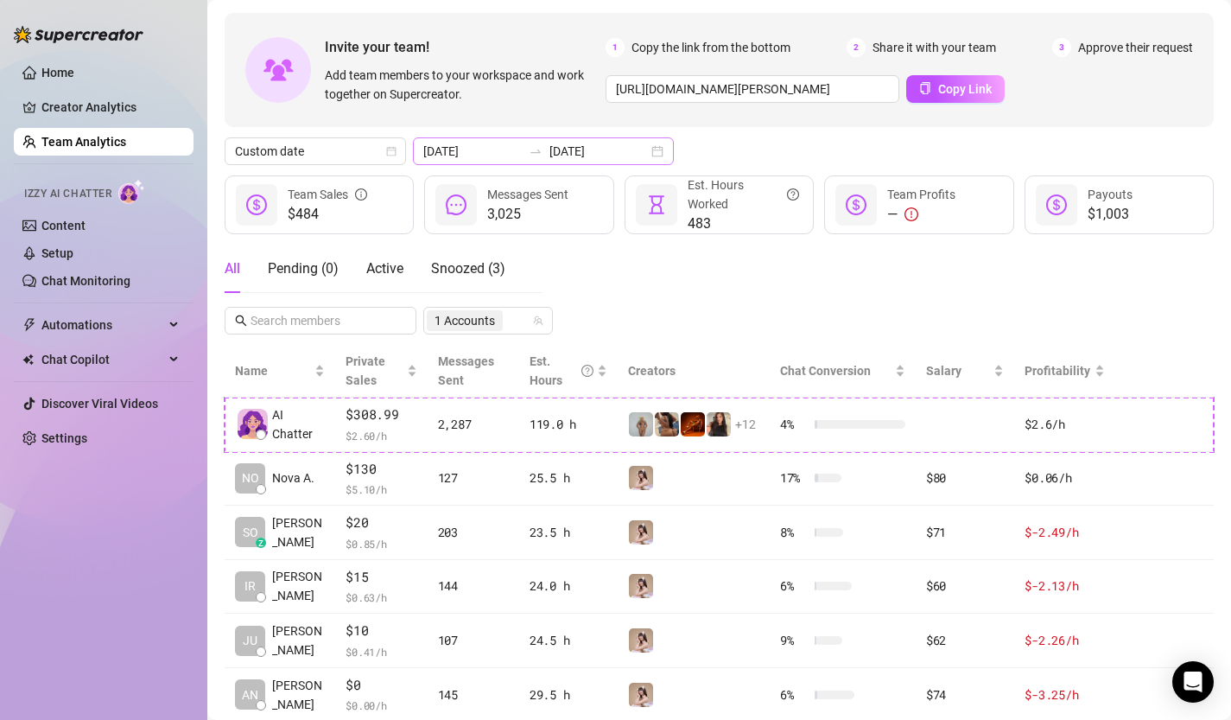
click at [617, 151] on div "[DATE] [DATE]" at bounding box center [543, 151] width 261 height 28
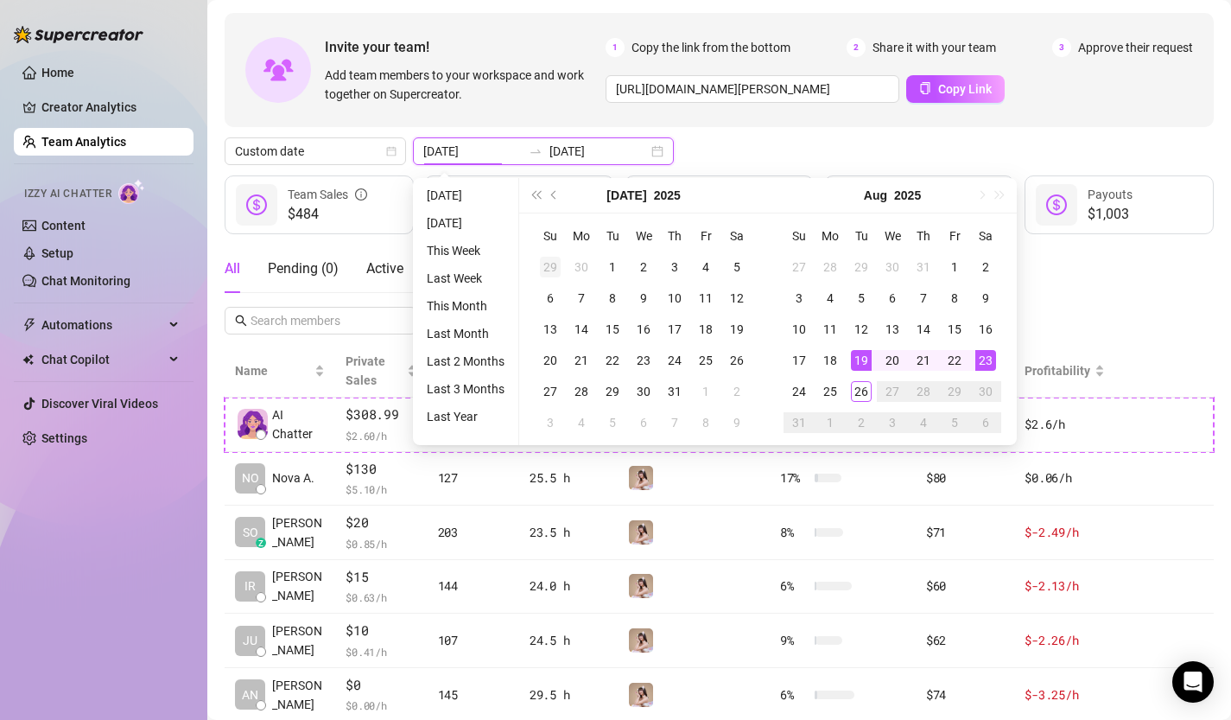
type input "[DATE]"
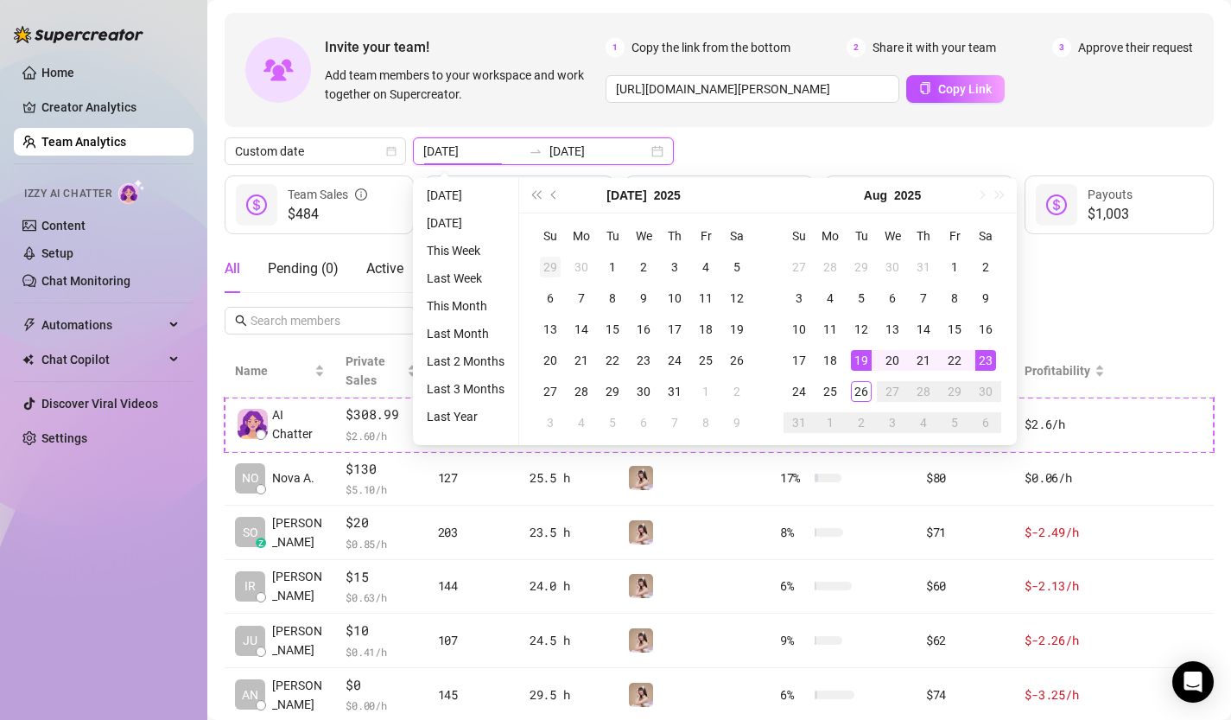
type input "[DATE]"
click at [681, 154] on div "Custom date [DATE] [DATE]" at bounding box center [719, 151] width 989 height 28
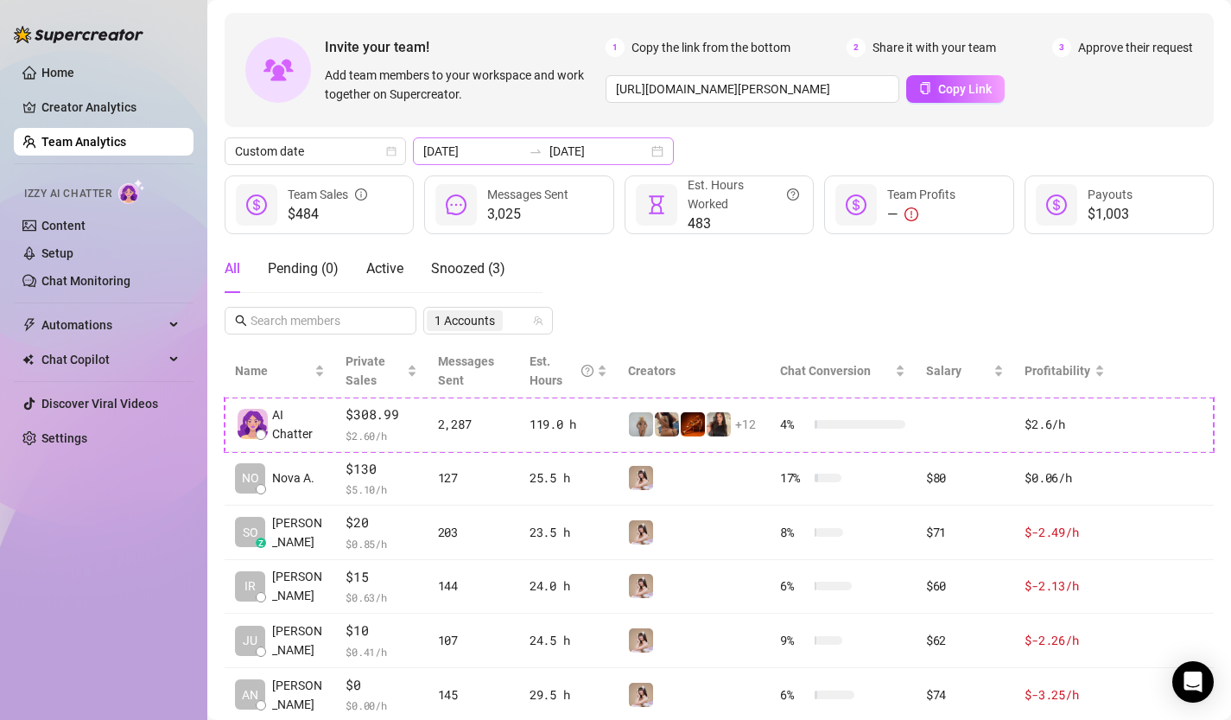
click at [617, 147] on div "[DATE] [DATE]" at bounding box center [543, 151] width 261 height 28
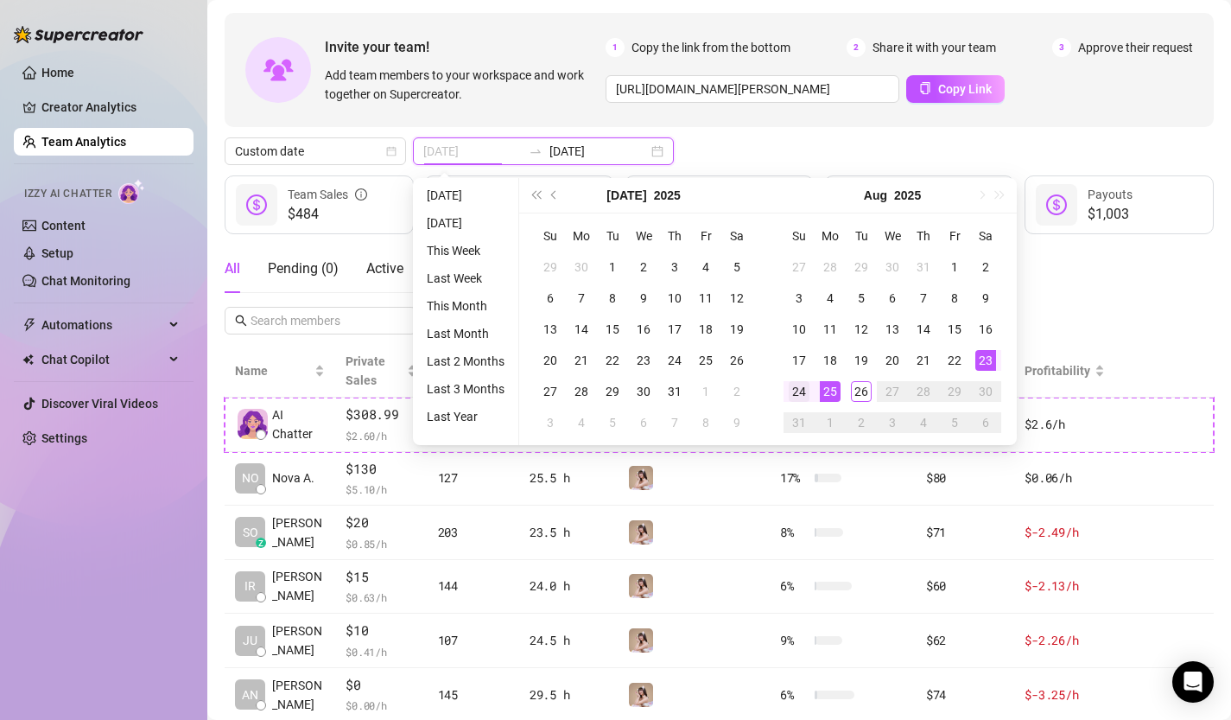
type input "[DATE]"
click at [807, 393] on div "24" at bounding box center [799, 391] width 21 height 21
click at [803, 393] on div "24" at bounding box center [799, 391] width 21 height 21
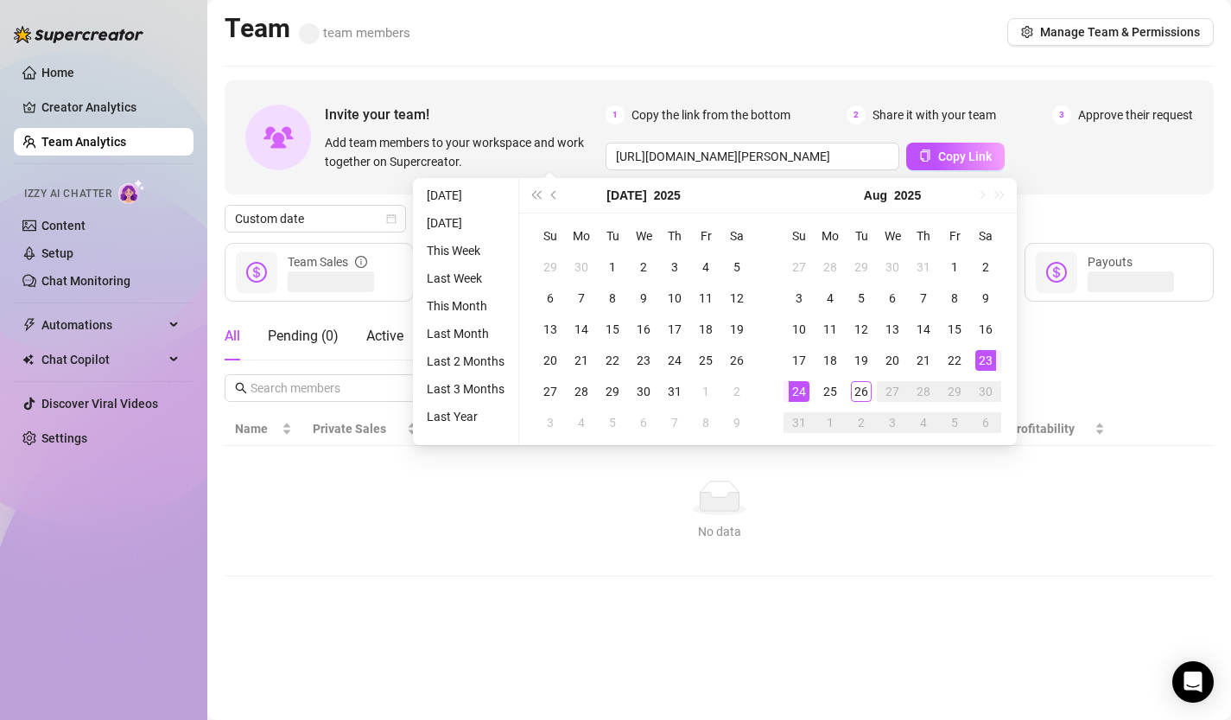
type input "[DATE]"
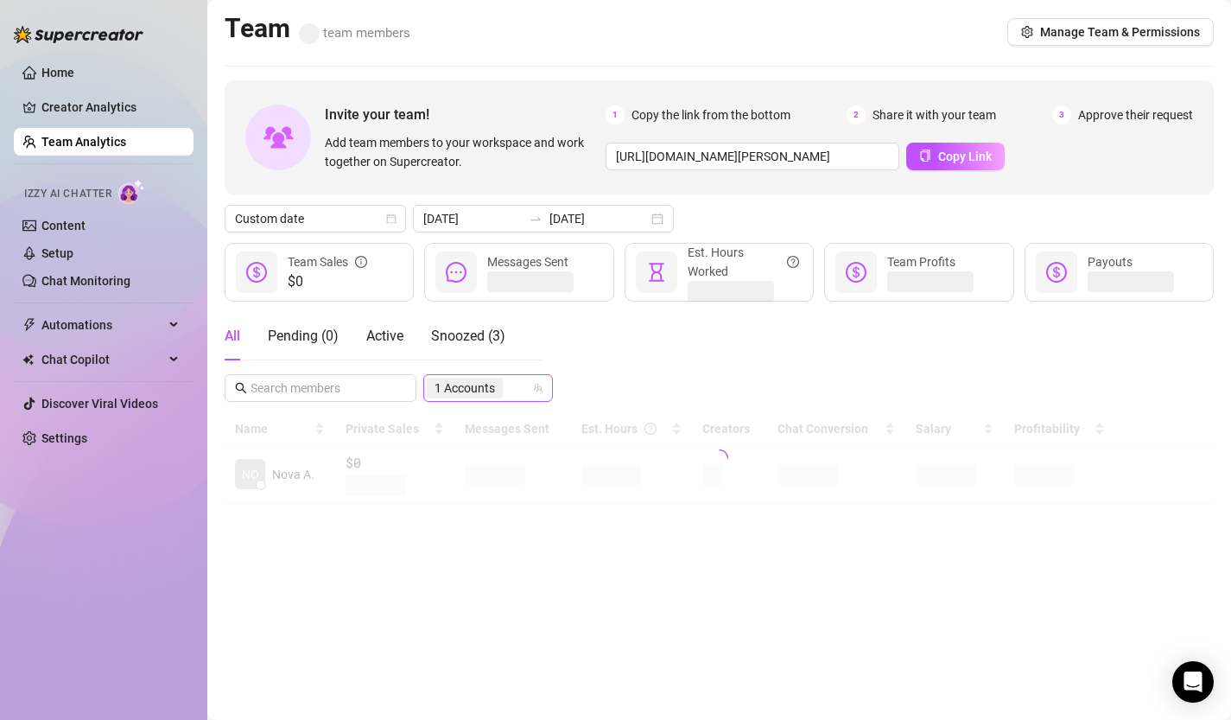
click at [508, 384] on input "search" at bounding box center [507, 388] width 3 height 21
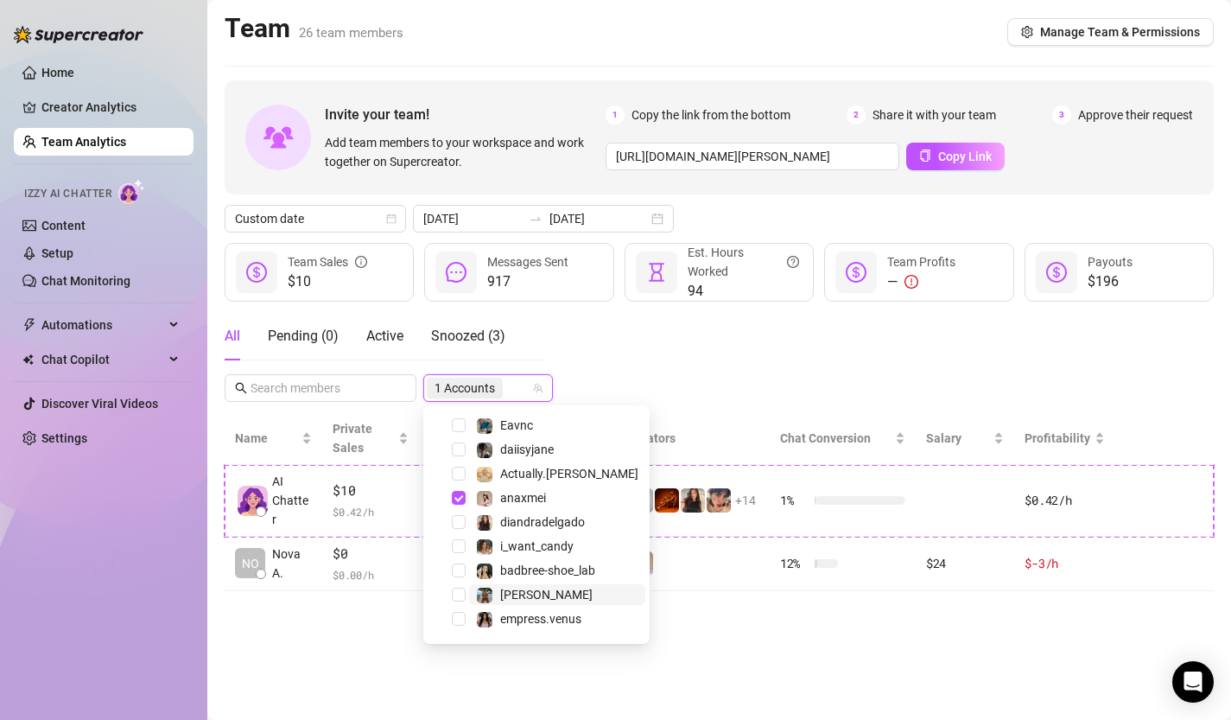
scroll to position [179, 0]
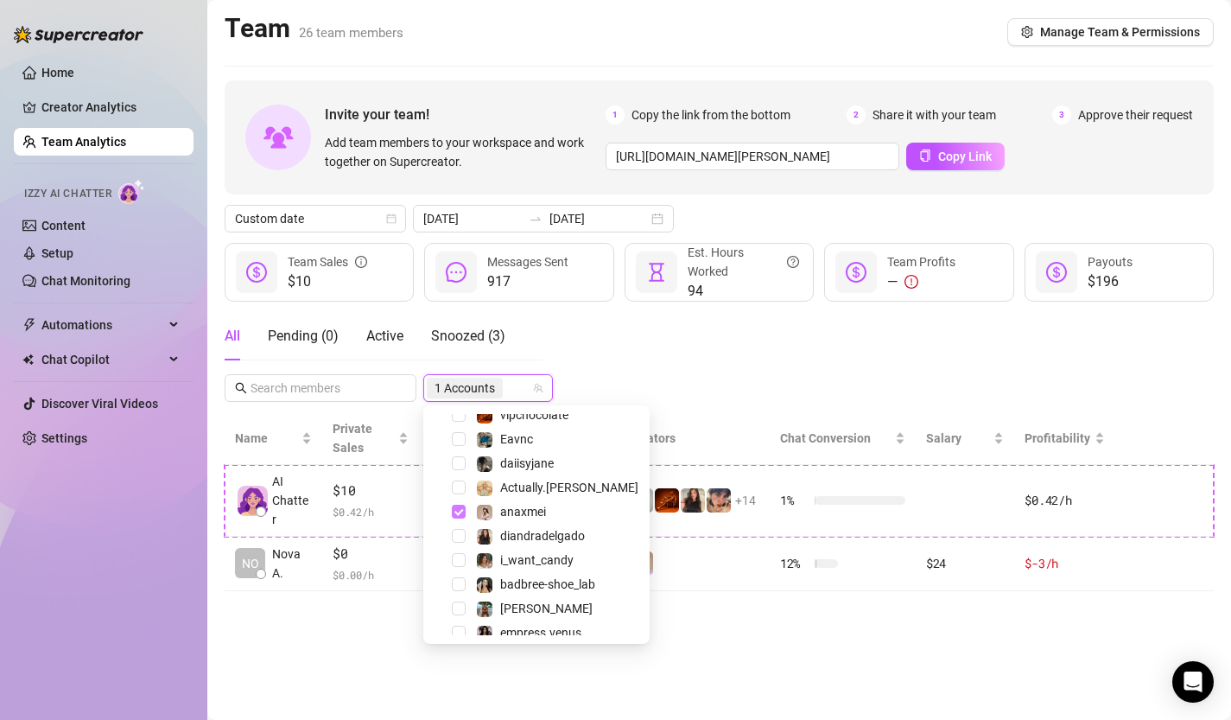
click at [452, 513] on span "Select tree node" at bounding box center [459, 512] width 14 height 14
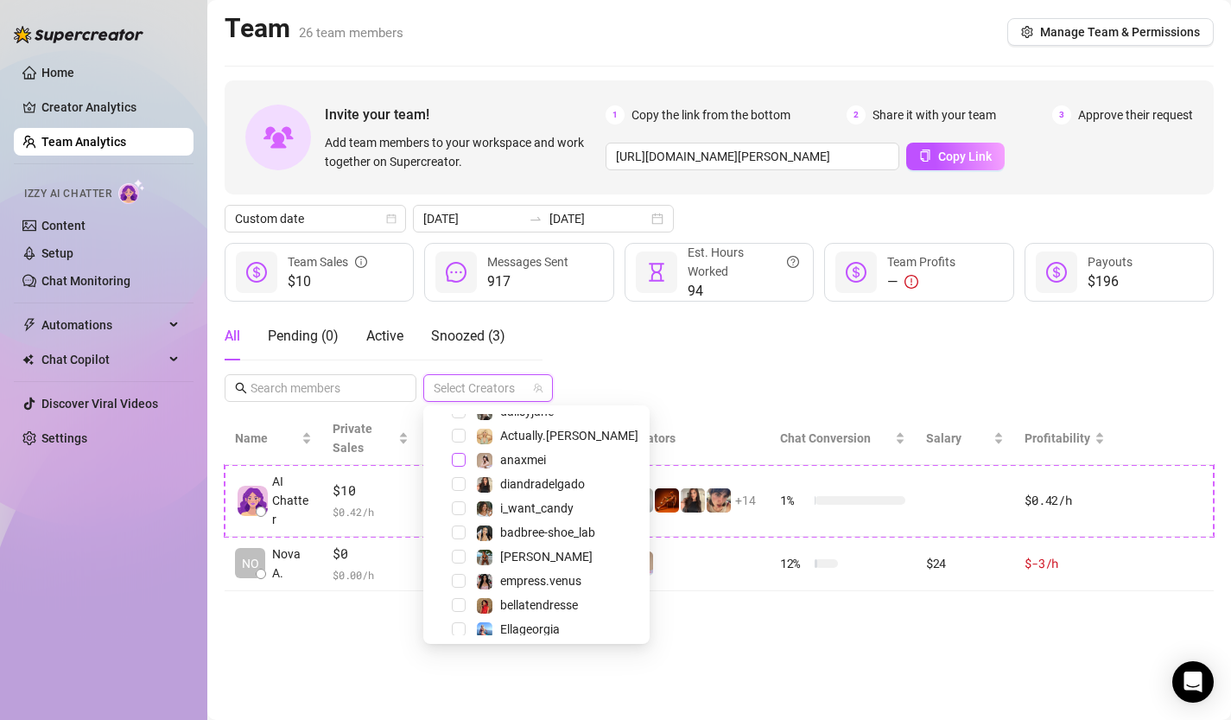
scroll to position [287, 0]
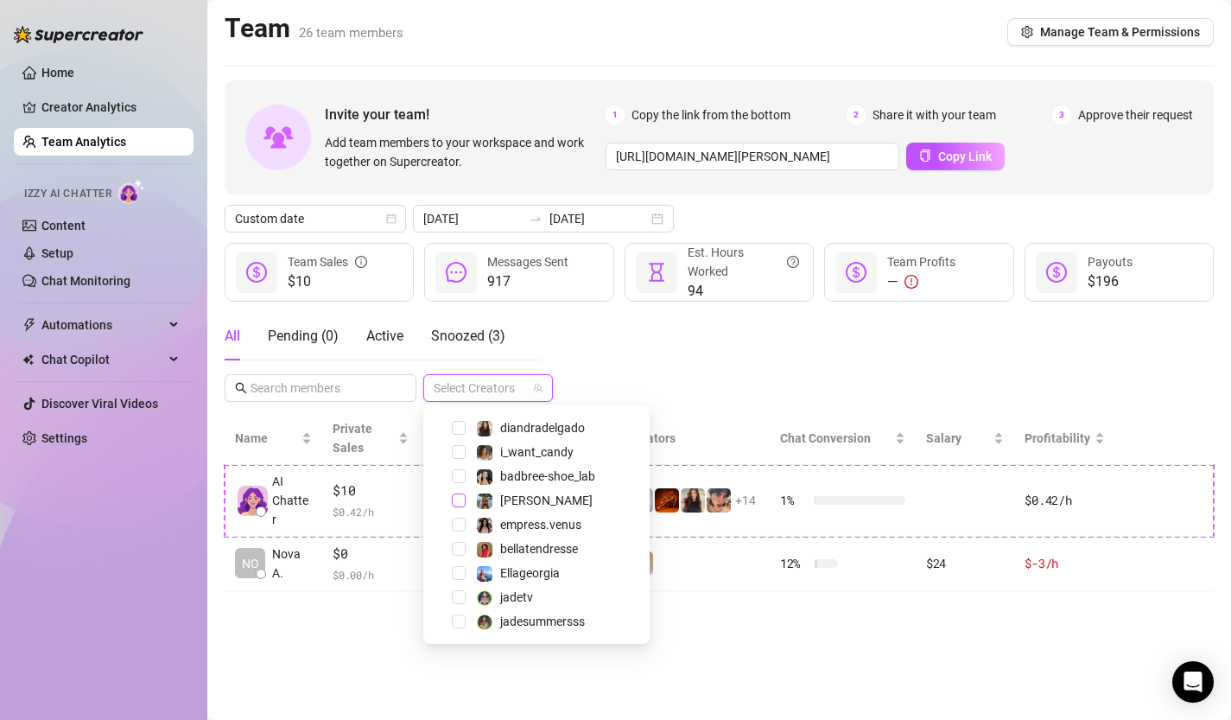
click at [457, 499] on span "Select tree node" at bounding box center [459, 500] width 14 height 14
click at [634, 378] on div "All Pending ( 0 ) Active Snoozed ( 3 ) 1 Accounts" at bounding box center [719, 357] width 989 height 90
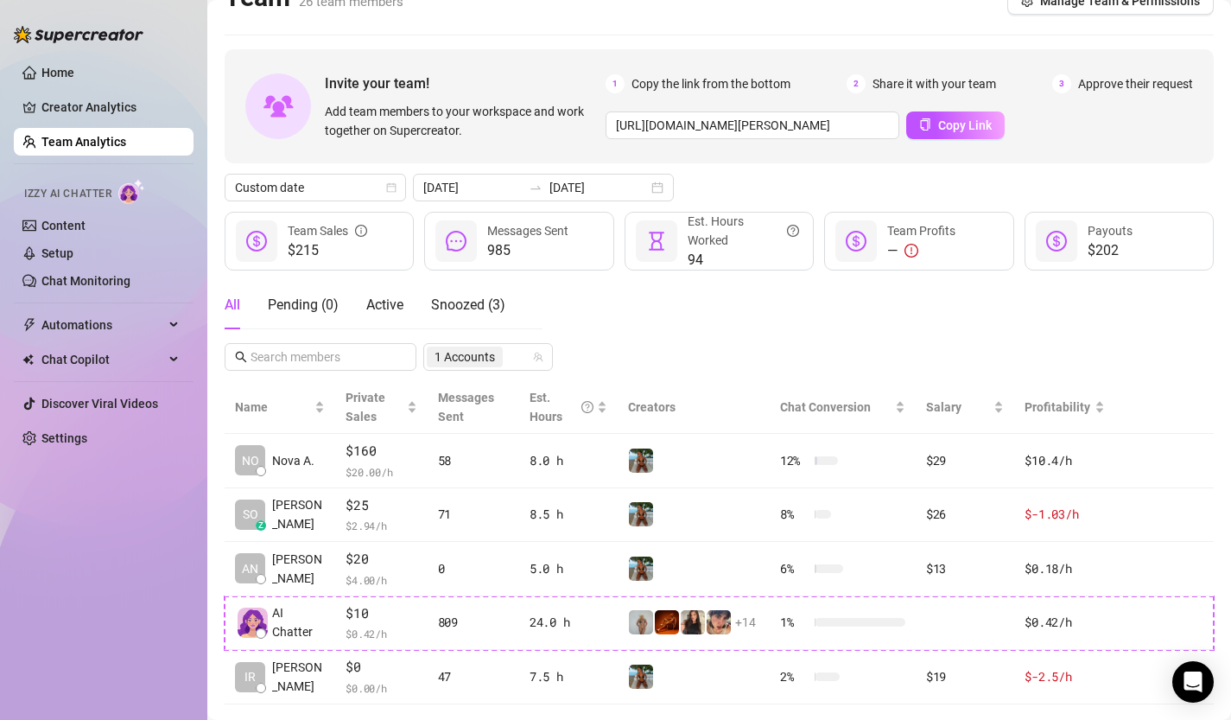
scroll to position [35, 0]
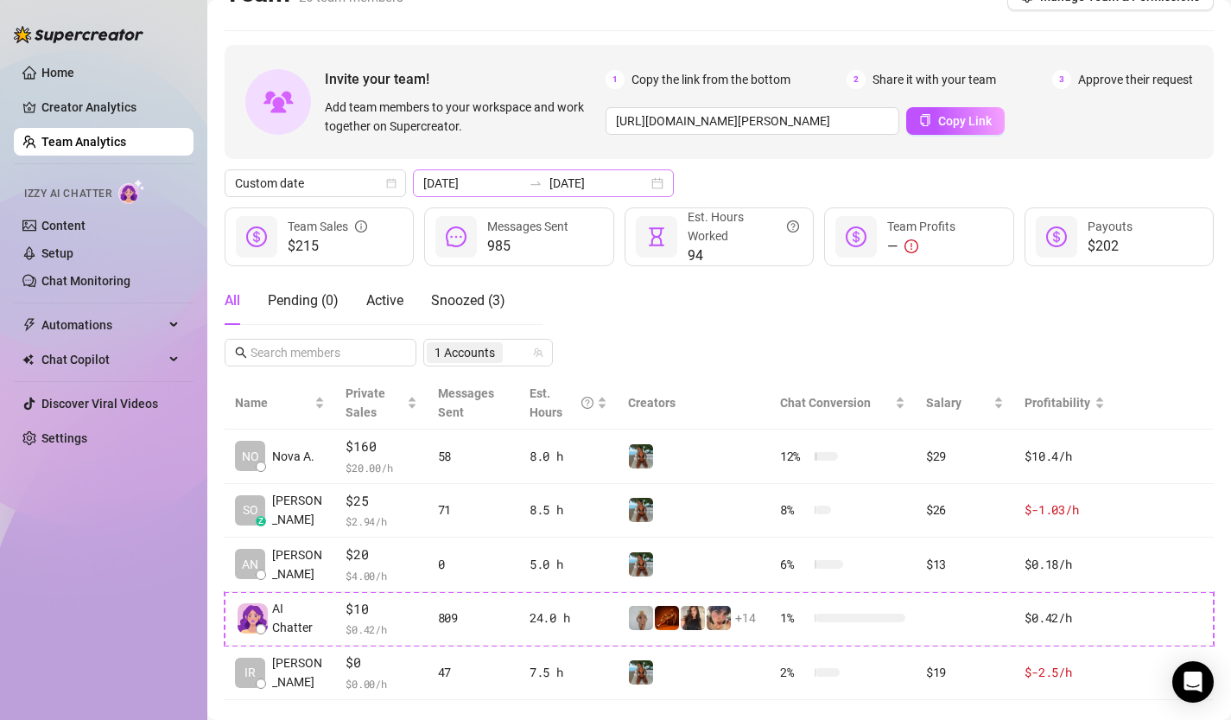
click at [621, 182] on div "[DATE] [DATE]" at bounding box center [543, 183] width 261 height 28
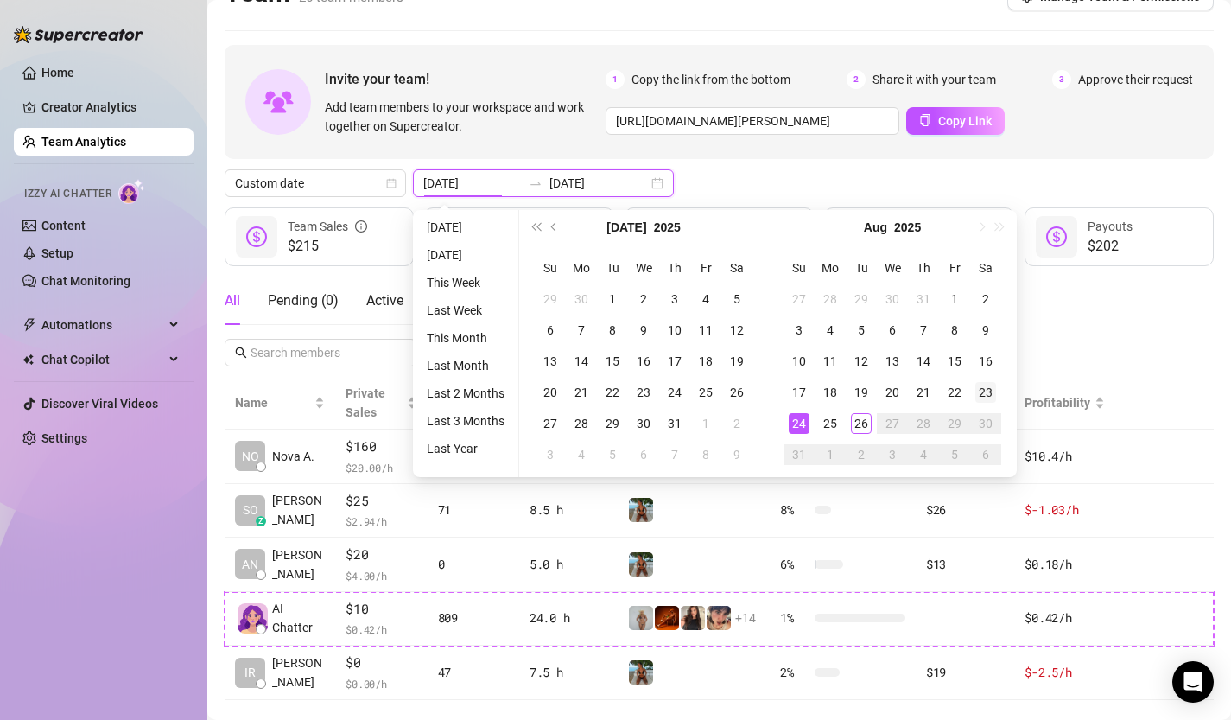
type input "[DATE]"
click at [982, 393] on div "23" at bounding box center [986, 392] width 21 height 21
click at [984, 393] on div "23" at bounding box center [986, 392] width 21 height 21
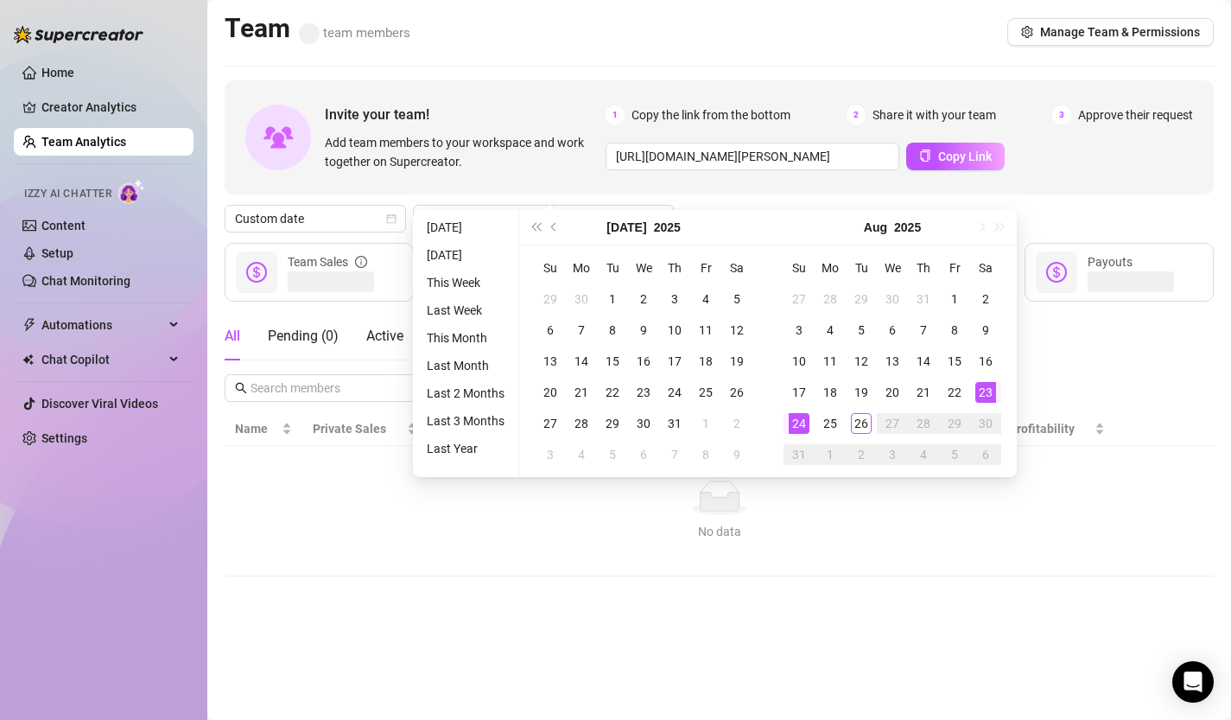
type input "[DATE]"
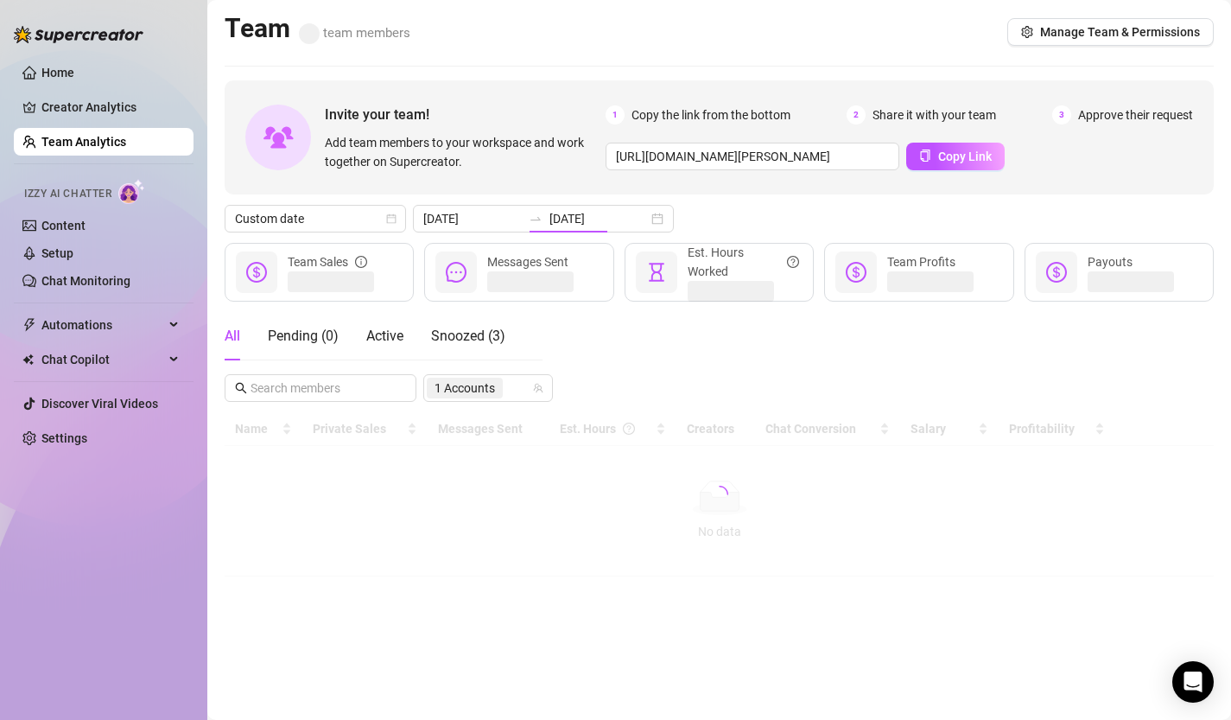
scroll to position [0, 0]
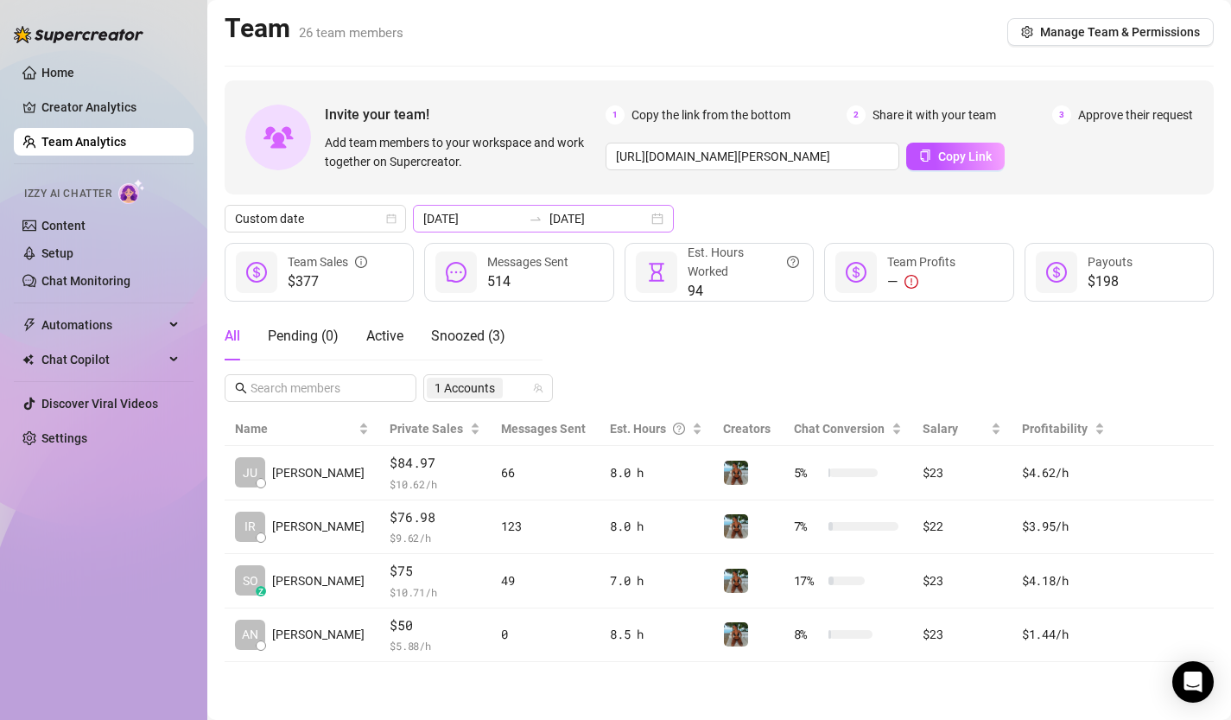
click at [619, 221] on div "[DATE] [DATE]" at bounding box center [543, 219] width 261 height 28
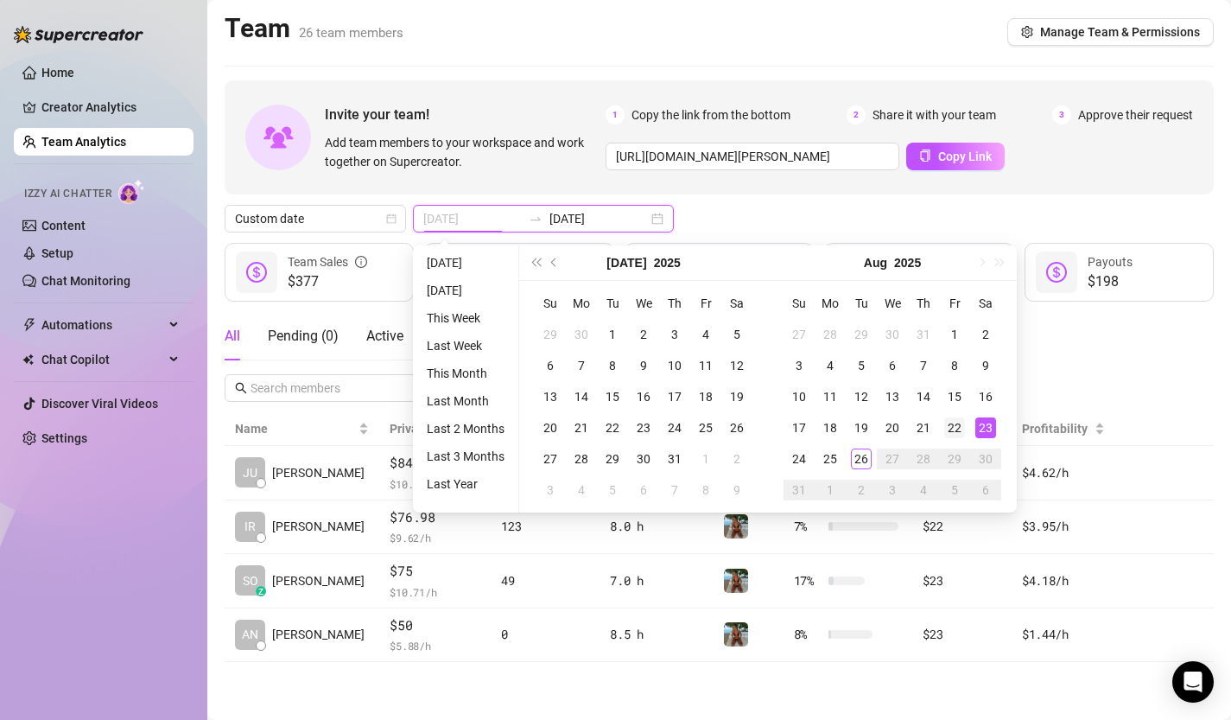
type input "[DATE]"
click at [960, 426] on div "22" at bounding box center [954, 427] width 21 height 21
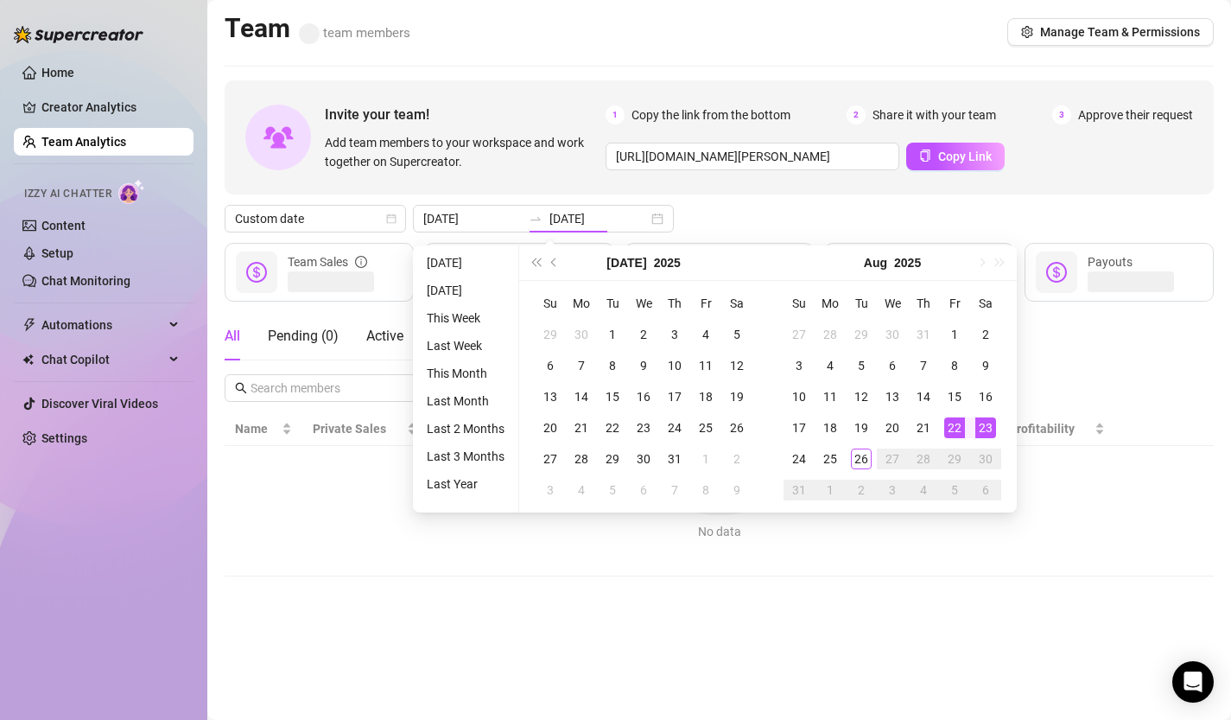
type input "[DATE]"
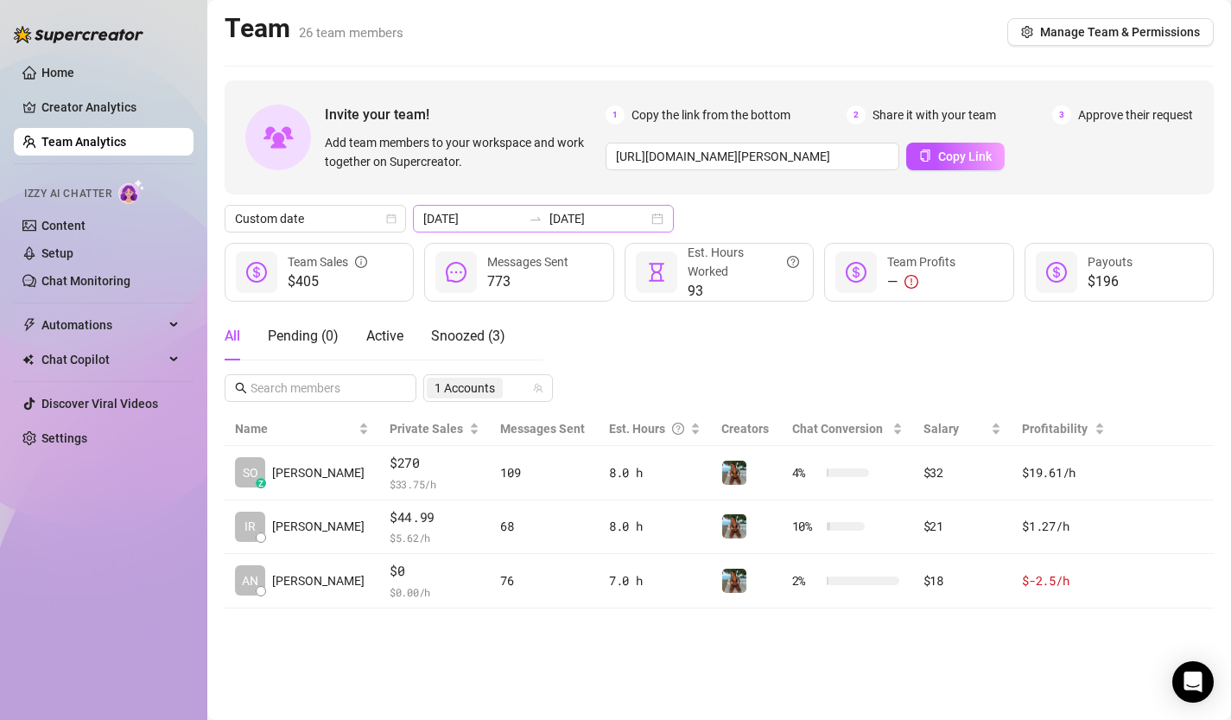
click at [618, 219] on div "[DATE] [DATE]" at bounding box center [543, 219] width 261 height 28
click at [721, 205] on div "Custom date [DATE] [DATE]" at bounding box center [719, 219] width 989 height 28
click at [616, 220] on div "[DATE] [DATE]" at bounding box center [543, 219] width 261 height 28
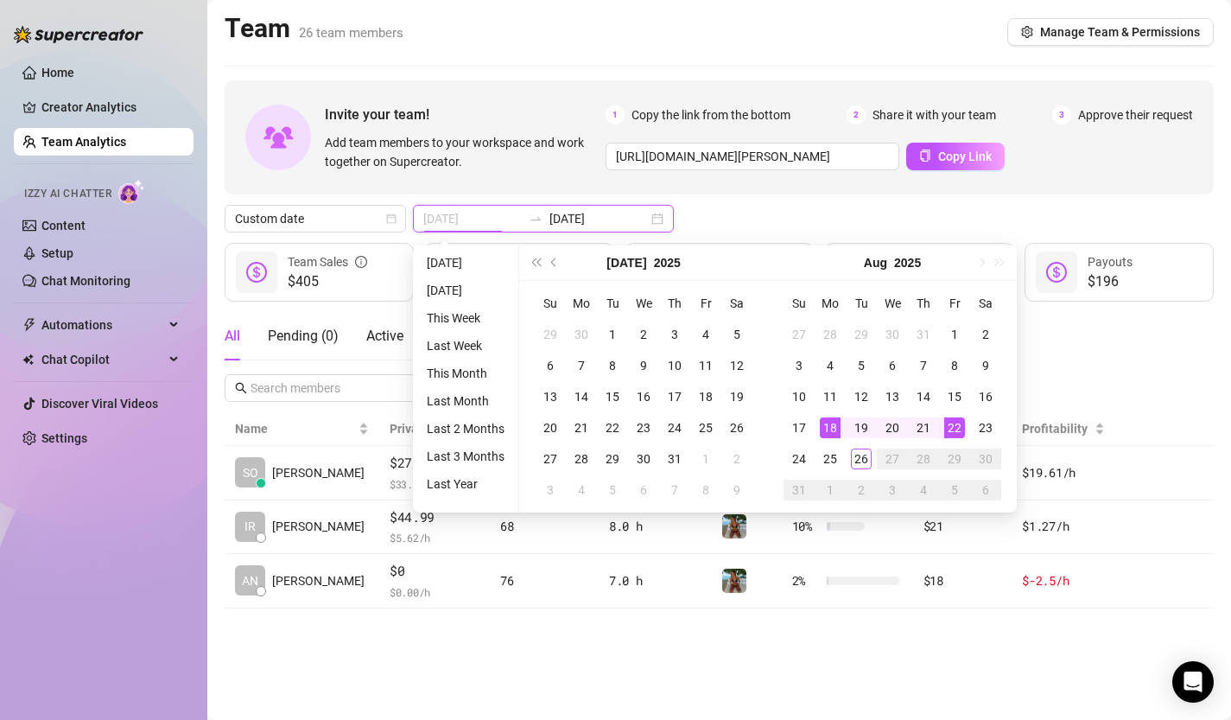
type input "[DATE]"
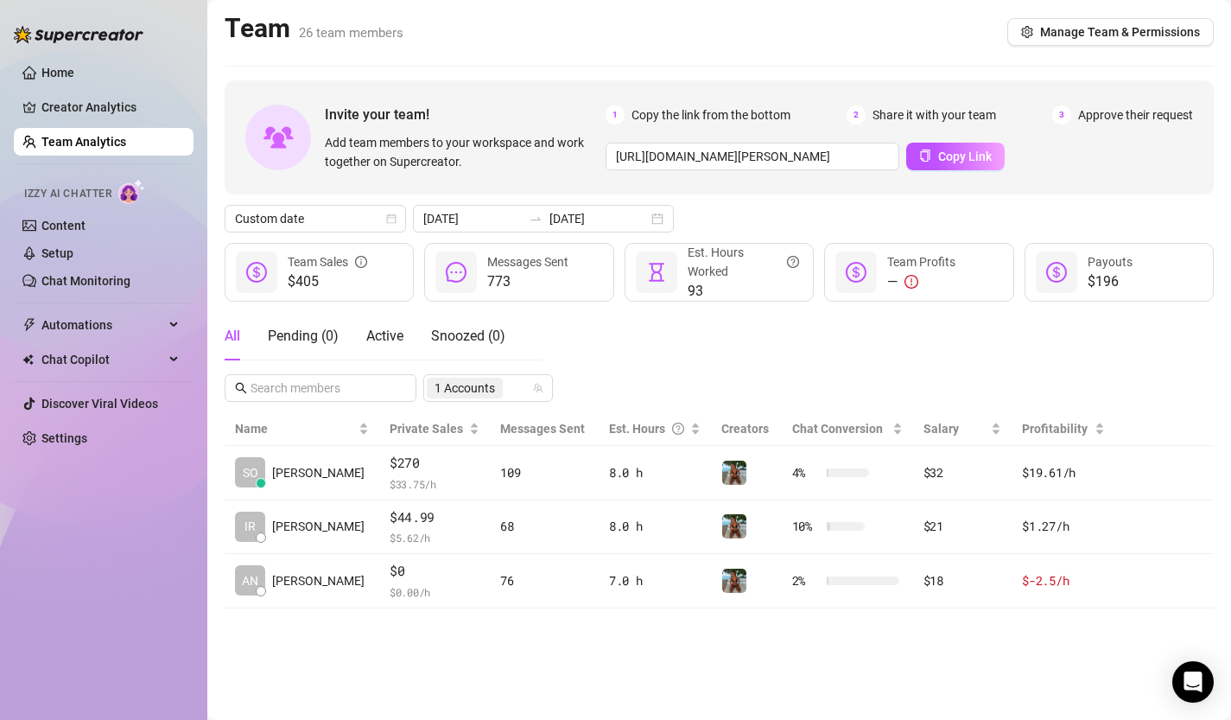
click at [698, 219] on div "Custom date [DATE] [DATE]" at bounding box center [719, 219] width 989 height 28
